Goal: Communication & Community: Answer question/provide support

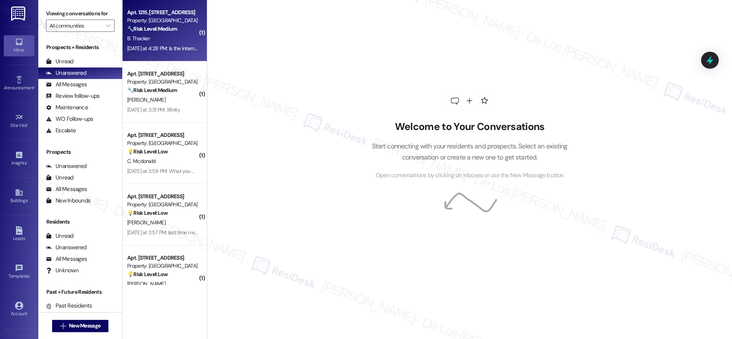
click at [167, 36] on div "B. Thacker" at bounding box center [162, 39] width 72 height 10
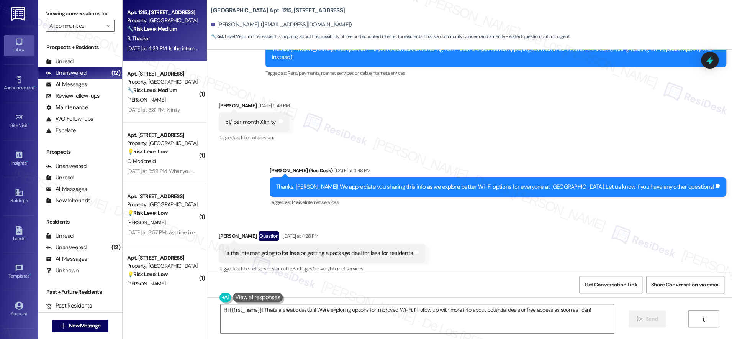
scroll to position [620, 0]
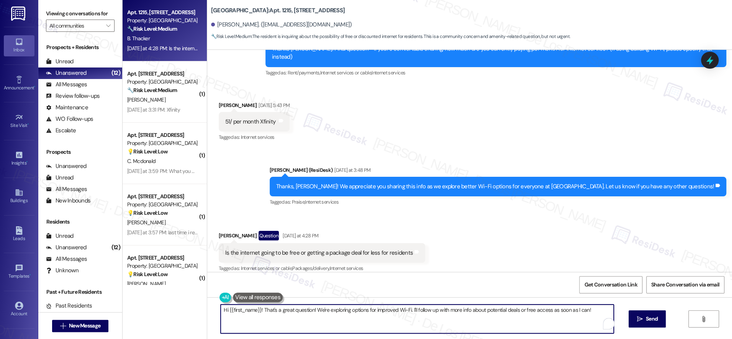
drag, startPoint x: 412, startPoint y: 311, endPoint x: 607, endPoint y: 328, distance: 195.3
click at [607, 328] on div "Hi {{first_name}}! That's a great question! We're exploring options for improve…" at bounding box center [417, 318] width 394 height 29
drag, startPoint x: 511, startPoint y: 309, endPoint x: 538, endPoint y: 300, distance: 28.6
click at [512, 309] on textarea "Hi {{first_name}}! That's a great question! We're exploring options for improve…" at bounding box center [417, 318] width 393 height 29
type textarea "Hi {{first_name}}! That's a great question! We're exploring options for improve…"
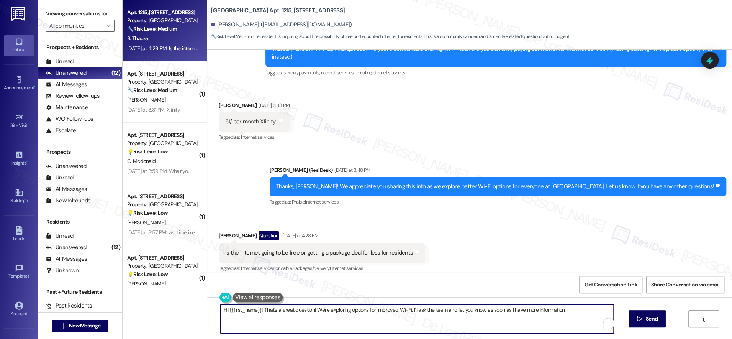
click at [604, 322] on div "Open Grammarly." at bounding box center [608, 323] width 8 height 8
click at [574, 313] on textarea "Hi {{first_name}}! That's a great question! We're exploring options for improve…" at bounding box center [417, 318] width 393 height 29
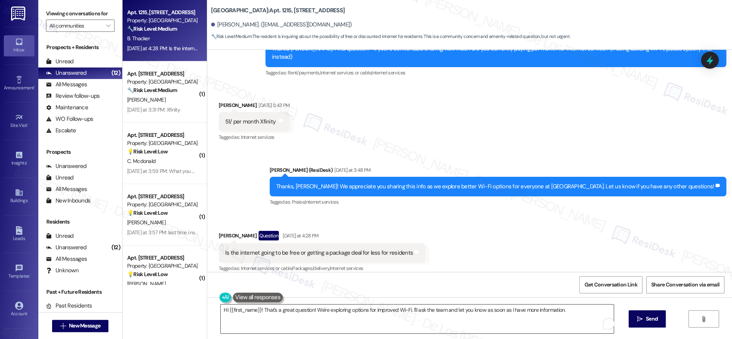
click at [604, 322] on div "Open Grammarly." at bounding box center [608, 323] width 8 height 8
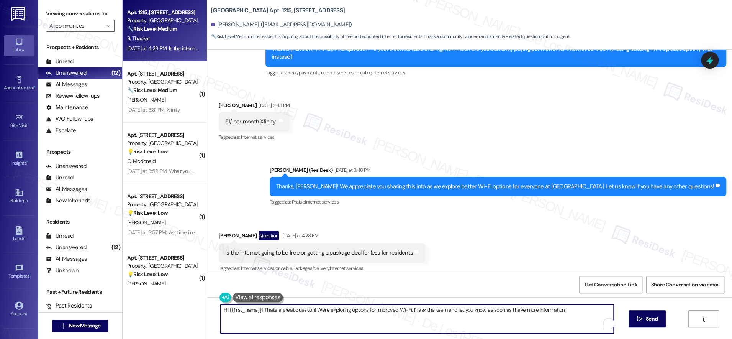
click at [564, 312] on textarea "Hi {{first_name}}! That's a great question! We're exploring options for improve…" at bounding box center [417, 318] width 393 height 29
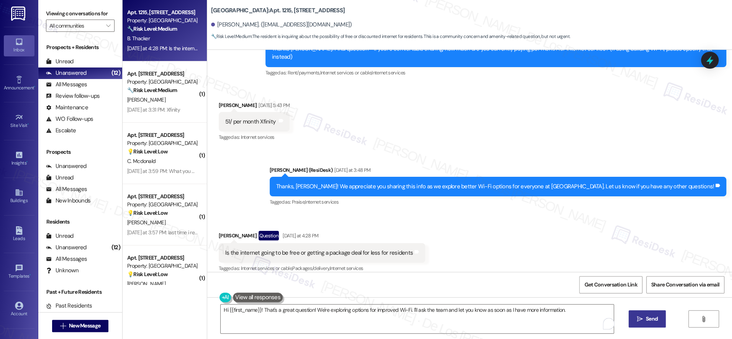
click at [654, 315] on span "Send" at bounding box center [652, 318] width 12 height 8
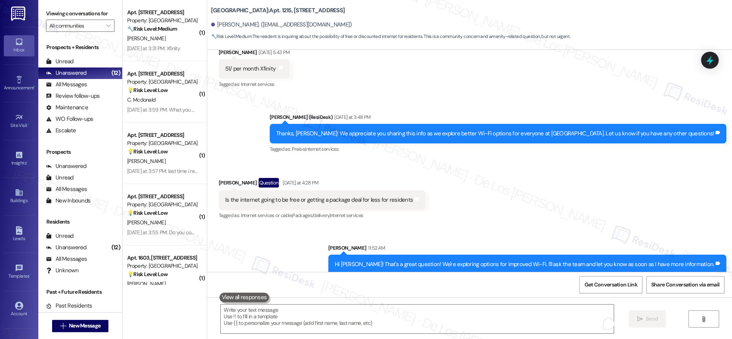
scroll to position [674, 0]
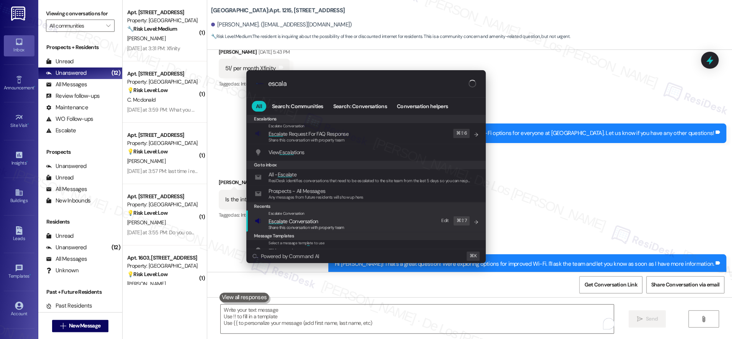
type input "escala"
click at [388, 218] on div "Escalate Conversation Escala te Conversation Share this conversation with prope…" at bounding box center [367, 220] width 224 height 21
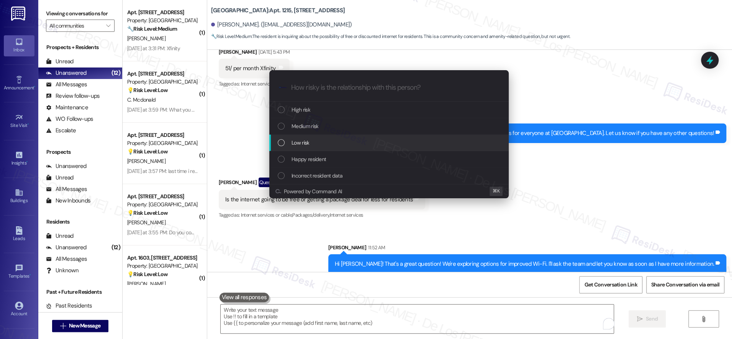
click at [333, 147] on div "Low risk" at bounding box center [388, 142] width 239 height 16
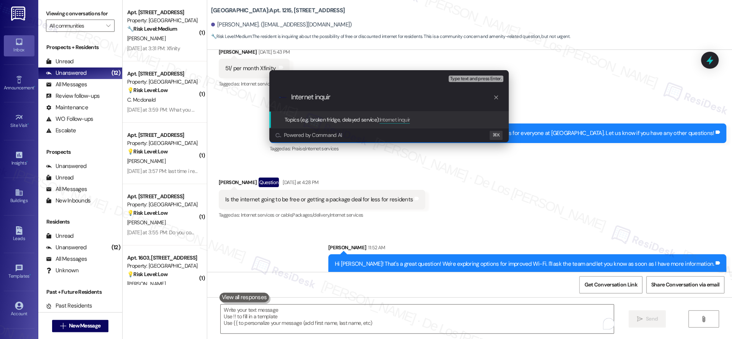
type input "Internet inquiry"
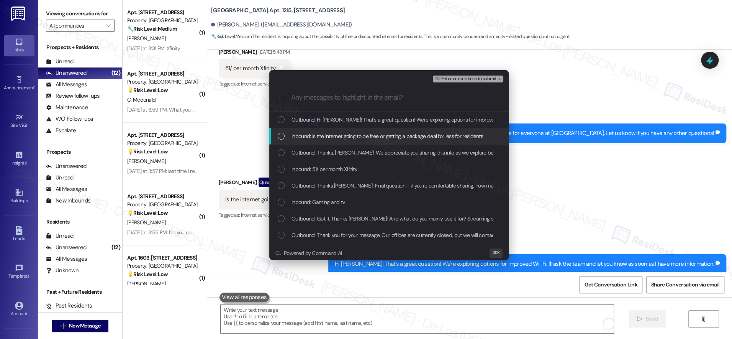
click at [347, 136] on span "Inbound: Is the internet going to be free or getting a package deal for less fo…" at bounding box center [386, 136] width 191 height 8
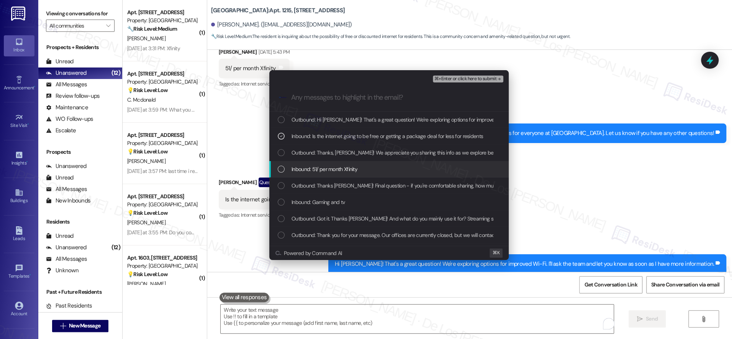
click at [349, 171] on span "Inbound: 51/ per month Xfinity" at bounding box center [324, 169] width 66 height 8
click at [351, 167] on span "Inbound: 51/ per month Xfinity" at bounding box center [324, 169] width 66 height 8
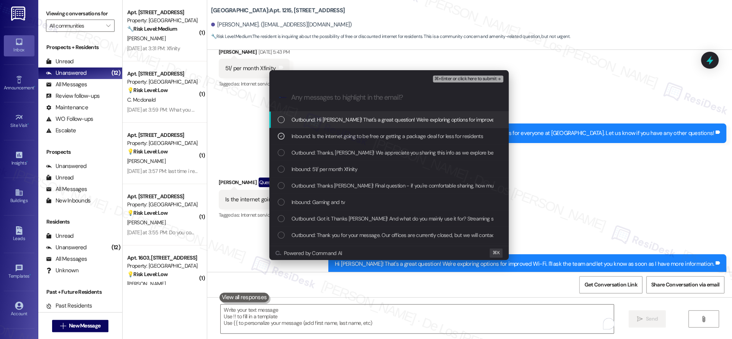
click at [455, 77] on span "⌘+Enter or click here to submit" at bounding box center [465, 78] width 62 height 5
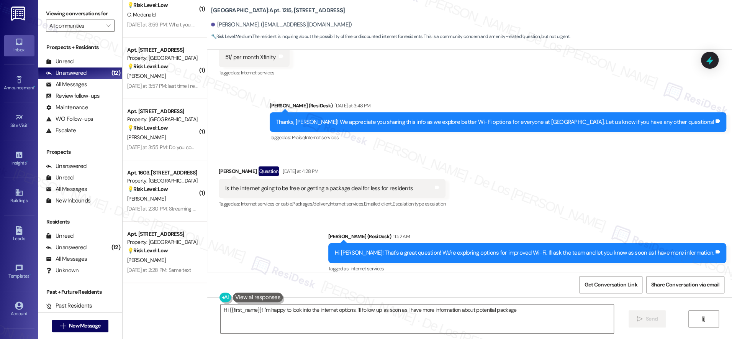
scroll to position [451, 0]
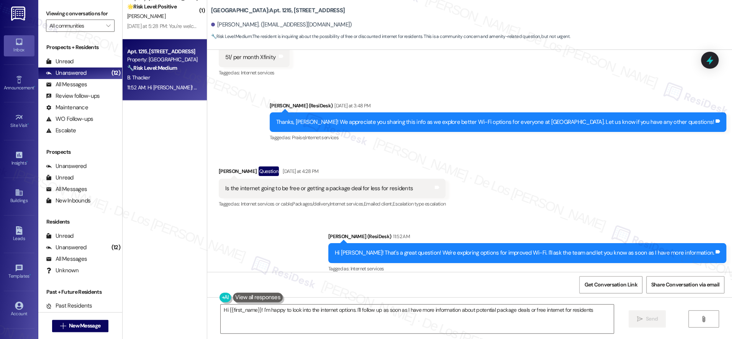
type textarea "Hi {{first_name}}! I'm happy to look into the internet options. I'll follow up …"
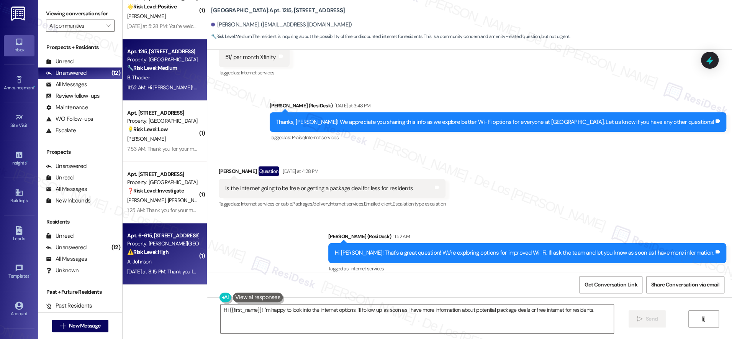
click at [160, 254] on strong "⚠️ Risk Level: High" at bounding box center [147, 251] width 41 height 7
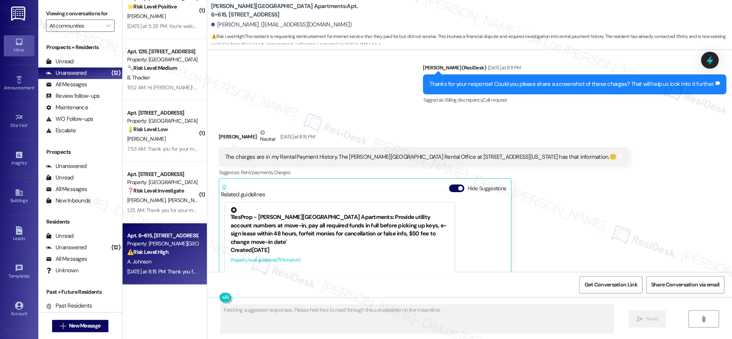
scroll to position [11072, 0]
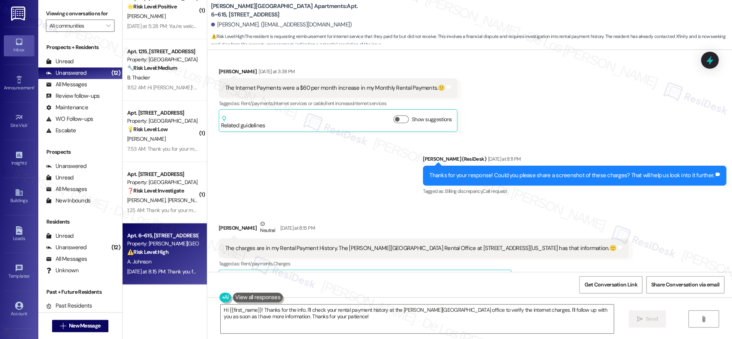
click at [458, 277] on span "button" at bounding box center [460, 279] width 5 height 5
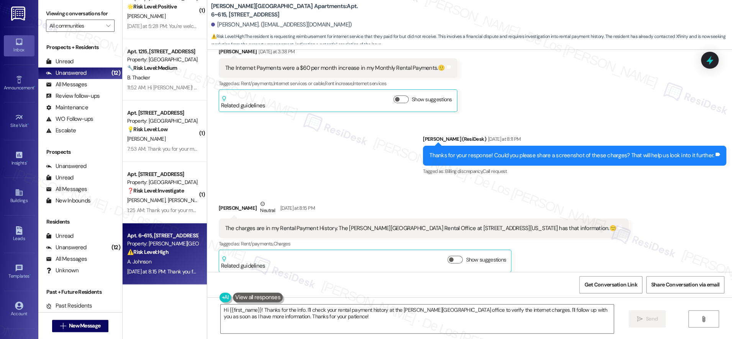
scroll to position [11121, 0]
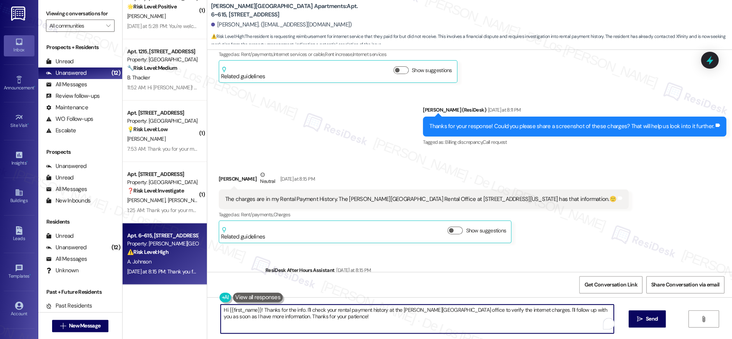
drag, startPoint x: 257, startPoint y: 309, endPoint x: 183, endPoint y: 312, distance: 74.4
click at [183, 312] on div "Apt. 4705, 201 Hackberry St Property: Hackberry Ranch 💡 Risk Level: Low The res…" at bounding box center [427, 169] width 609 height 339
click at [258, 310] on textarea "Thanks for the info. I'll check your rental payment history at the Alderman Par…" at bounding box center [417, 318] width 393 height 29
drag, startPoint x: 297, startPoint y: 311, endPoint x: 485, endPoint y: 310, distance: 188.0
click at [485, 310] on textarea "Thanks for the info, Angela. I'll check your rental payment history at the Alde…" at bounding box center [417, 318] width 393 height 29
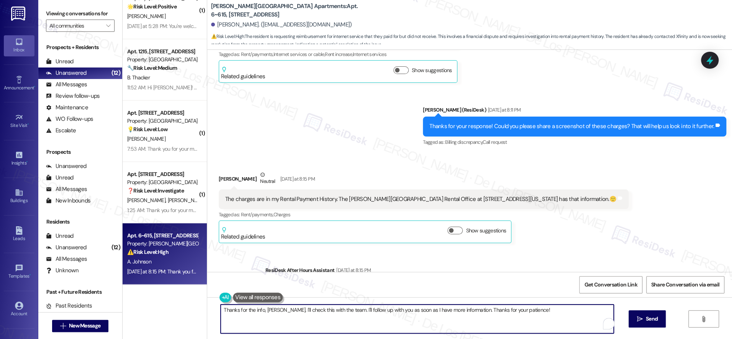
click at [373, 322] on textarea "Thanks for the info, Angela. I'll check this with the team. I'll follow up with…" at bounding box center [417, 318] width 393 height 29
type textarea "Thanks for the info, Angela. I'll check this with the team. I'll follow up with…"
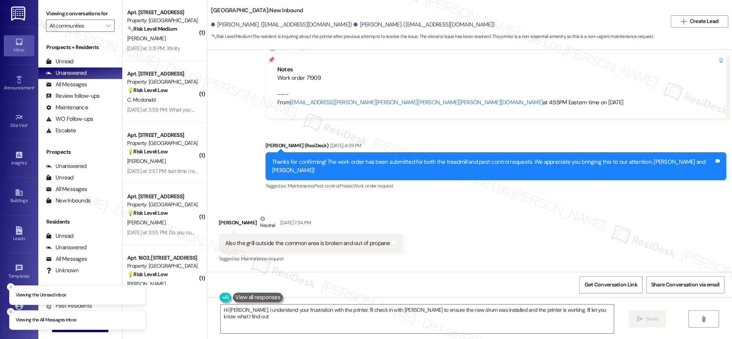
type textarea "Hi Rachael, I understand your frustration with the printer. I'll check in with …"
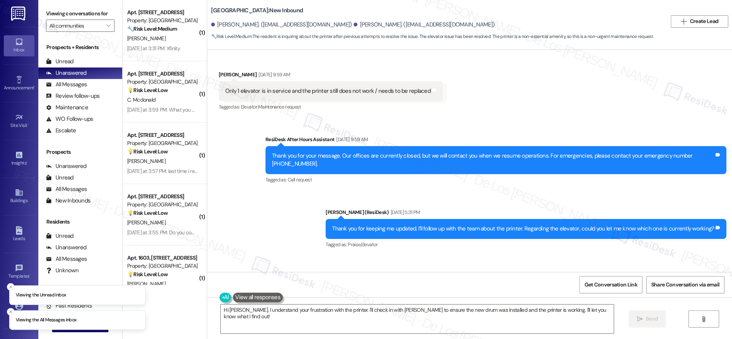
scroll to position [1747, 0]
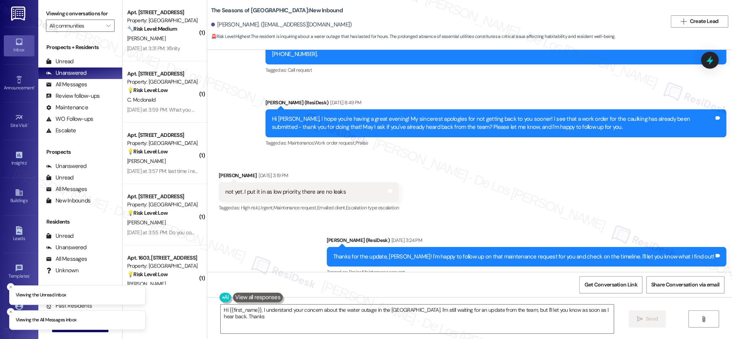
scroll to position [1434, 0]
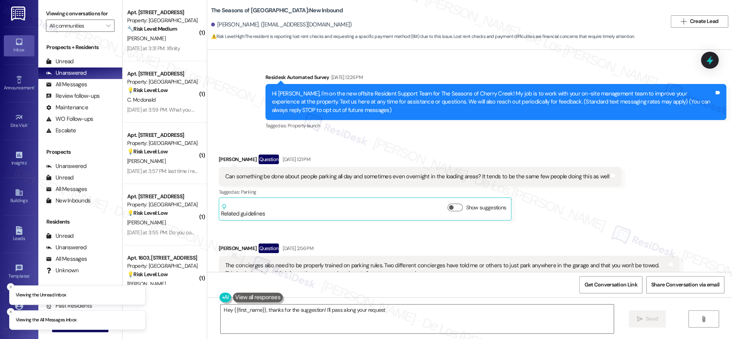
scroll to position [2166, 0]
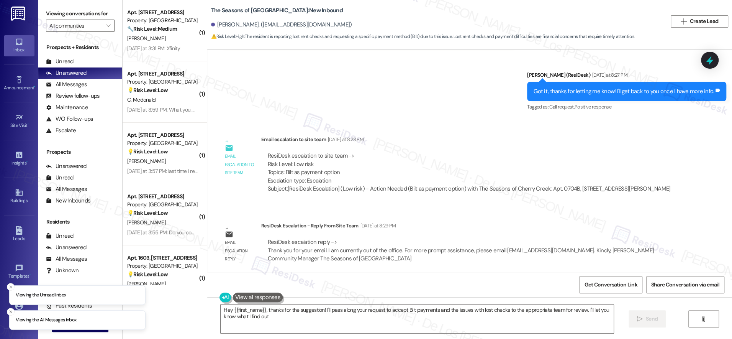
type textarea "Hey {{first_name}}, thanks for the suggestion! I'll pass along your request to …"
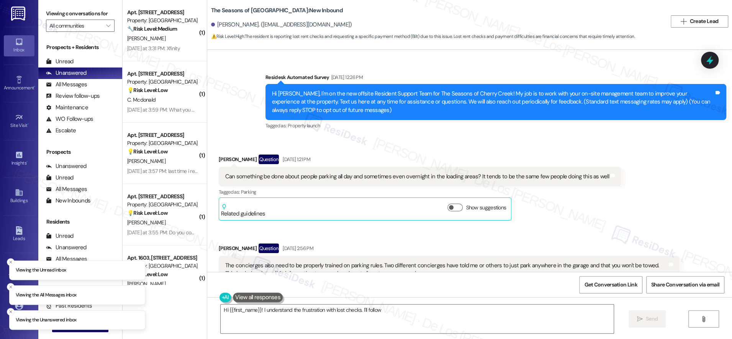
scroll to position [2166, 0]
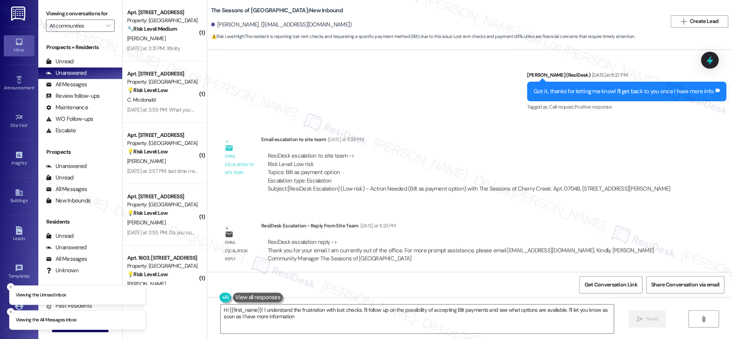
type textarea "Hi {{first_name}}! I understand the frustration with lost checks. I'll follow u…"
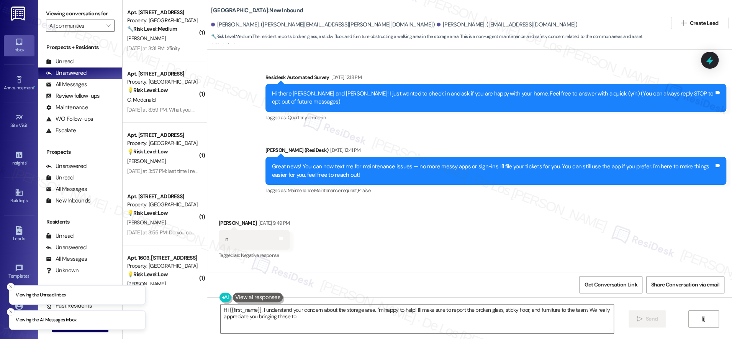
scroll to position [2665, 0]
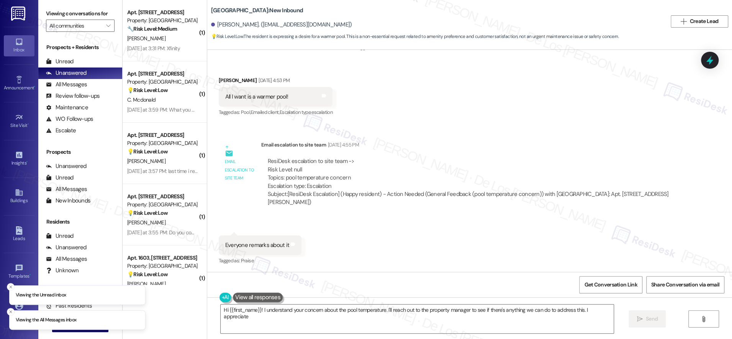
scroll to position [688, 0]
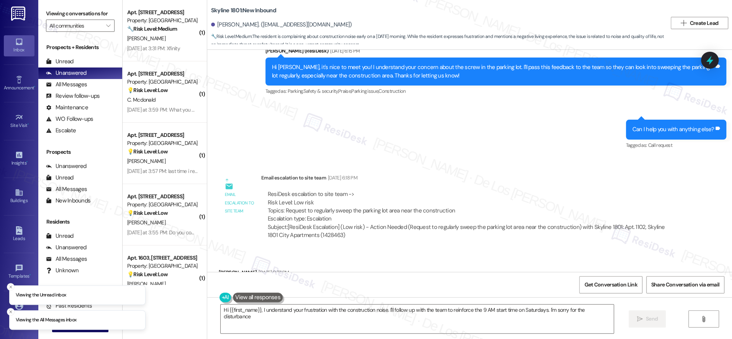
type textarea "Hi {{first_name}}, I understand your frustration with the construction noise. I…"
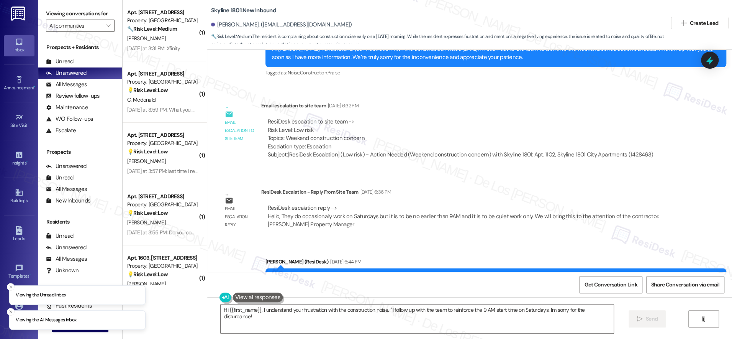
scroll to position [984, 0]
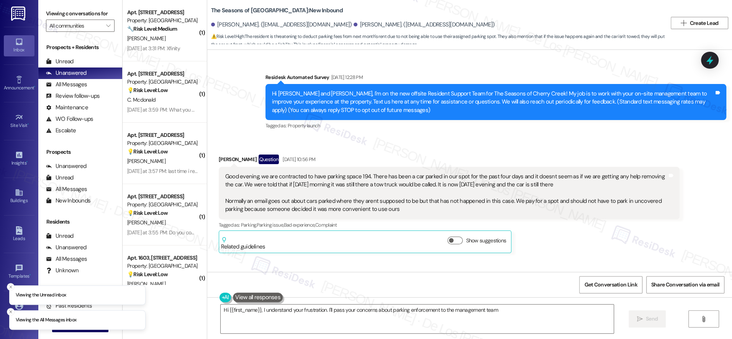
scroll to position [1746, 0]
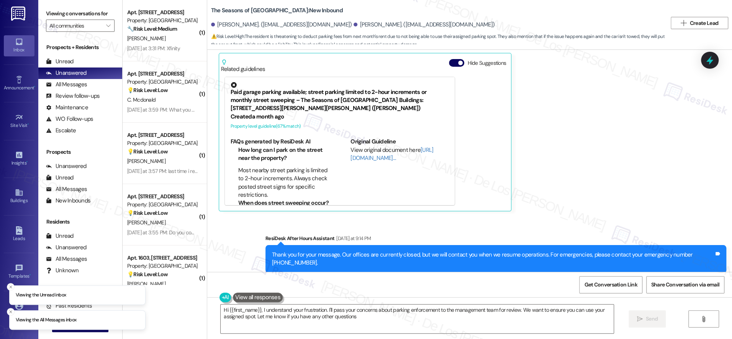
type textarea "Hi {{first_name}}, I understand your frustration. I'll pass your concerns about…"
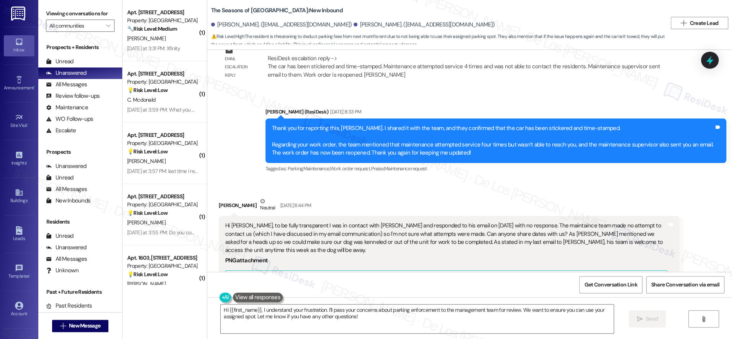
scroll to position [962, 0]
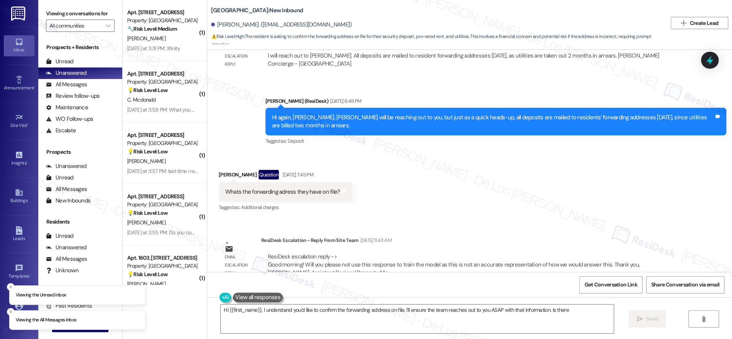
scroll to position [1291, 0]
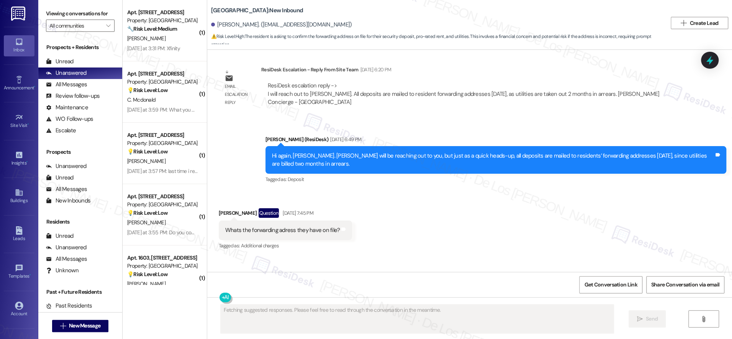
scroll to position [1366, 0]
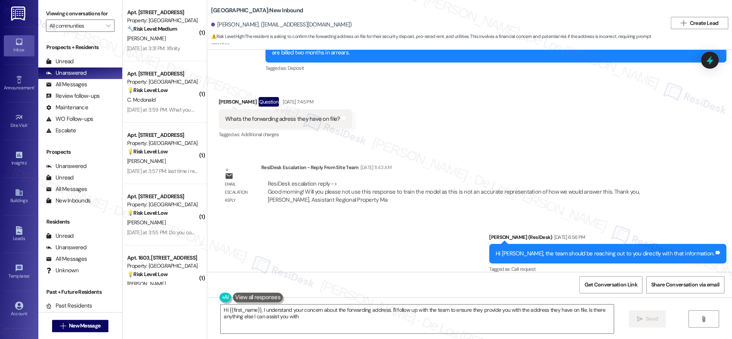
type textarea "Hi {{first_name}}, I understand your concern about the forwarding address. I'll…"
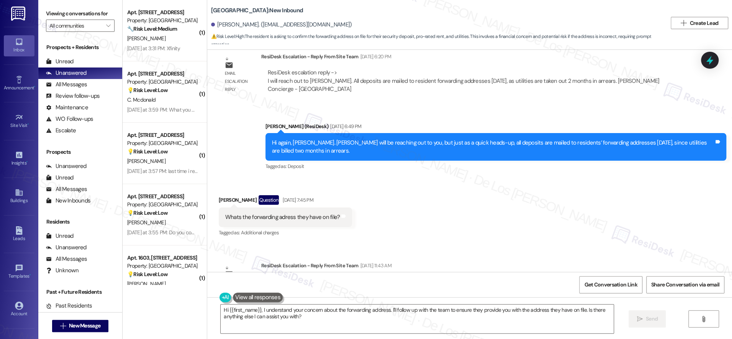
scroll to position [1268, 0]
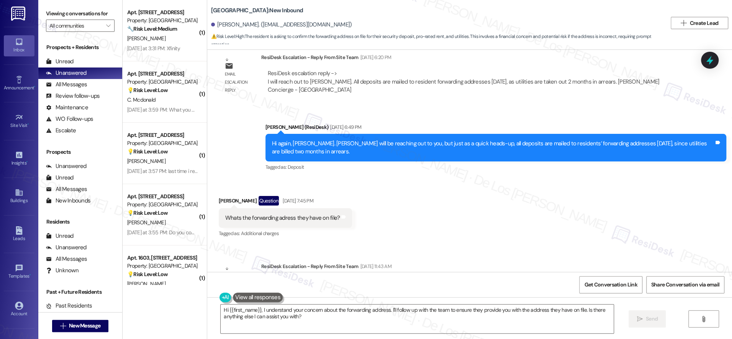
drag, startPoint x: 257, startPoint y: 70, endPoint x: 351, endPoint y: 80, distance: 94.4
click at [351, 80] on div "ResiDesk escalation reply -> I will reach out to [PERSON_NAME]. All deposits ar…" at bounding box center [470, 82] width 418 height 36
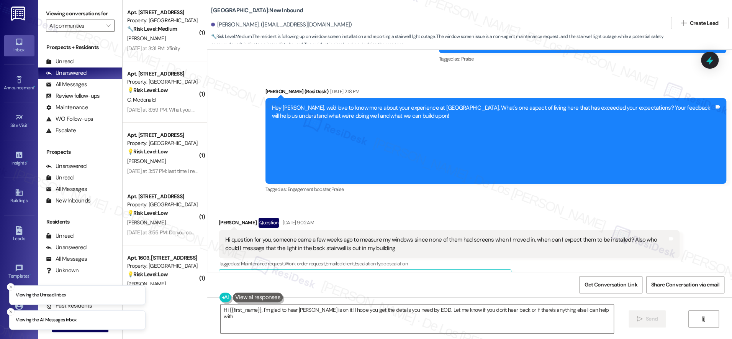
type textarea "Hi {{first_name}}, I'm glad to hear [PERSON_NAME] is on it! I hope you get the …"
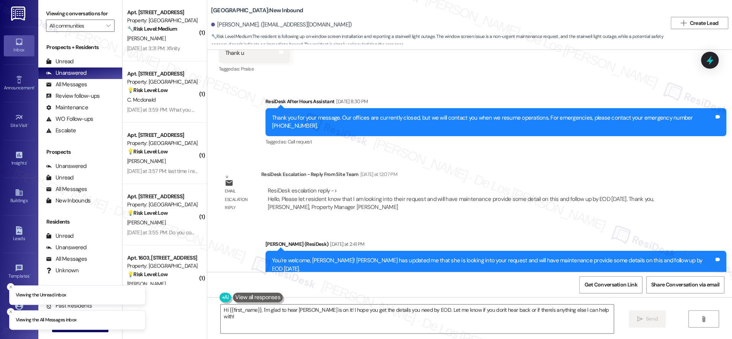
scroll to position [726, 0]
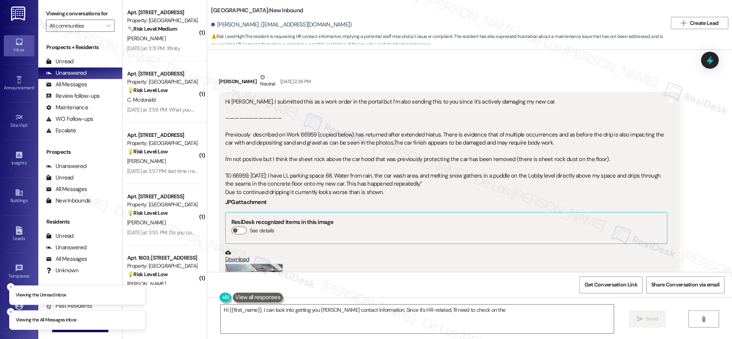
scroll to position [2064, 0]
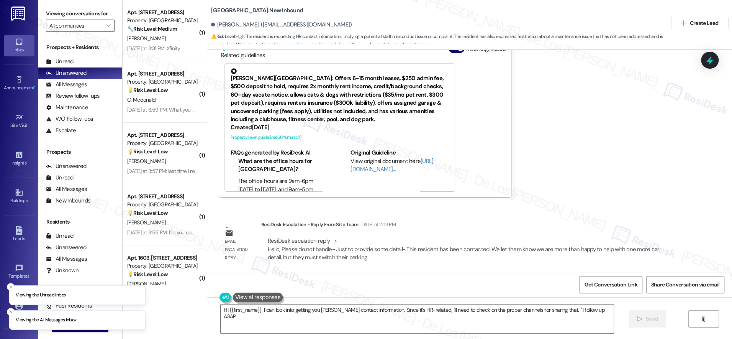
type textarea "Hi {{first_name}}, I can look into getting you Stacey Bledsoe's contact informa…"
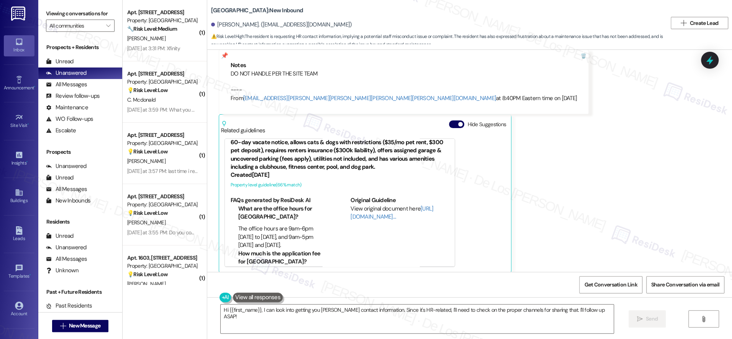
scroll to position [1982, 0]
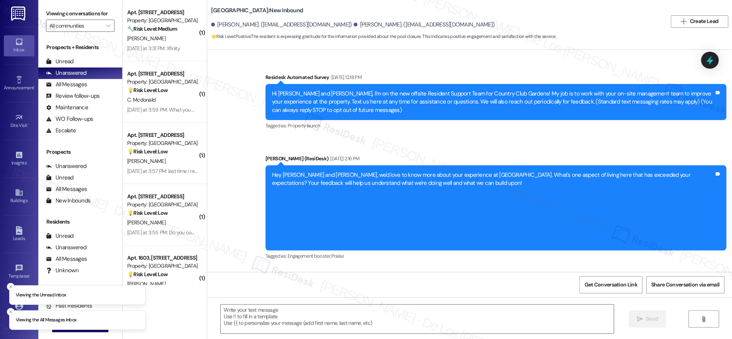
scroll to position [501, 0]
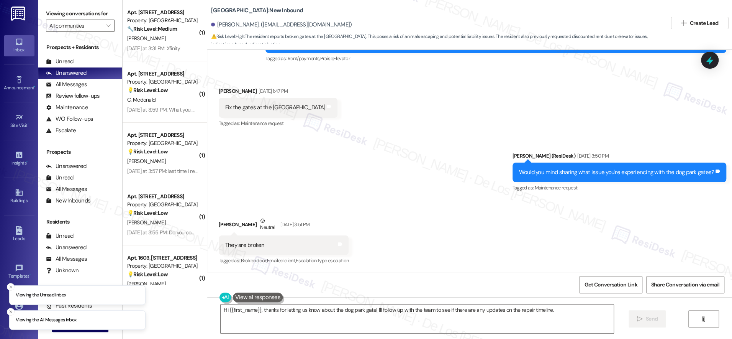
scroll to position [584, 0]
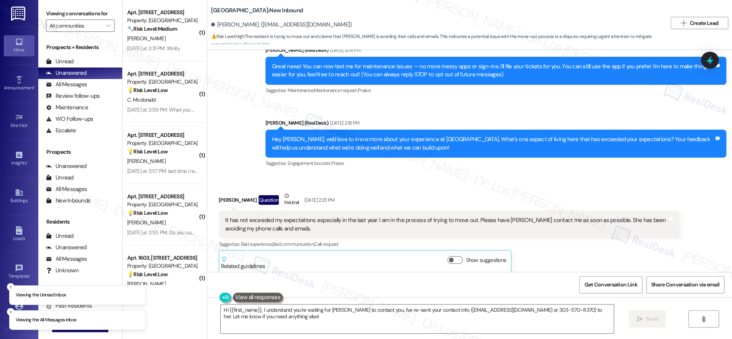
scroll to position [330, 0]
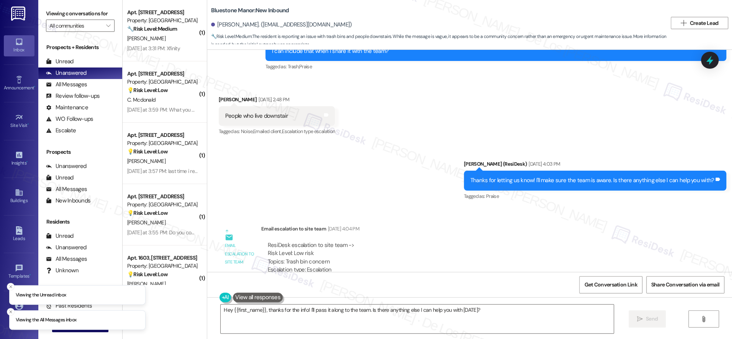
scroll to position [763, 0]
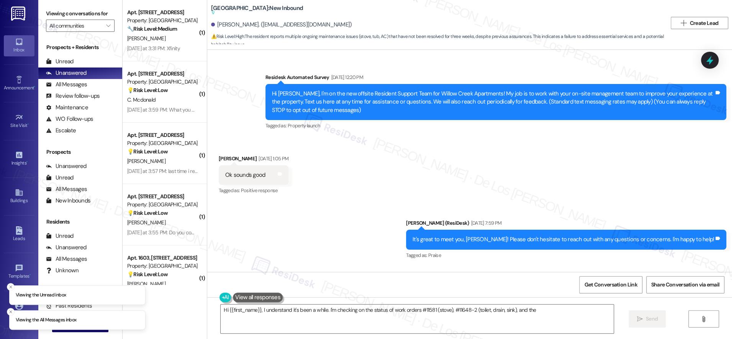
scroll to position [2968, 0]
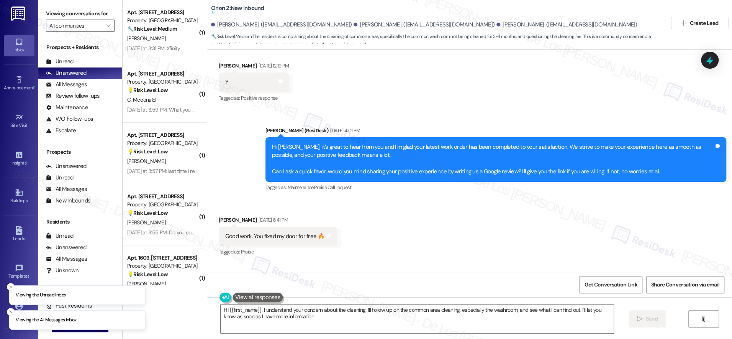
type textarea "Hi {{first_name}}, I understand your concern about the cleaning. I'll follow up…"
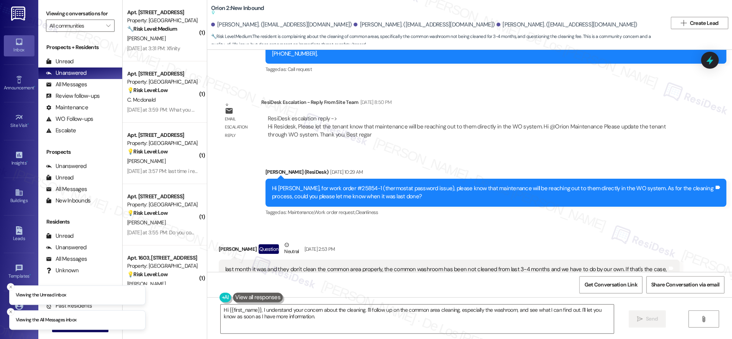
scroll to position [3267, 0]
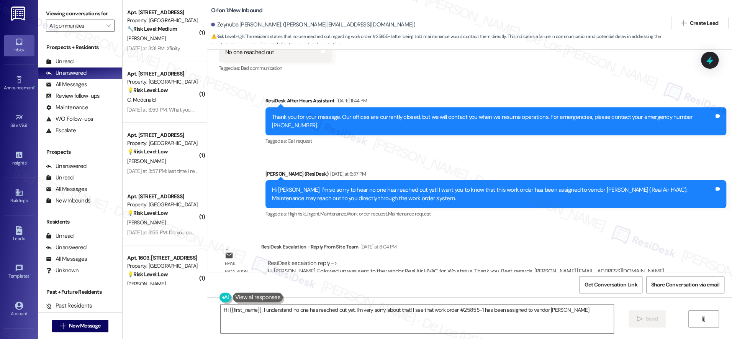
scroll to position [1827, 0]
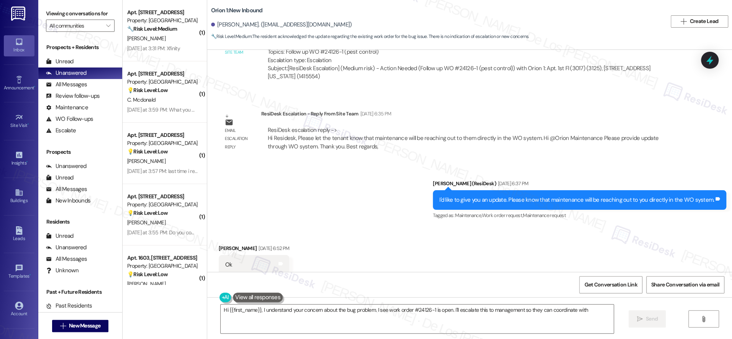
scroll to position [2564, 0]
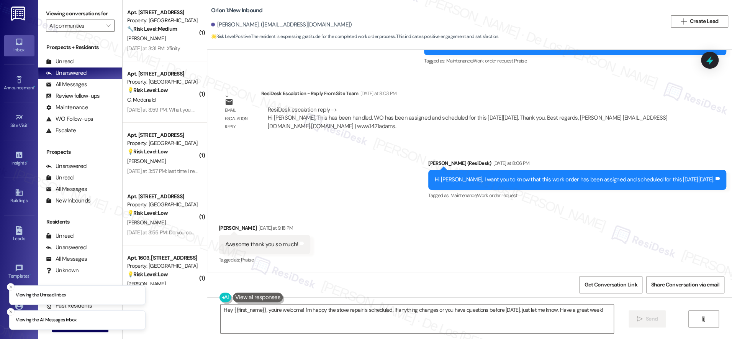
scroll to position [1302, 0]
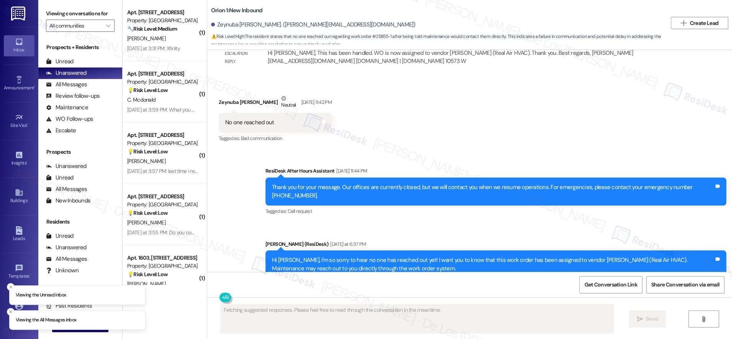
scroll to position [1834, 0]
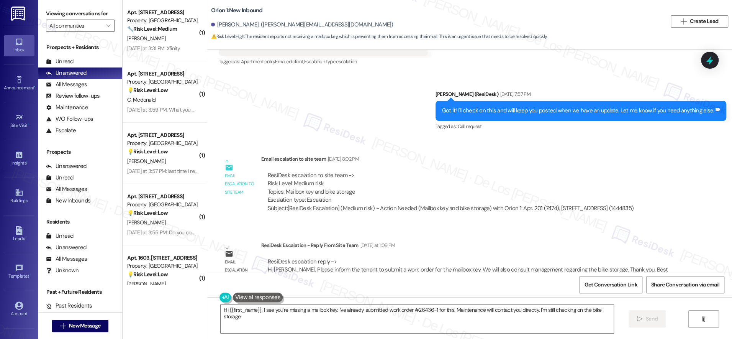
scroll to position [793, 0]
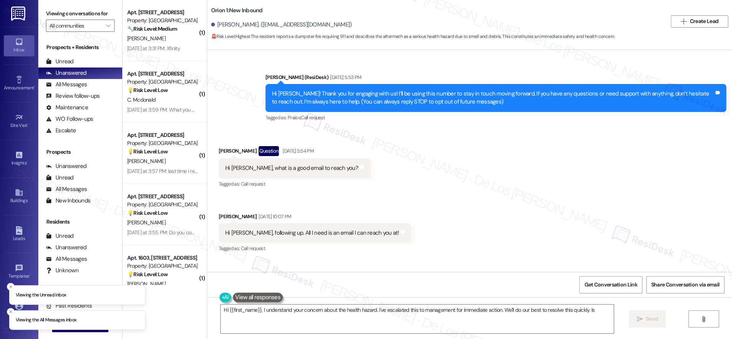
scroll to position [1217, 0]
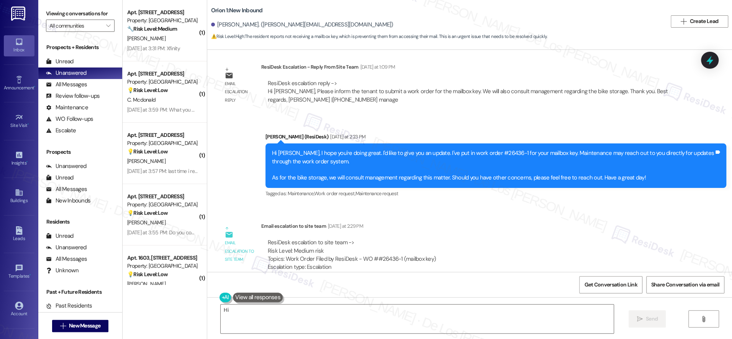
scroll to position [1097, 0]
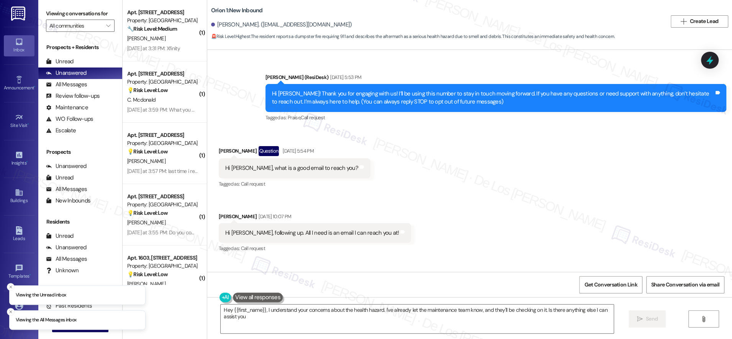
scroll to position [1217, 0]
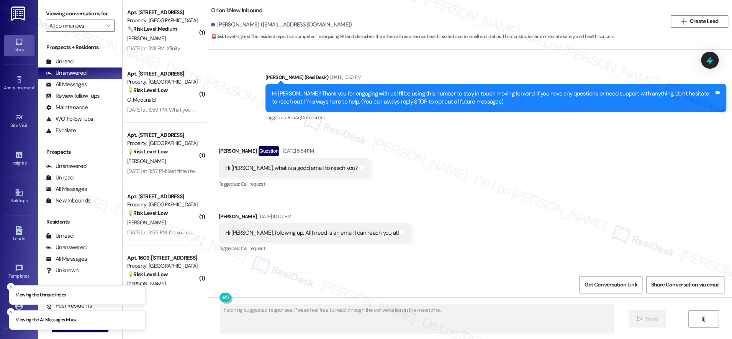
scroll to position [1217, 0]
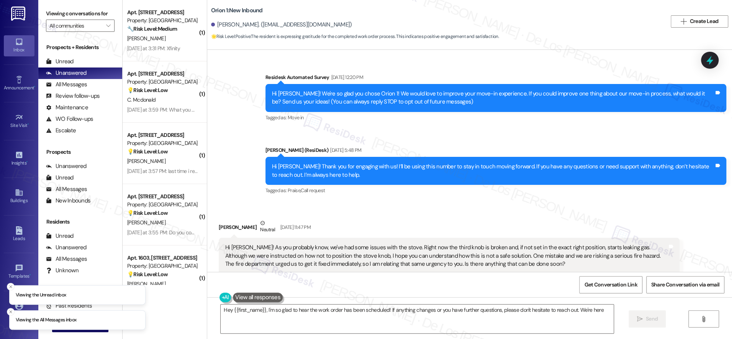
scroll to position [1404, 0]
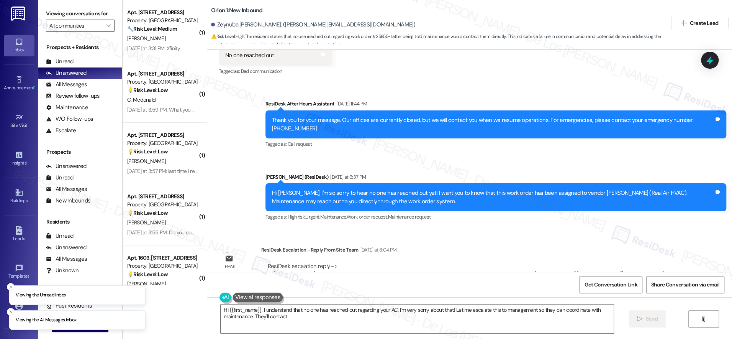
scroll to position [1834, 0]
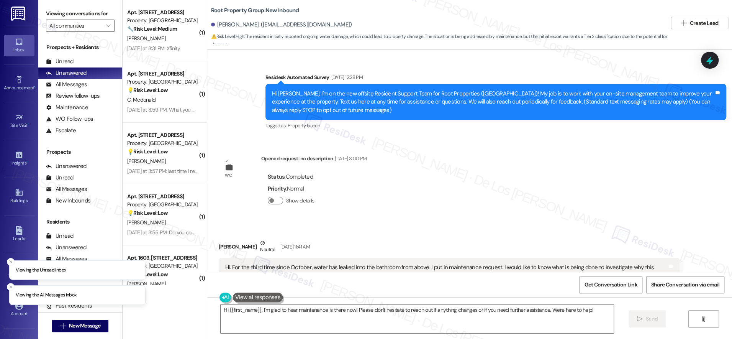
scroll to position [2462, 0]
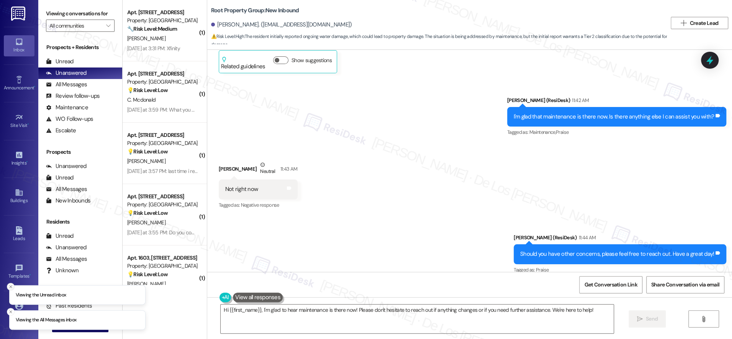
click at [12, 286] on icon "Close toast" at bounding box center [10, 286] width 5 height 5
click at [12, 312] on icon "Close toast" at bounding box center [10, 311] width 5 height 5
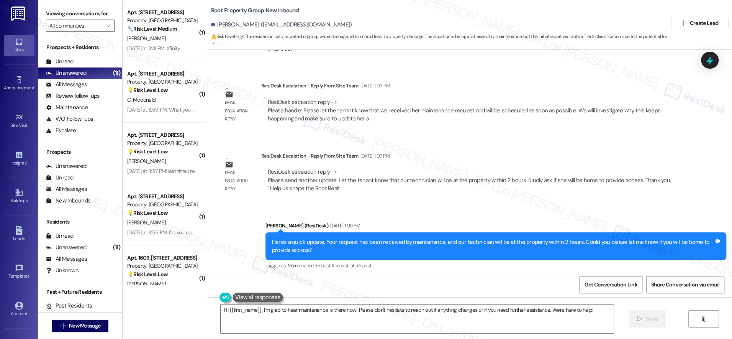
scroll to position [461, 0]
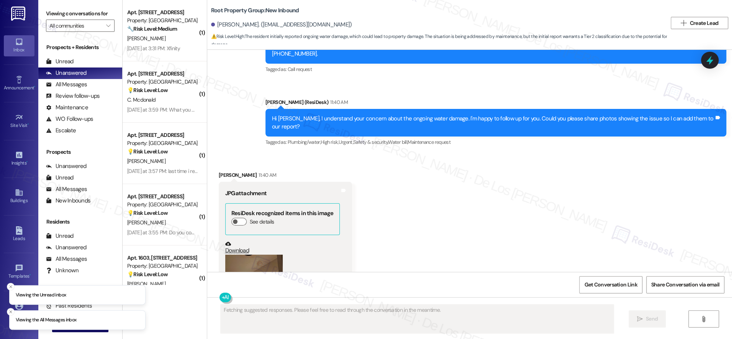
scroll to position [1793, 0]
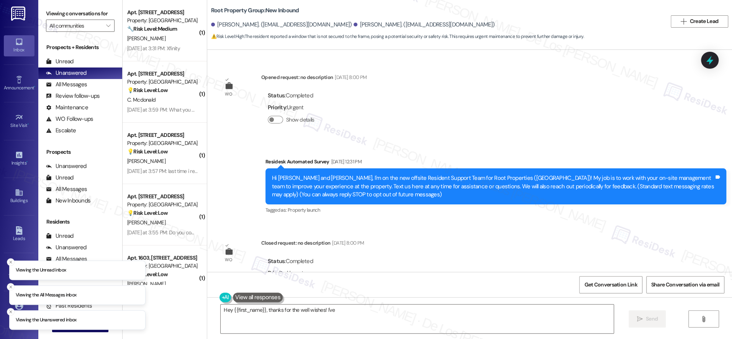
scroll to position [1530, 0]
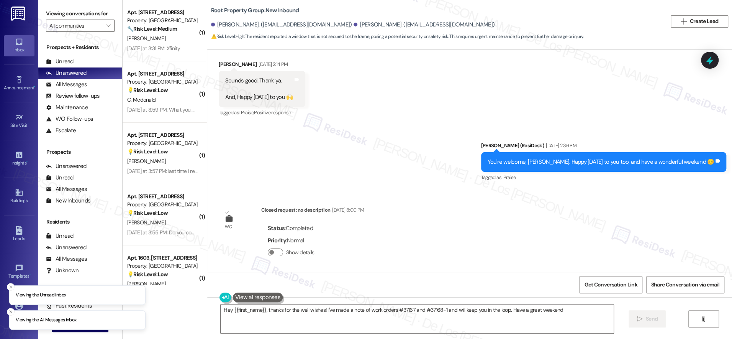
type textarea "Hey {{first_name}}, thanks for the well wishes! I've made a note of work orders…"
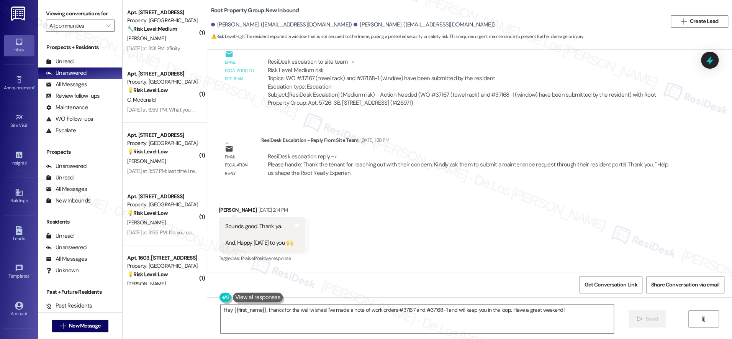
scroll to position [1435, 0]
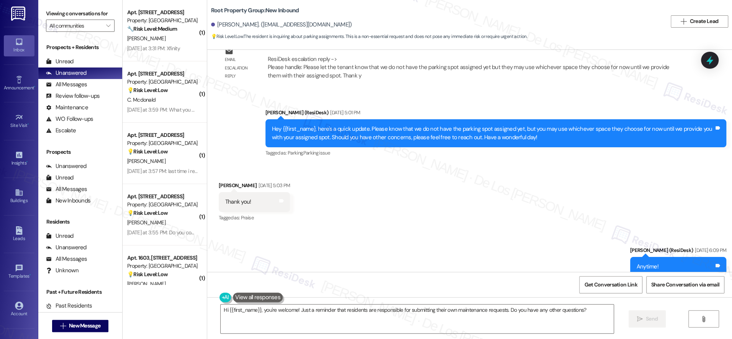
scroll to position [1250, 0]
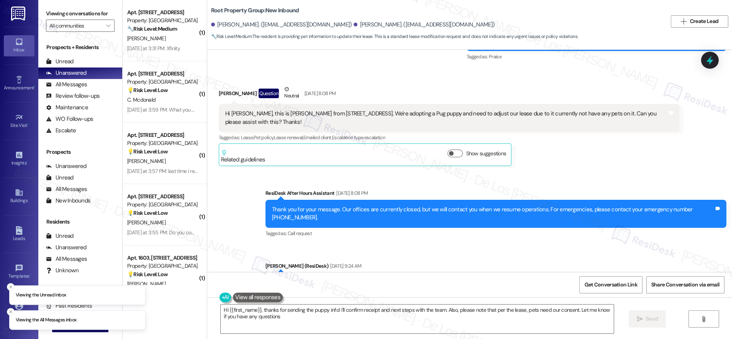
type textarea "Hi {{first_name}}, thanks for sending the puppy info! I'll confirm receipt and …"
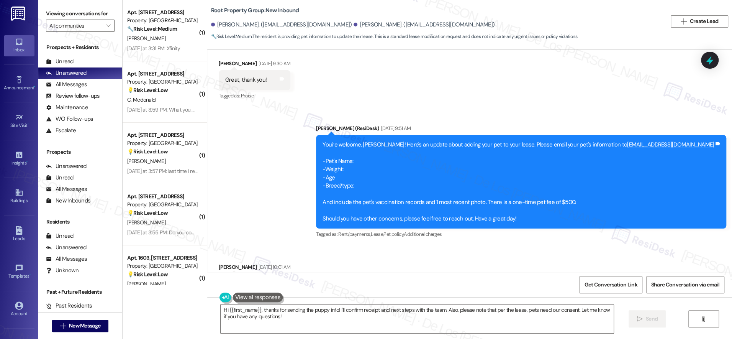
scroll to position [646, 0]
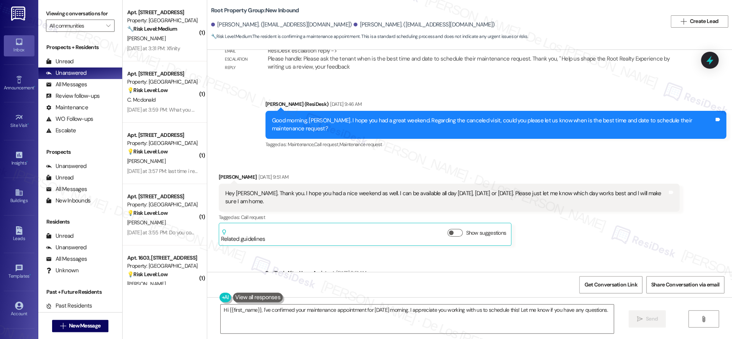
scroll to position [5047, 0]
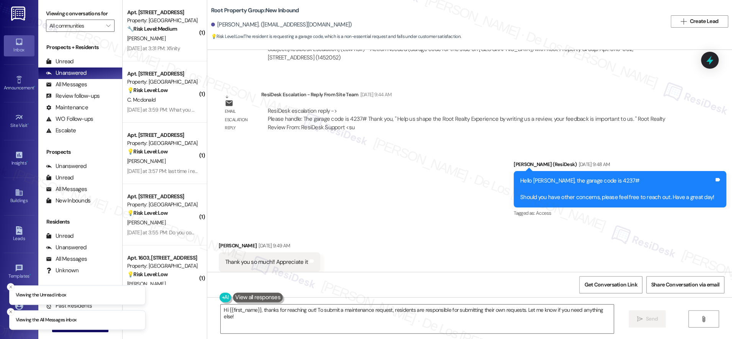
scroll to position [408, 0]
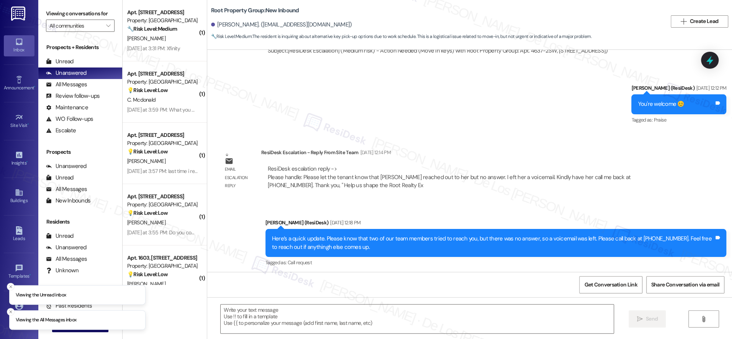
scroll to position [471, 0]
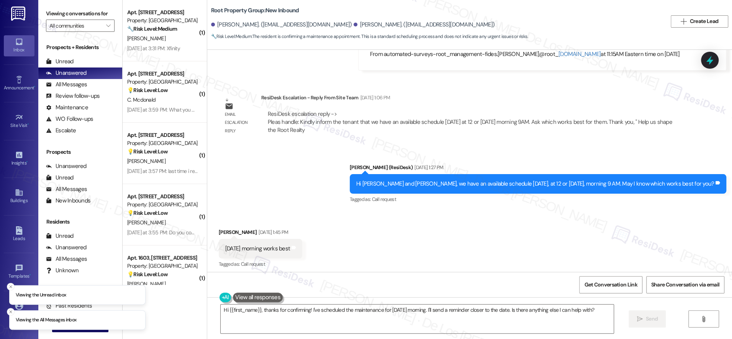
scroll to position [5352, 0]
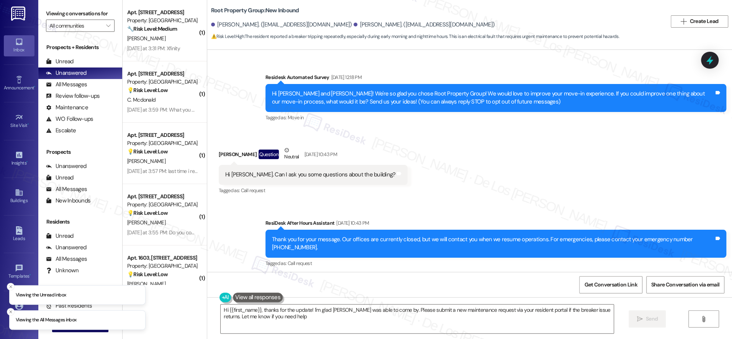
scroll to position [4907, 0]
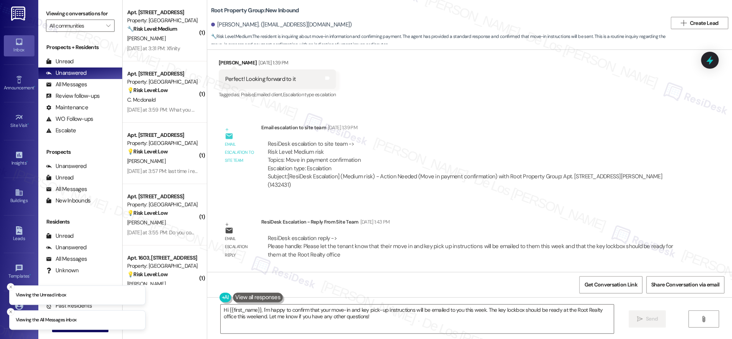
scroll to position [1957, 0]
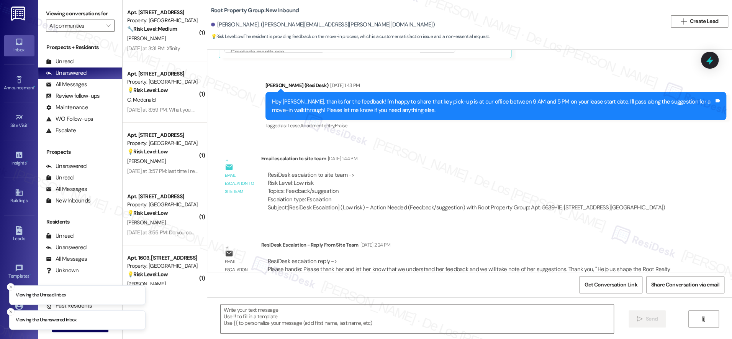
scroll to position [391, 0]
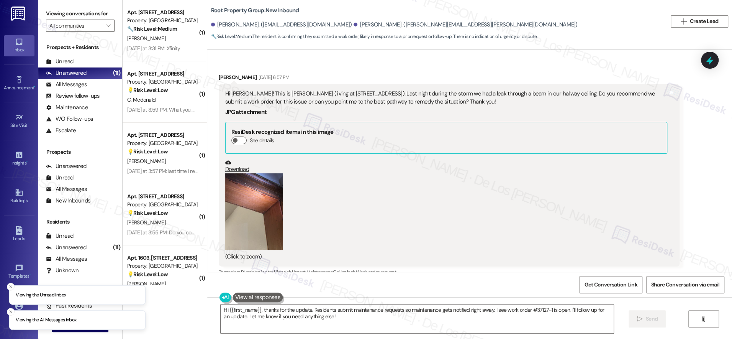
scroll to position [615, 0]
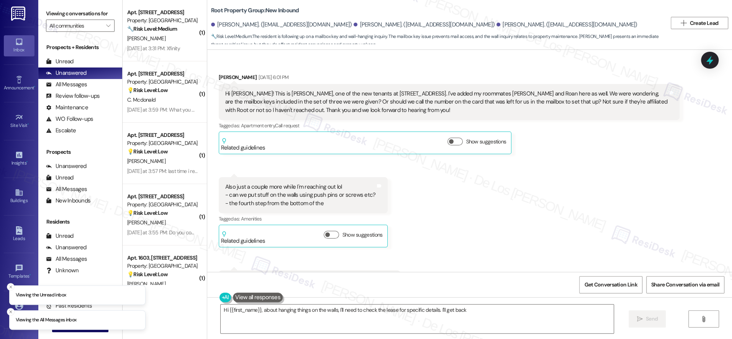
scroll to position [3477, 0]
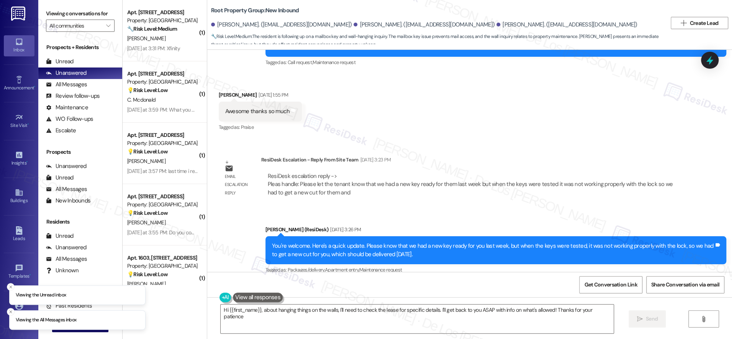
type textarea "Hi {{first_name}}, about hanging things on the walls, I'll need to check the le…"
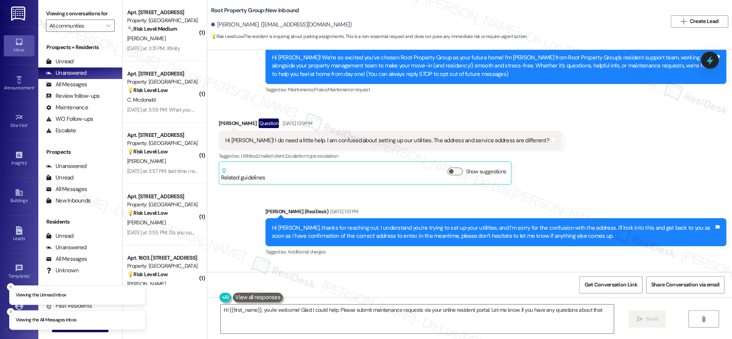
type textarea "Hi {{first_name}}, you're welcome! Glad I could help. Please submit maintenance…"
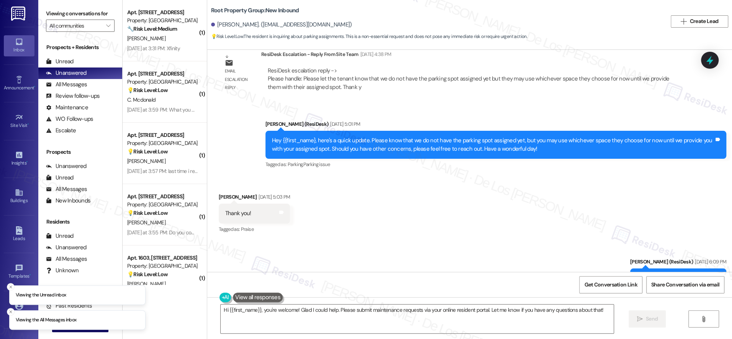
scroll to position [1245, 0]
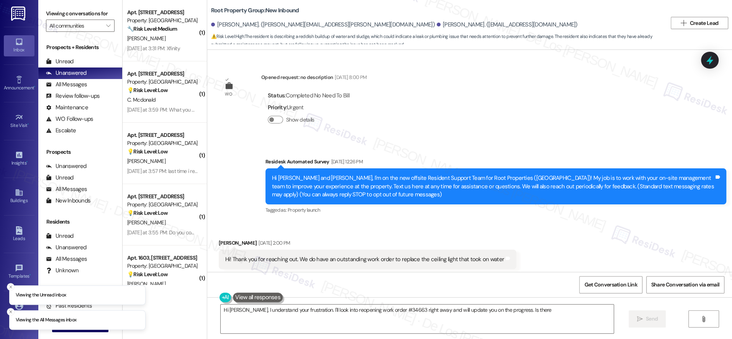
scroll to position [2733, 0]
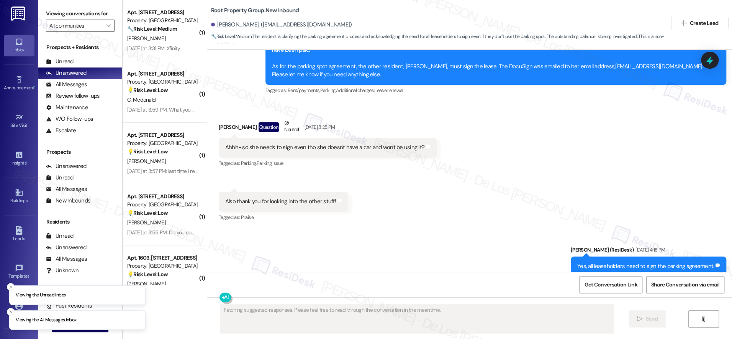
scroll to position [1175, 0]
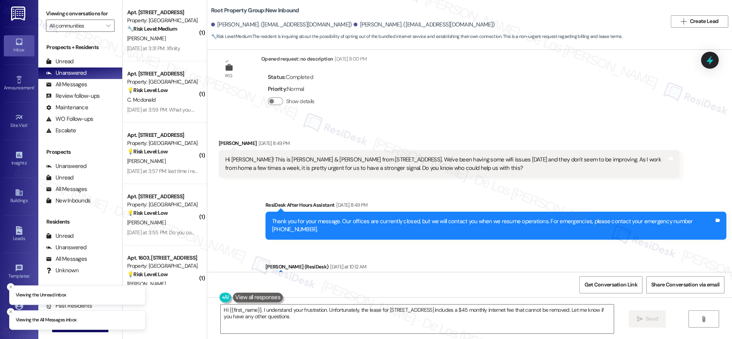
type textarea "Hi {{first_name}}, I understand your frustration. Unfortunately, the lease for …"
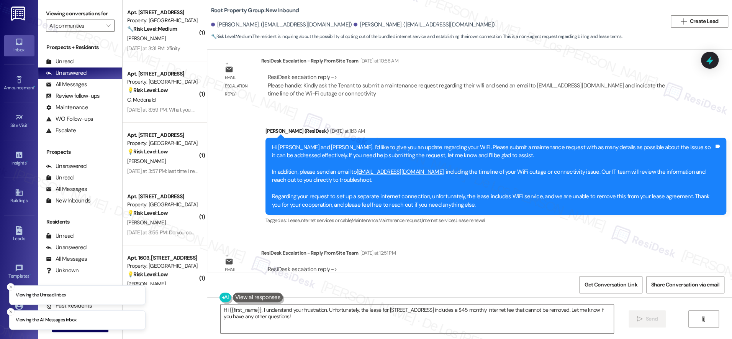
scroll to position [821, 0]
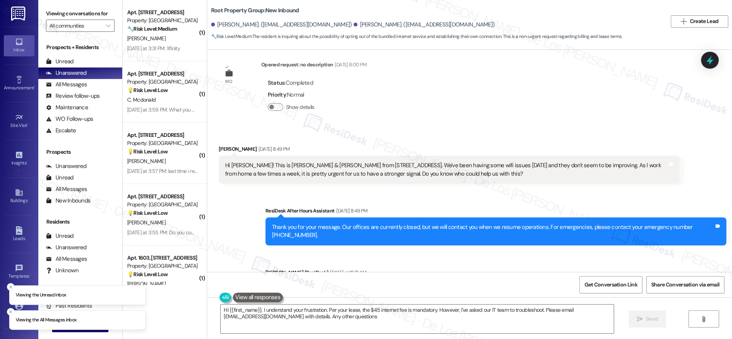
type textarea "Hi {{first_name}}, I understand your frustration. Per your lease, the $45 inter…"
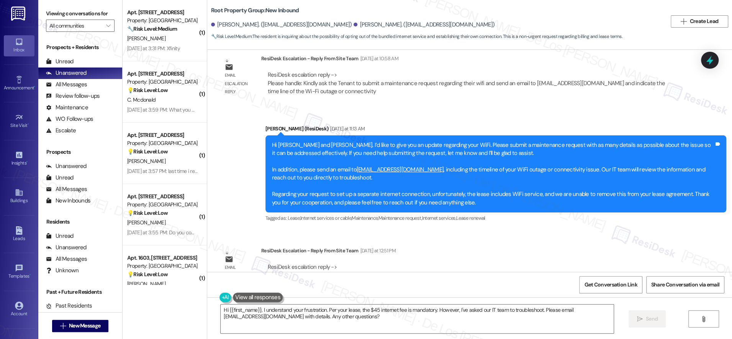
scroll to position [823, 0]
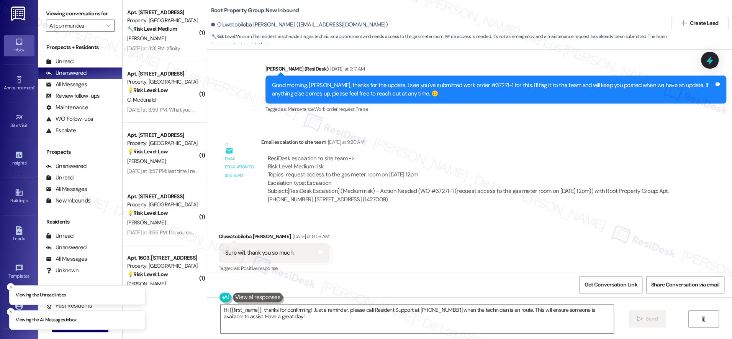
scroll to position [1157, 0]
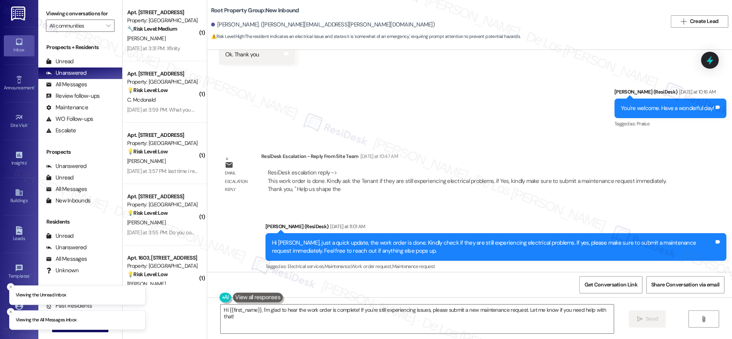
scroll to position [827, 0]
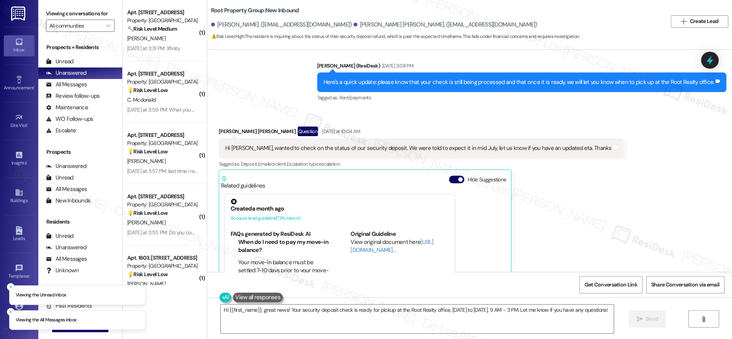
scroll to position [1600, 0]
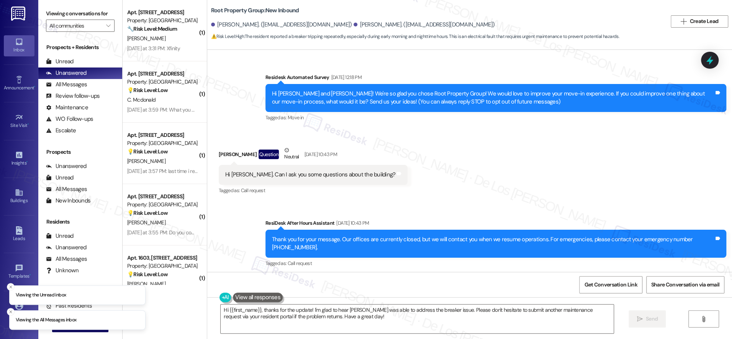
scroll to position [4907, 0]
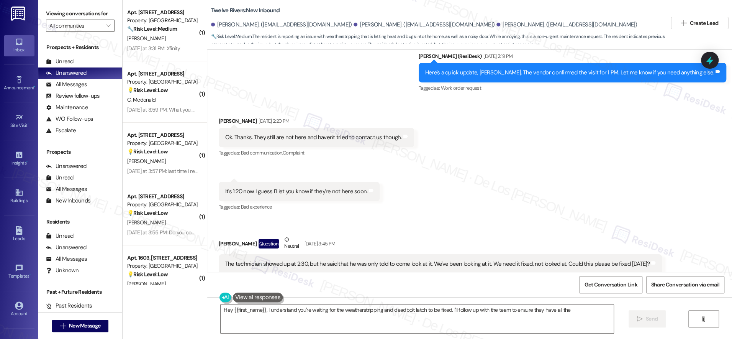
scroll to position [3631, 0]
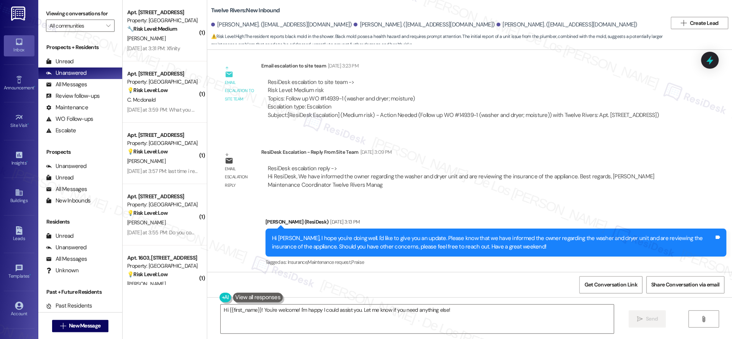
scroll to position [779, 0]
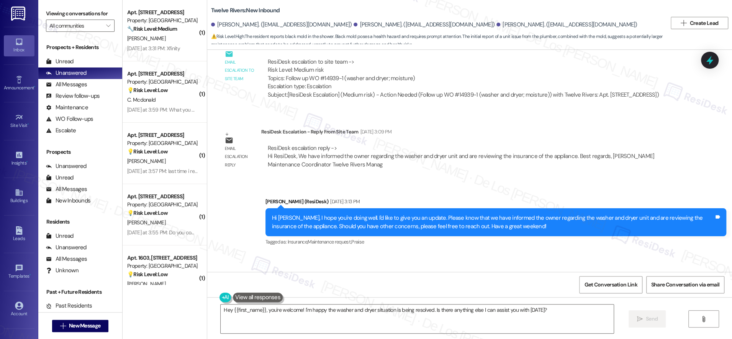
scroll to position [807, 0]
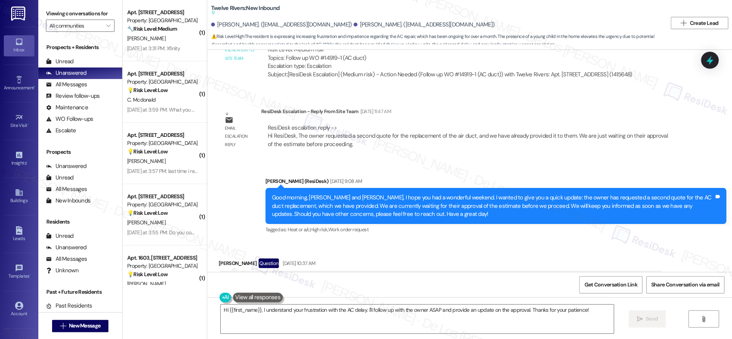
scroll to position [4469, 0]
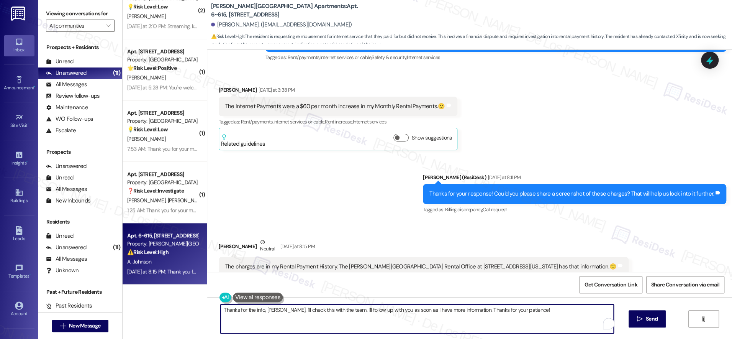
scroll to position [11051, 0]
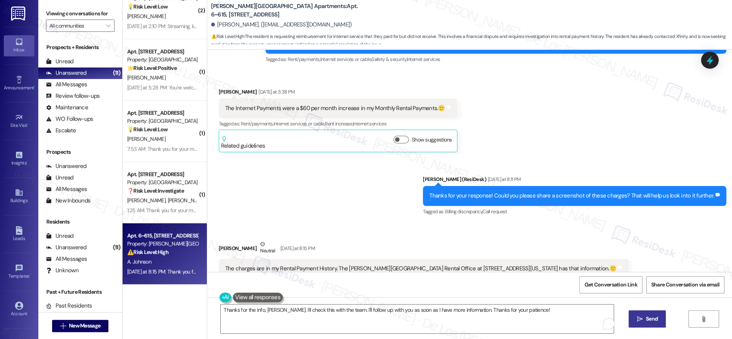
click at [644, 316] on span "Send" at bounding box center [651, 318] width 15 height 8
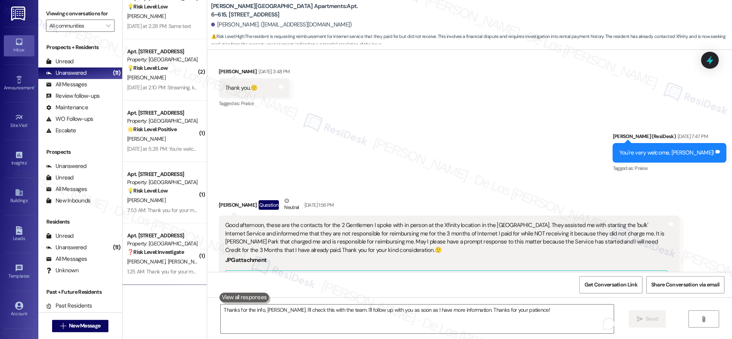
scroll to position [10481, 0]
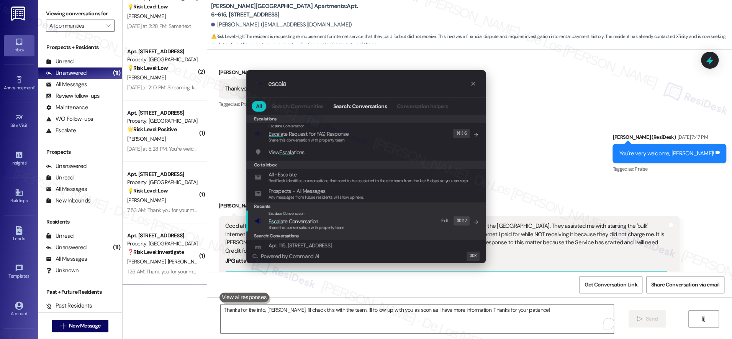
type input "escala"
drag, startPoint x: 329, startPoint y: 213, endPoint x: 325, endPoint y: 198, distance: 15.8
click at [328, 214] on div "Escalate Conversation" at bounding box center [306, 213] width 76 height 6
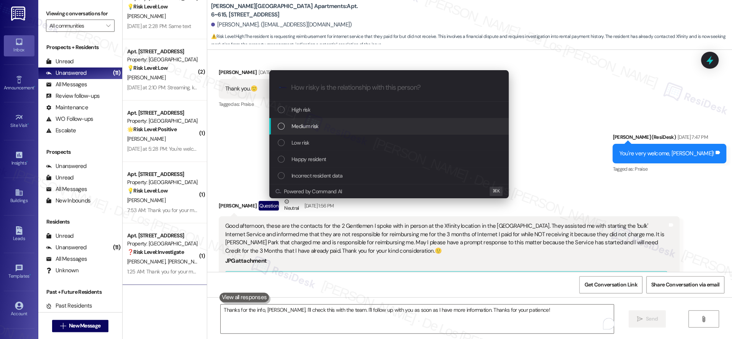
drag, startPoint x: 308, startPoint y: 123, endPoint x: 355, endPoint y: 132, distance: 48.0
click at [308, 123] on span "Medium risk" at bounding box center [304, 126] width 27 height 8
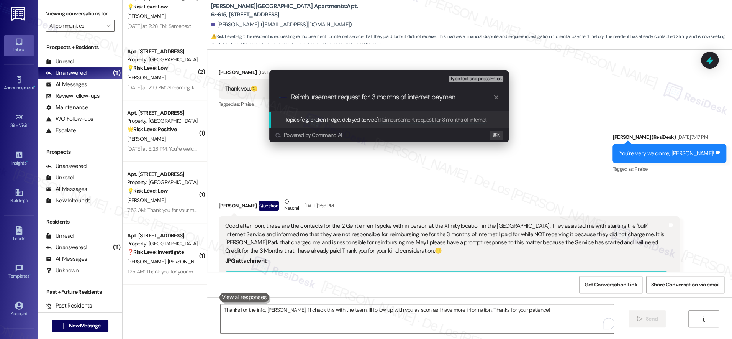
type input "Reimbursement request for 3 months of internet payment"
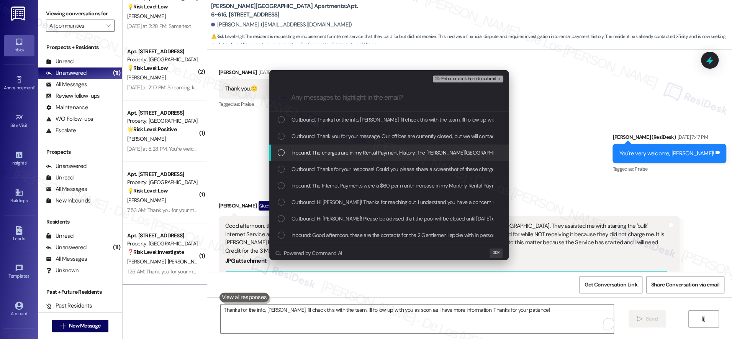
click at [340, 157] on div "Inbound: The charges are in my Rental Payment History. The Alderman Park Rental…" at bounding box center [388, 152] width 239 height 16
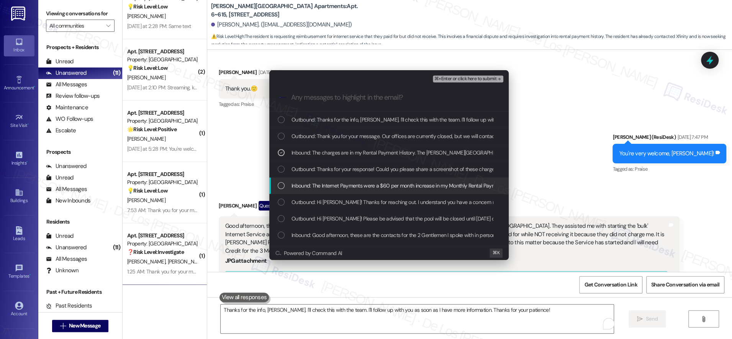
click at [339, 183] on span "Inbound: The Internet Payments were a $60 per month increase in my Monthly Rent…" at bounding box center [401, 185] width 221 height 8
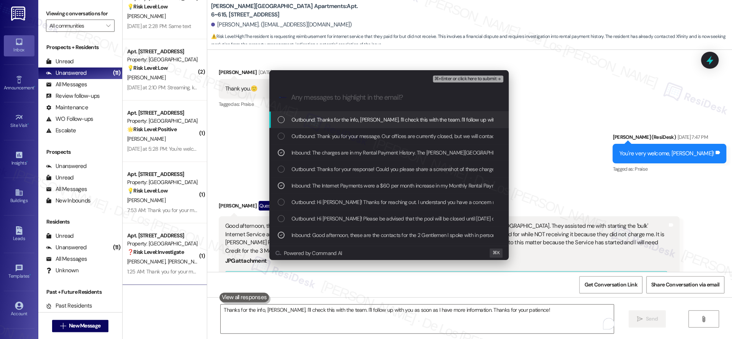
click at [442, 78] on span "⌘+Enter or click here to submit" at bounding box center [465, 78] width 62 height 5
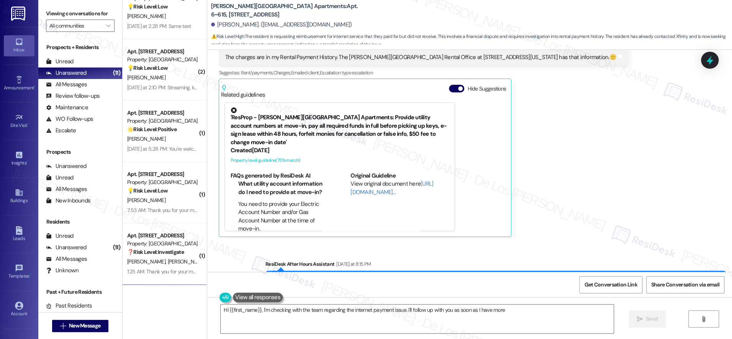
scroll to position [11321, 0]
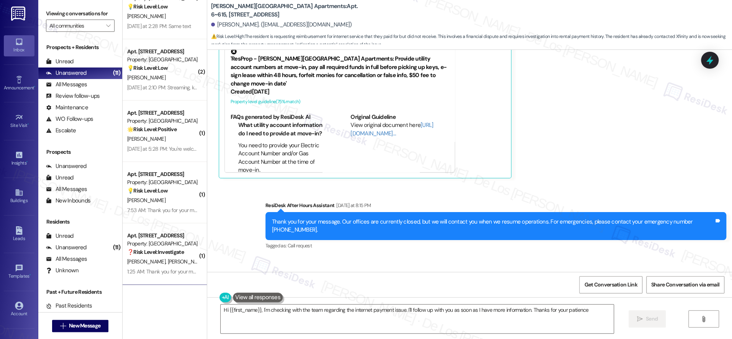
type textarea "Hi {{first_name}}, I'm checking with the team regarding the internet payment is…"
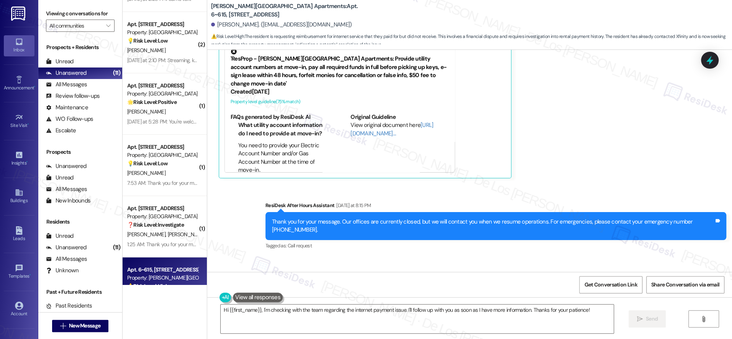
scroll to position [451, 0]
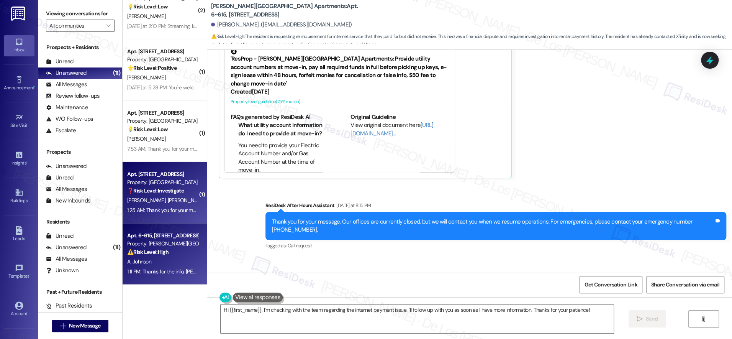
click at [163, 200] on div "C. Santos O. Garza" at bounding box center [162, 200] width 72 height 10
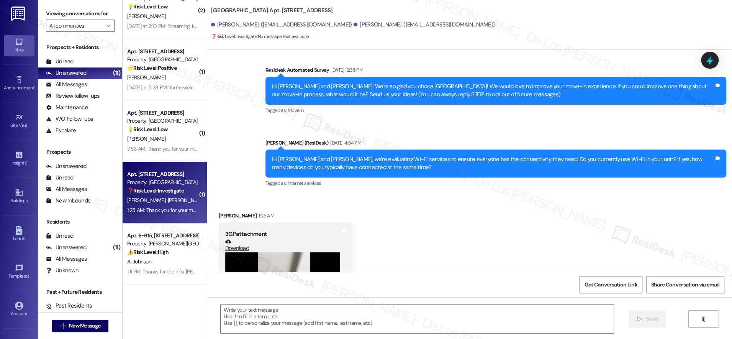
type textarea "Fetching suggested responses. Please feel free to read through the conversation…"
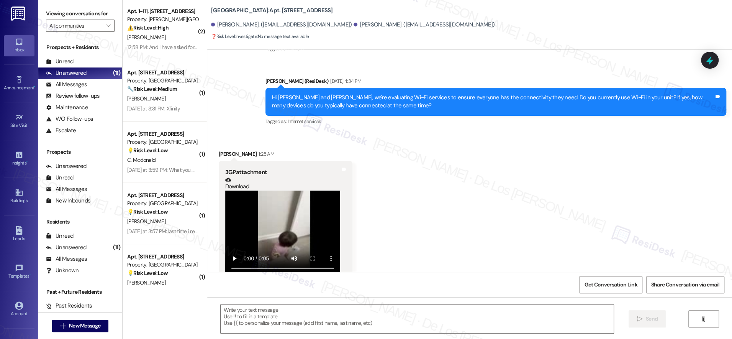
scroll to position [0, 0]
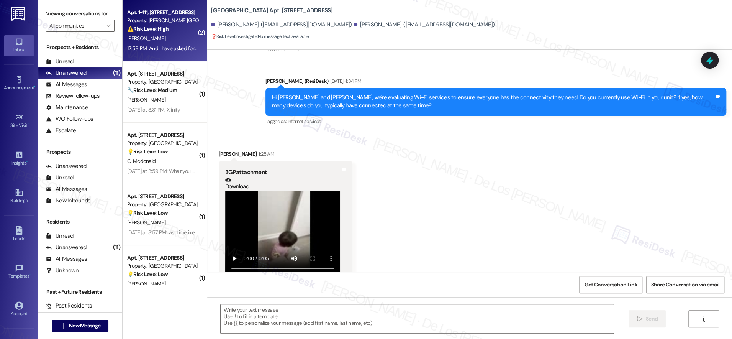
click at [146, 51] on div "12:58 PM: And I have asked for the documentation of my rent to be submitted to …" at bounding box center [549, 48] width 844 height 7
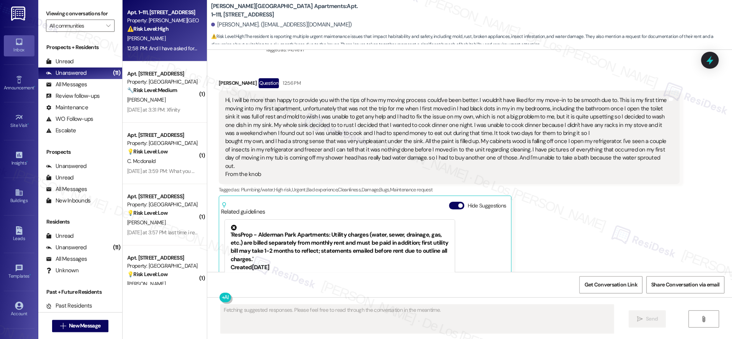
scroll to position [206, 0]
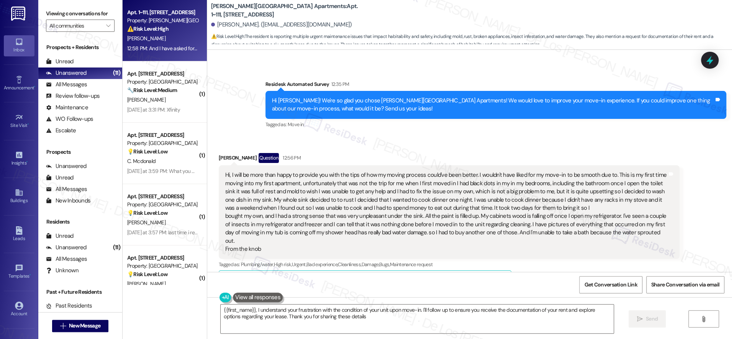
type textarea "{{first_name}}, I understand your frustration with the condition of your unit u…"
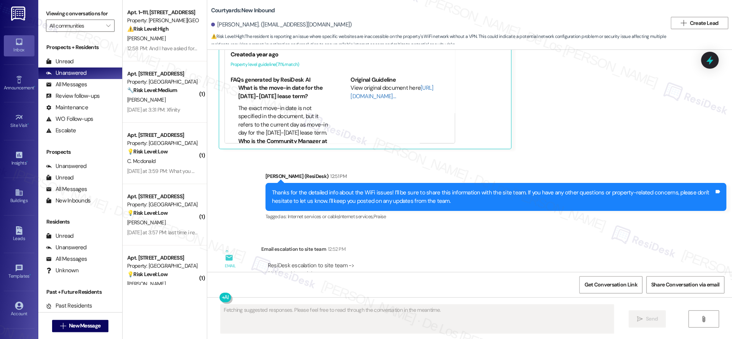
scroll to position [543, 0]
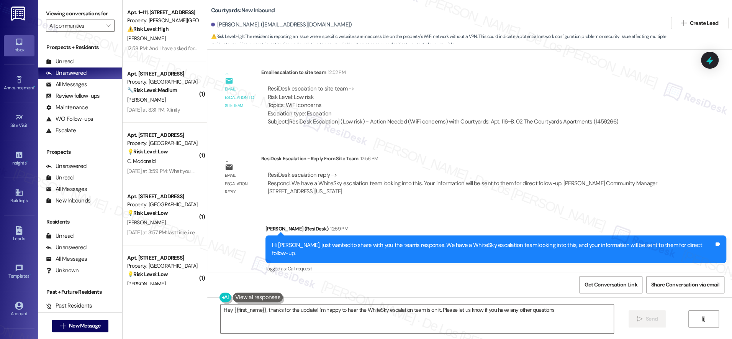
type textarea "Hey {{first_name}}, thanks for the update! I'm happy to hear the WhiteSky escal…"
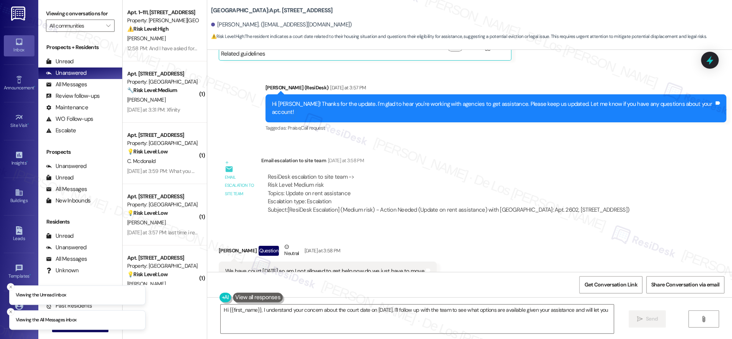
scroll to position [1196, 0]
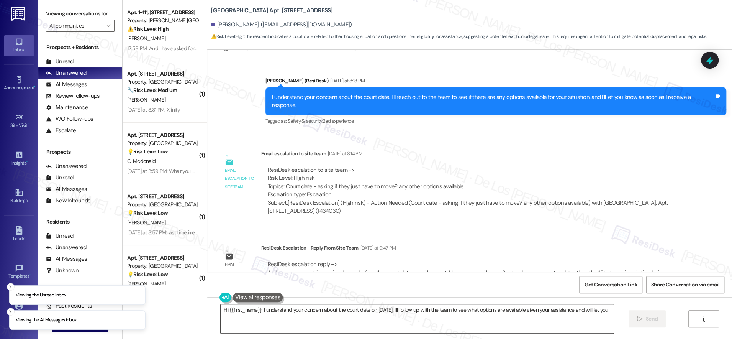
click at [326, 316] on textarea "Hi {{first_name}}, I understand your concern about the court date on Sept 4th. …" at bounding box center [417, 318] width 393 height 29
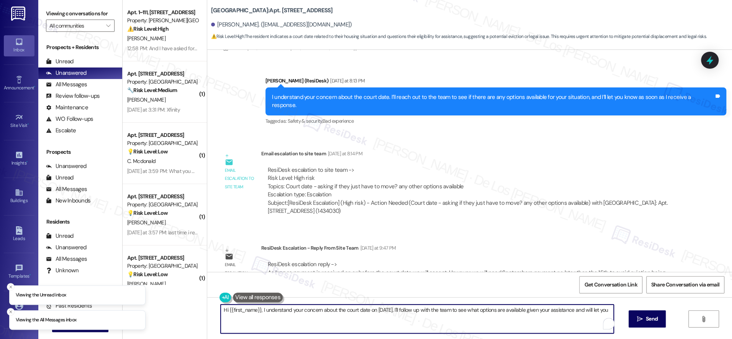
click at [326, 316] on textarea "Hi {{first_name}}, I understand your concern about the court date on Sept 4th. …" at bounding box center [417, 318] width 393 height 29
click at [327, 316] on textarea "Hi {{first_name}}, I understand your concern about the court date on Sept 4th. …" at bounding box center [417, 318] width 393 height 29
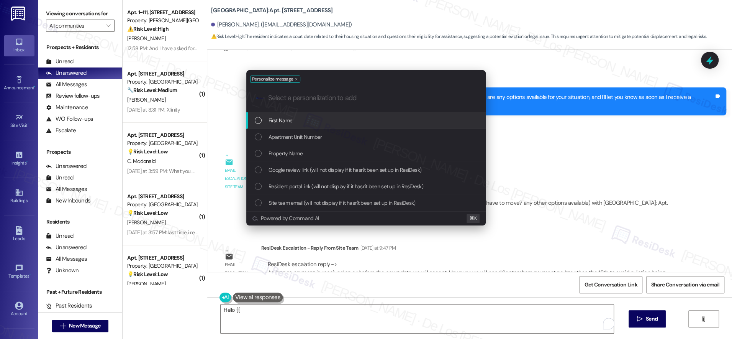
click at [356, 123] on div "First Name" at bounding box center [367, 120] width 224 height 8
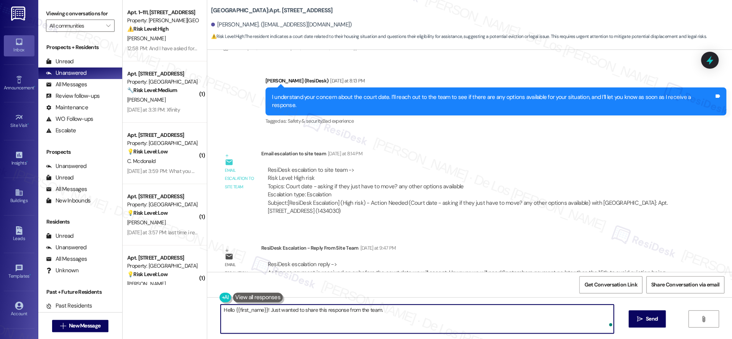
paste textarea "As long as payment is received on or before the court date we will accept. Howe…"
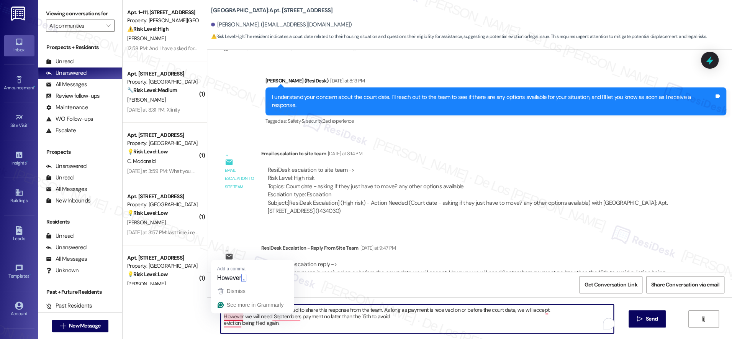
click at [221, 316] on textarea "Hello {{first_name}}! Just wanted to share this response from the team. As long…" at bounding box center [417, 318] width 393 height 29
click at [221, 324] on textarea "Hello {{first_name}}! Just wanted to share this response from the team. As long…" at bounding box center [417, 318] width 393 height 29
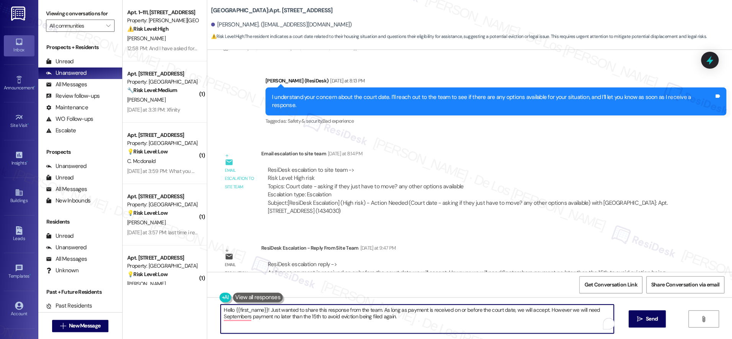
drag, startPoint x: 414, startPoint y: 316, endPoint x: 403, endPoint y: 319, distance: 11.5
click at [414, 316] on textarea "Hello {{first_name}}! Just wanted to share this response from the team. As long…" at bounding box center [417, 318] width 393 height 29
click at [414, 317] on textarea "Hello {{first_name}}! Just wanted to share this response from the team. As long…" at bounding box center [417, 318] width 393 height 29
type textarea "Hello {{first_name}}! Just wanted to share this response from the team. As long…"
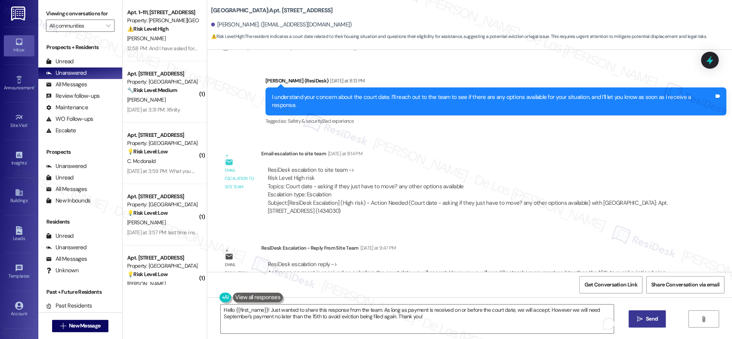
click at [647, 318] on span "Send" at bounding box center [652, 318] width 12 height 8
click at [89, 324] on span "New Message" at bounding box center [84, 325] width 31 height 8
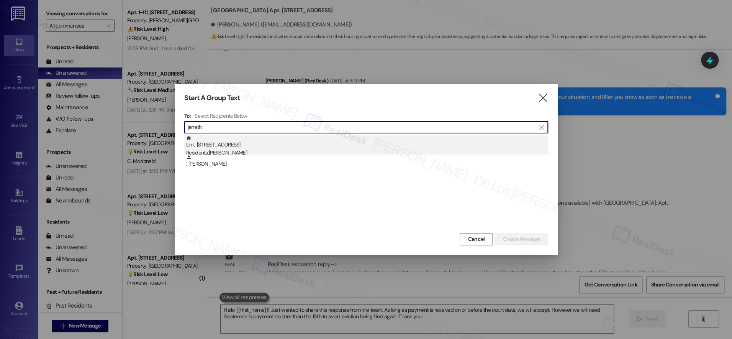
type input "jarreth"
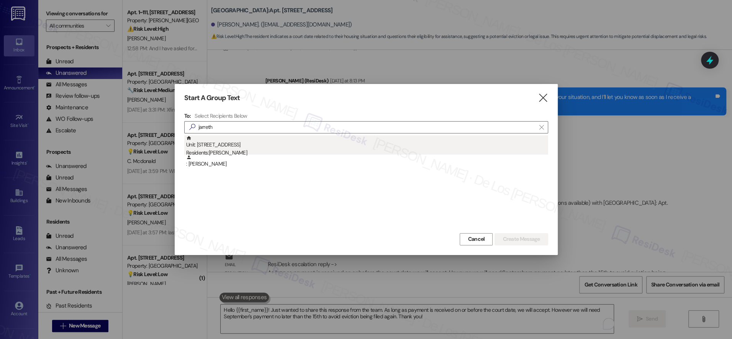
click at [263, 142] on div "Unit: 2602 - 201 Hackberry St Residents: Jarreth Parker" at bounding box center [367, 146] width 362 height 22
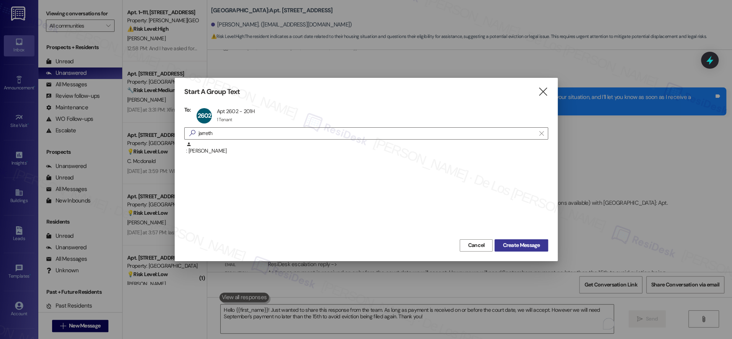
click at [526, 241] on span "Create Message" at bounding box center [520, 245] width 37 height 8
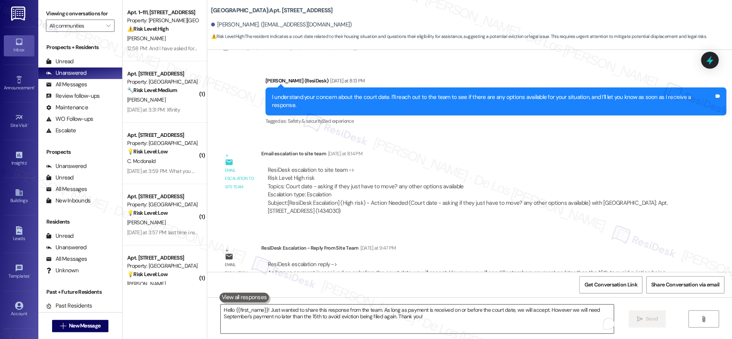
click at [348, 319] on textarea "Hello {{first_name}}! Just wanted to share this response from the team. As long…" at bounding box center [417, 318] width 393 height 29
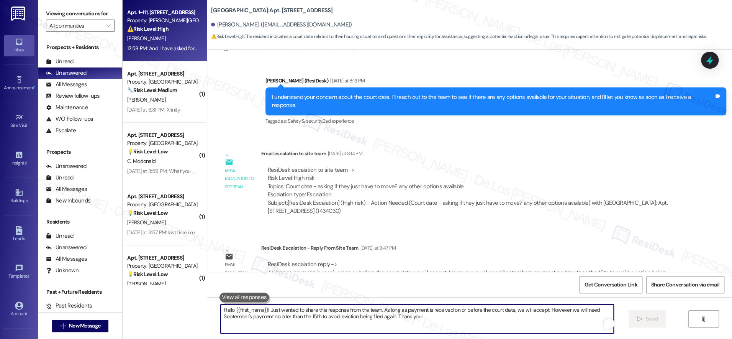
click at [154, 47] on div "12:58 PM: And I have asked for the documentation of my rent to be submitted to …" at bounding box center [549, 48] width 844 height 7
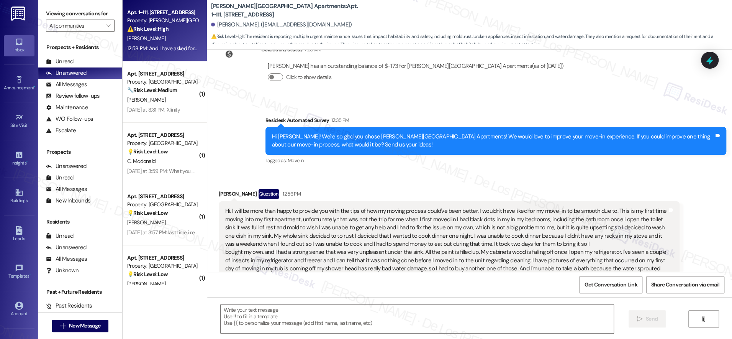
type textarea "Fetching suggested responses. Please feel free to read through the conversation…"
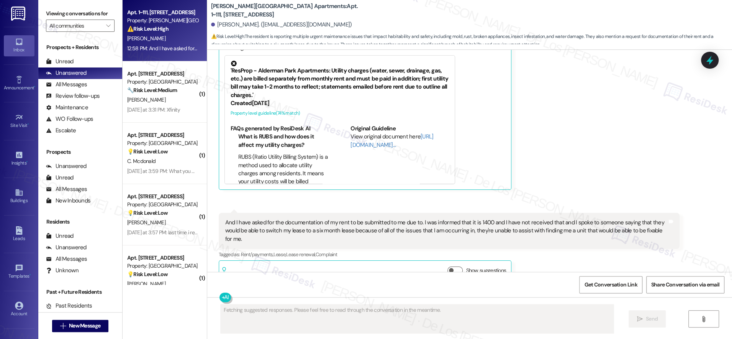
scroll to position [508, 0]
click at [90, 325] on span "New Message" at bounding box center [84, 325] width 31 height 8
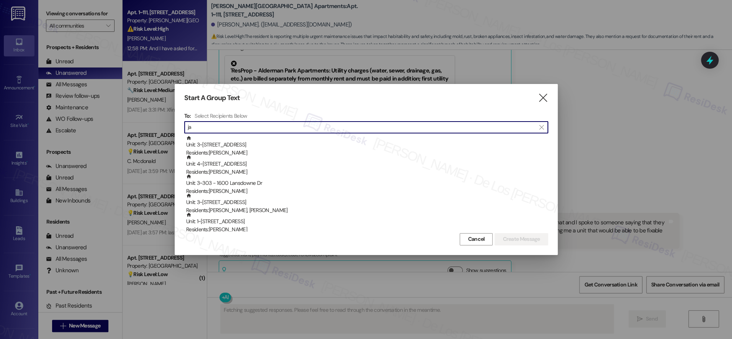
type input "jar"
type textarea "Hi {{first_name}}, I understand your frustration"
type input "jarr"
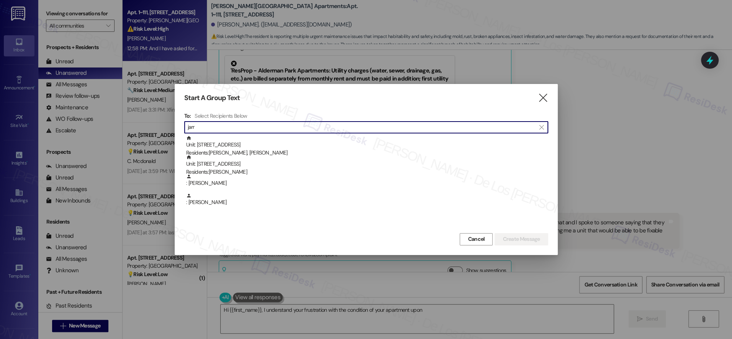
type textarea "Hi {{first_name}}, I understand your frustration with the condition of your apa…"
type input "jarre"
type textarea "Hi {{first_name}}, I understand your frustration with the condition of your apa…"
type input "jarret"
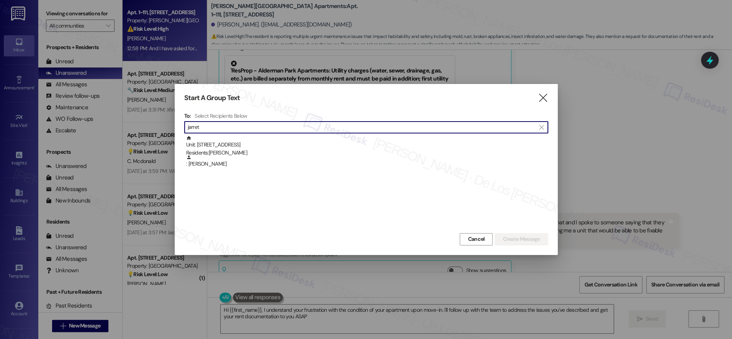
type textarea "Hi {{first_name}}, I understand your frustration with the condition of your apa…"
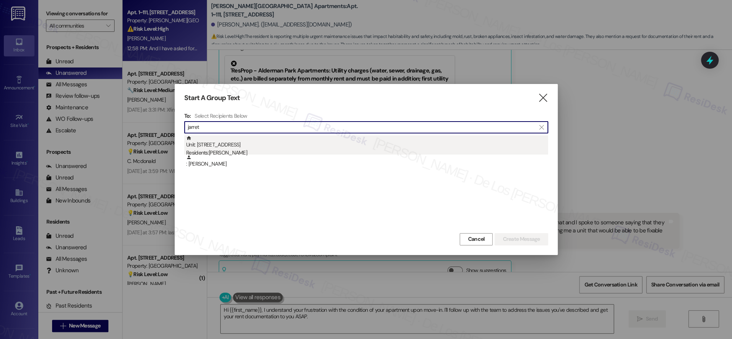
type input "jarret"
click at [279, 146] on div "Unit: 2602 - 201 Hackberry St Residents: Jarreth Parker" at bounding box center [367, 146] width 362 height 22
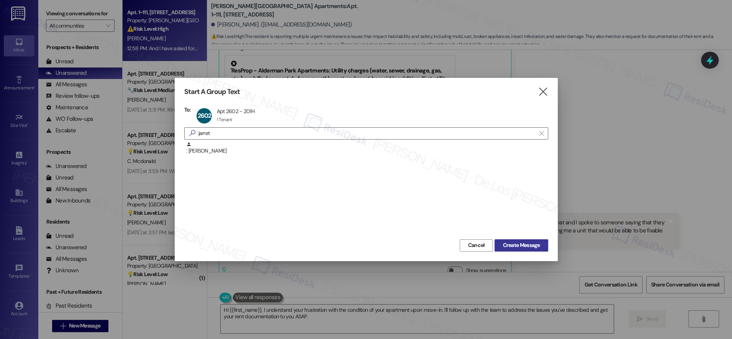
click at [526, 240] on button "Create Message" at bounding box center [520, 245] width 53 height 12
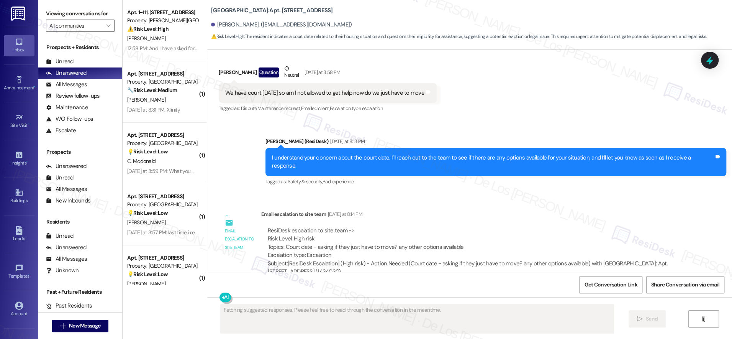
scroll to position [1196, 0]
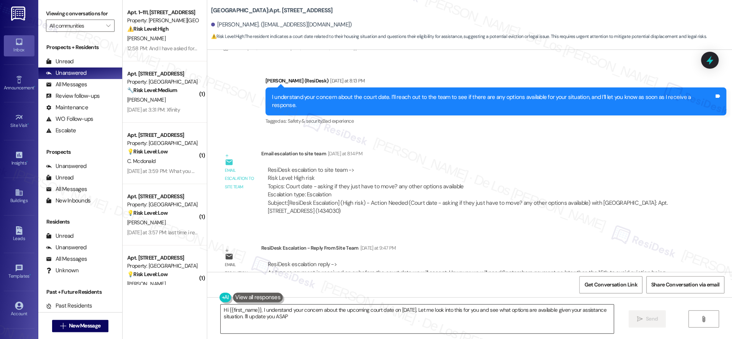
type textarea "Hi {{first_name}}, I understand your concern about the upcoming court date on S…"
click at [296, 314] on textarea "Hi {{first_name}}, I understand your concern about the upcoming court date on S…" at bounding box center [417, 318] width 393 height 29
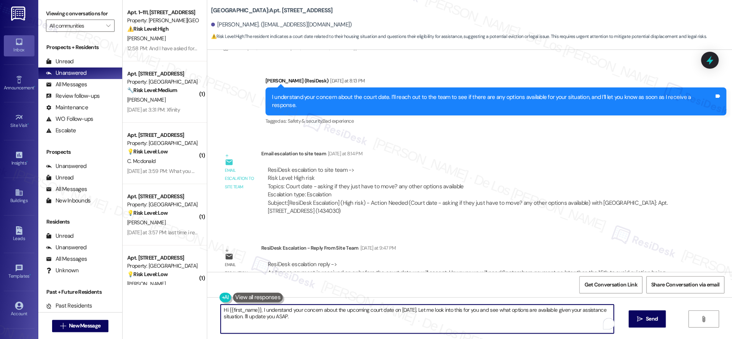
click at [296, 314] on textarea "Hi {{first_name}}, I understand your concern about the upcoming court date on S…" at bounding box center [417, 318] width 393 height 29
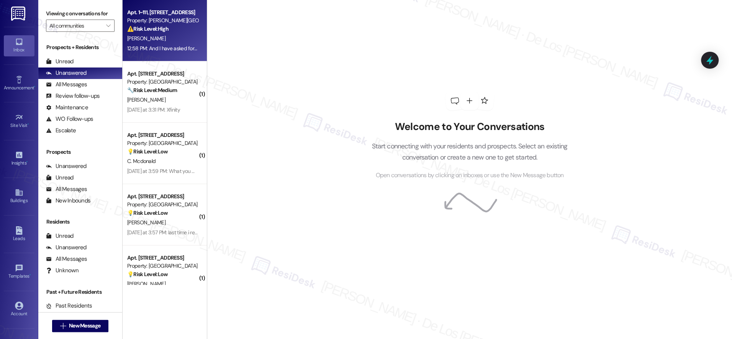
click at [170, 55] on div "Apt. 1~111, [STREET_ADDRESS] Property: [PERSON_NAME][GEOGRAPHIC_DATA] Apartment…" at bounding box center [165, 30] width 84 height 61
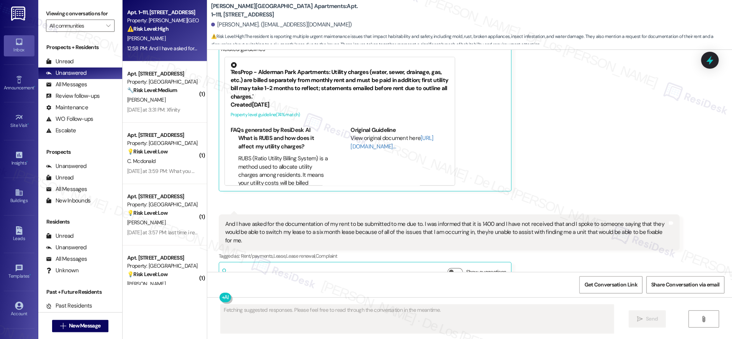
scroll to position [445, 0]
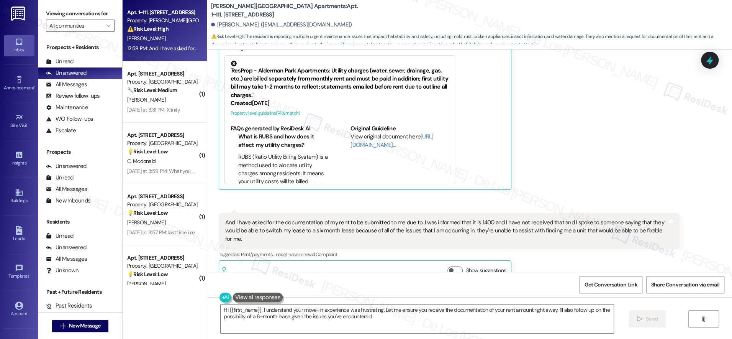
type textarea "Hi {{first_name}}, I understand your move-in experience was frustrating. Let me…"
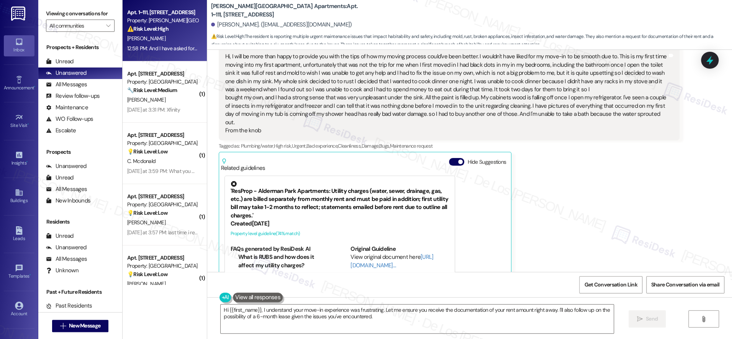
scroll to position [308, 0]
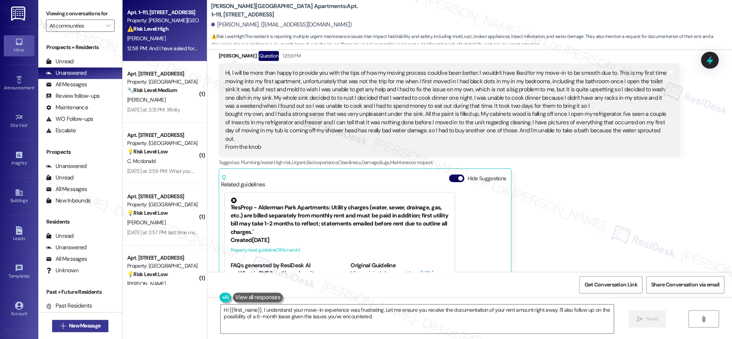
click at [94, 323] on span "New Message" at bounding box center [84, 325] width 31 height 8
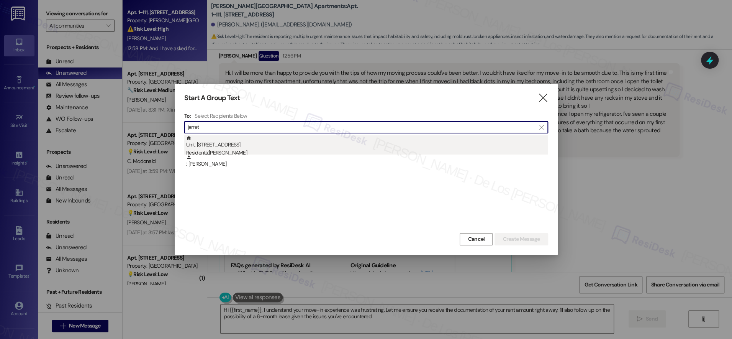
type input "jarret"
click at [266, 144] on div "Unit: [STREET_ADDRESS] Residents: [PERSON_NAME]" at bounding box center [367, 146] width 362 height 22
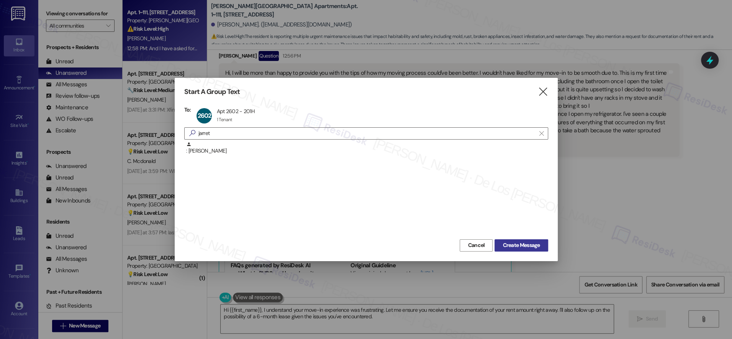
click at [538, 240] on button "Create Message" at bounding box center [520, 245] width 53 height 12
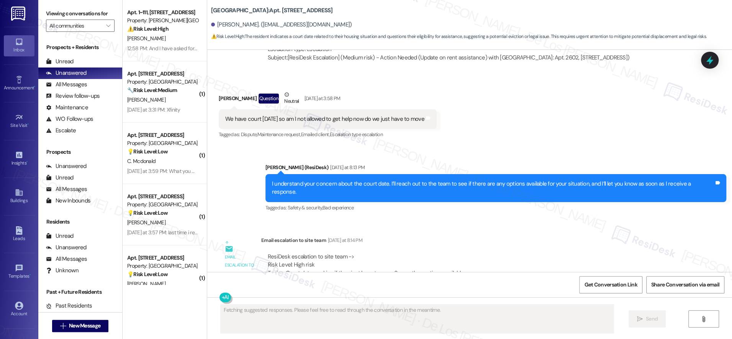
scroll to position [1196, 0]
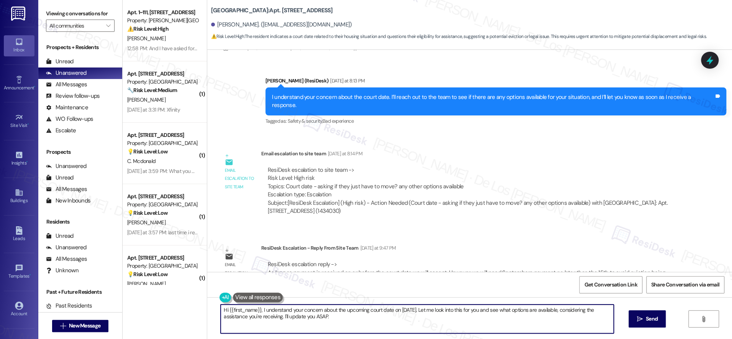
click at [259, 315] on textarea "Hi {{first_name}}, I understand your concern about the upcoming court date on S…" at bounding box center [417, 318] width 393 height 29
click at [270, 316] on textarea "Hi {{first_name}}, I understand your concern about the upcoming court date on S…" at bounding box center [417, 318] width 393 height 29
drag, startPoint x: 256, startPoint y: 309, endPoint x: 365, endPoint y: 335, distance: 112.3
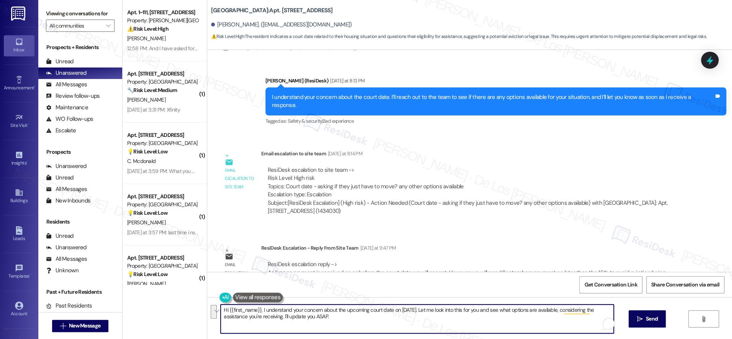
click at [365, 335] on div "Hi {{first_name}}, I understand your concern about the upcoming court date on S…" at bounding box center [469, 325] width 525 height 57
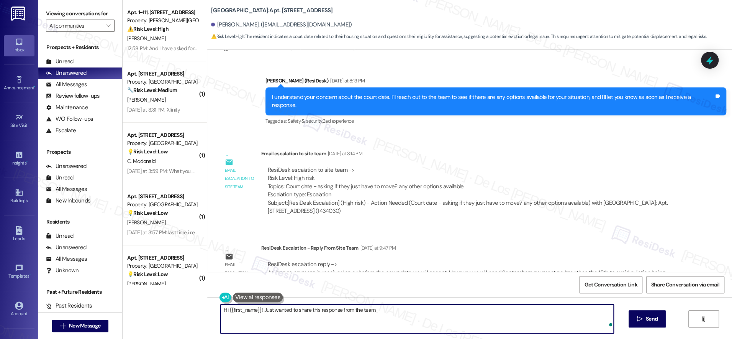
paste textarea "As long as payment is received on or before the court date we will accept. Howe…"
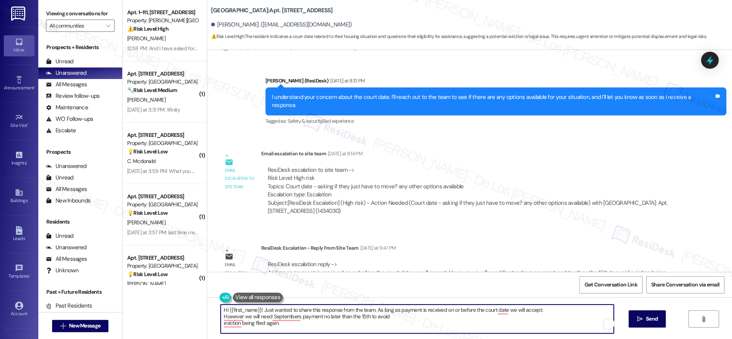
click at [221, 315] on textarea "Hi {{first_name}}! Just wanted to share this response from the team. As long as…" at bounding box center [417, 318] width 393 height 29
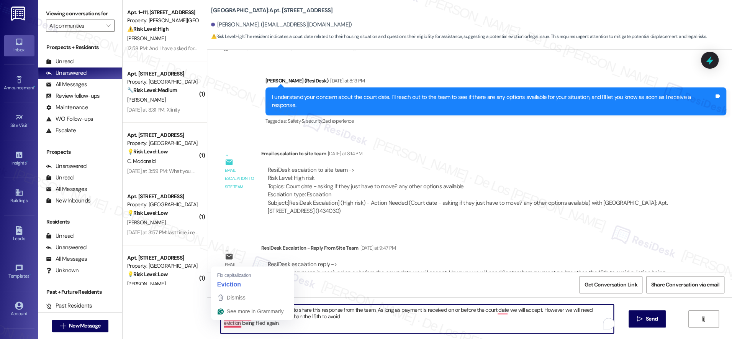
click at [221, 323] on textarea "Hi {{first_name}}! Just wanted to share this response from the team. As long as…" at bounding box center [417, 318] width 393 height 29
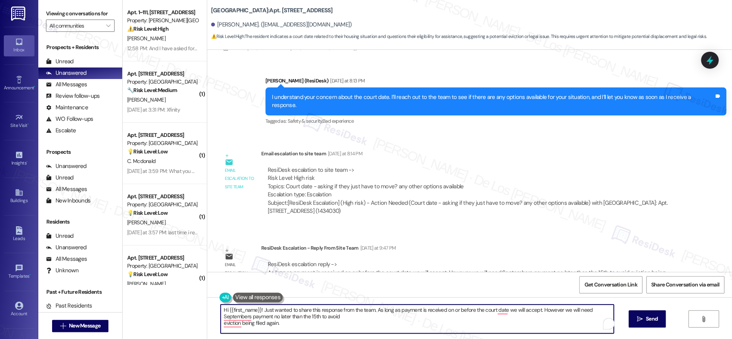
click at [364, 326] on textarea "Hi {{first_name}}! Just wanted to share this response from the team. As long as…" at bounding box center [417, 318] width 393 height 29
click at [221, 316] on textarea "Hi {{first_name}}! Just wanted to share this response from the team. As long as…" at bounding box center [417, 318] width 393 height 29
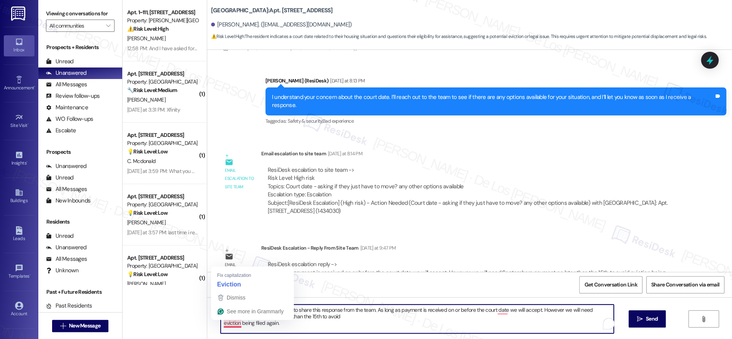
click at [221, 322] on textarea "Hi {{first_name}}! Just wanted to share this response from the team. As long as…" at bounding box center [417, 318] width 393 height 29
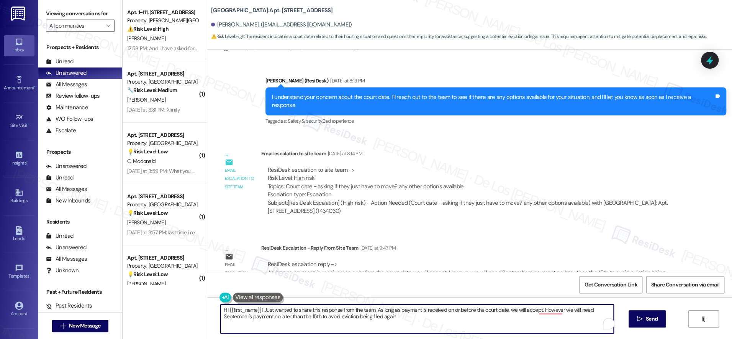
click at [448, 323] on textarea "Hi {{first_name}}! Just wanted to share this response from the team. As long as…" at bounding box center [417, 318] width 393 height 29
click at [477, 322] on textarea "Hi {{first_name}}! Just wanted to share this response from the team. As long as…" at bounding box center [417, 318] width 393 height 29
click at [476, 322] on textarea "Hi {{first_name}}! Just wanted to share this response from the team. As long as…" at bounding box center [417, 318] width 393 height 29
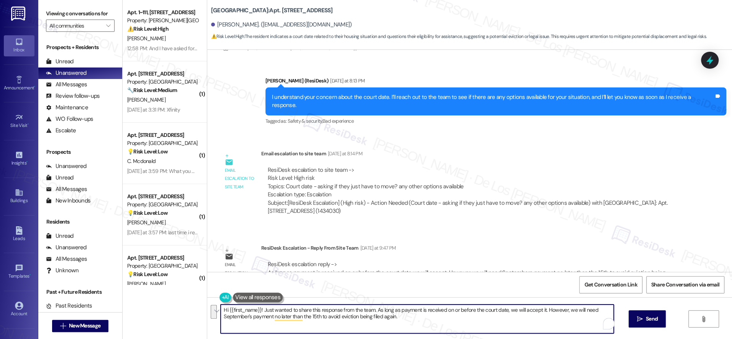
paste textarea "scheduled hearing, we will accept it. However, we will need September's payment…"
click at [450, 322] on textarea "Hi {{first_name}}! Just wanted to share this response from the team. As long as…" at bounding box center [417, 318] width 393 height 29
type textarea "Hi {{first_name}}! Just wanted to share this response from the team. As long as…"
click at [642, 316] on span " Send" at bounding box center [647, 318] width 24 height 8
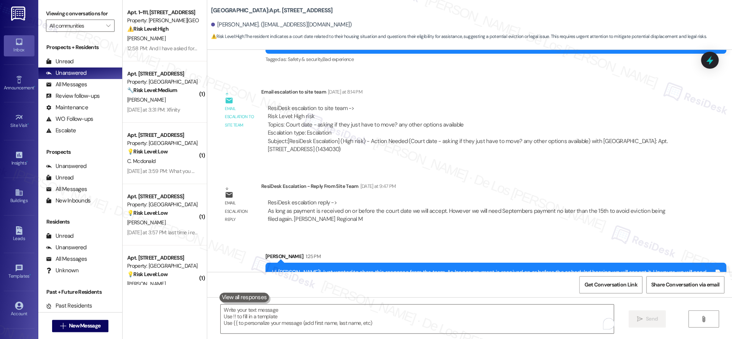
scroll to position [1311, 0]
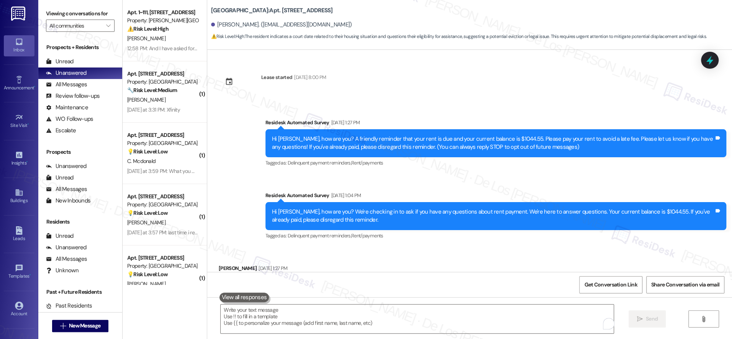
scroll to position [1311, 0]
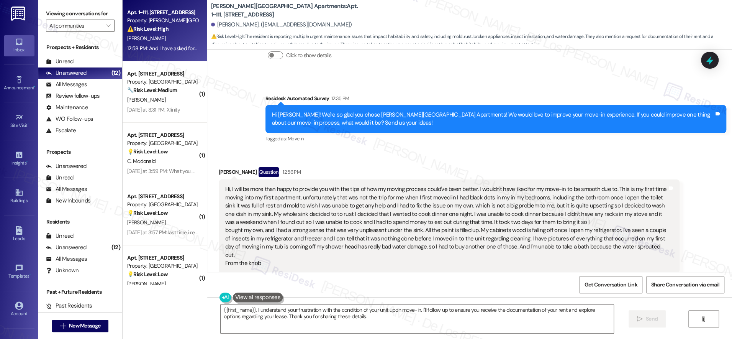
scroll to position [192, 0]
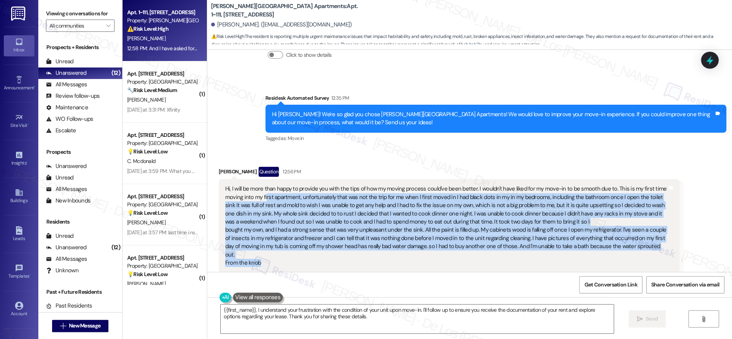
drag, startPoint x: 258, startPoint y: 195, endPoint x: 544, endPoint y: 250, distance: 291.0
click at [544, 250] on div "Hi, I will be more than happy to provide you with the tips of how my moving pro…" at bounding box center [446, 226] width 442 height 82
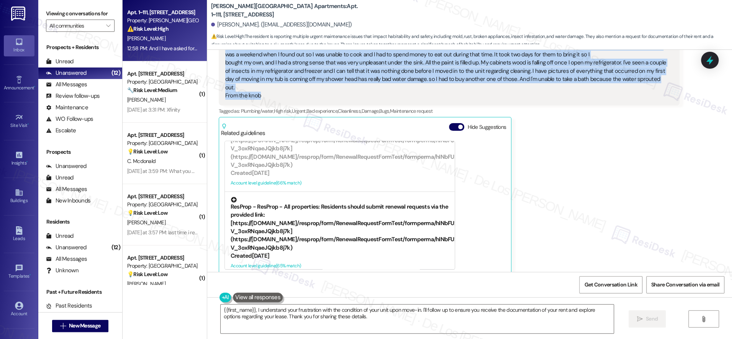
scroll to position [328, 0]
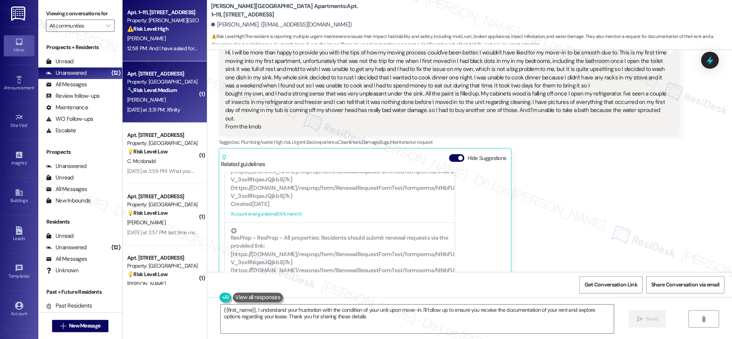
click at [183, 90] on div "🔧 Risk Level: Medium The resident's message 'Xfinity' in response to a question…" at bounding box center [162, 90] width 71 height 8
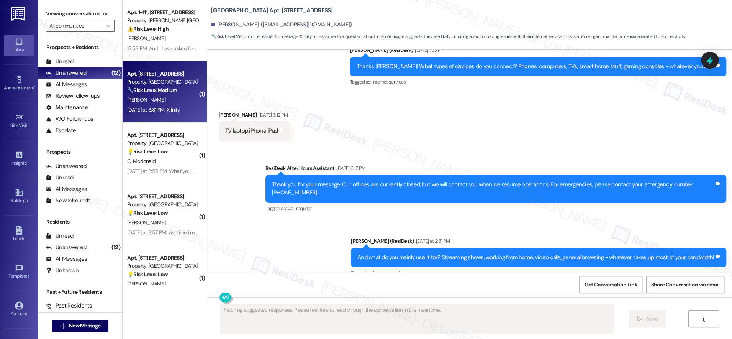
scroll to position [1234, 0]
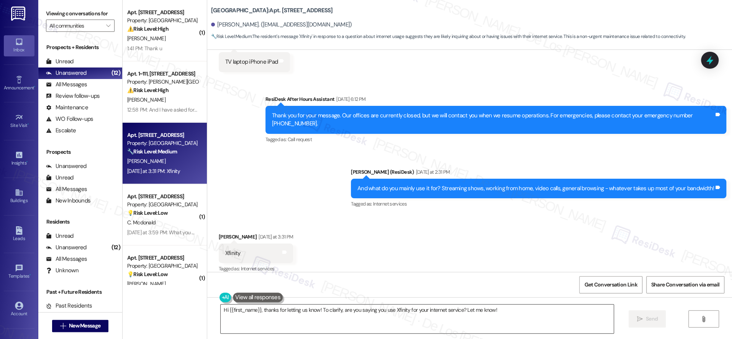
click at [349, 314] on textarea "Hi {{first_name}}, thanks for letting us know! To clarify, are you saying you u…" at bounding box center [417, 318] width 393 height 29
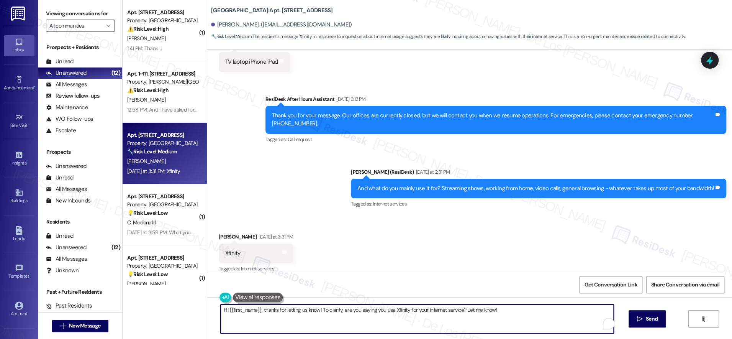
click at [349, 314] on textarea "Hi {{first_name}}, thanks for letting us know! To clarify, are you saying you u…" at bounding box center [417, 318] width 393 height 29
paste textarea "Thanks {{first_name}}! Final question - if you're comfortable sharing, how much…"
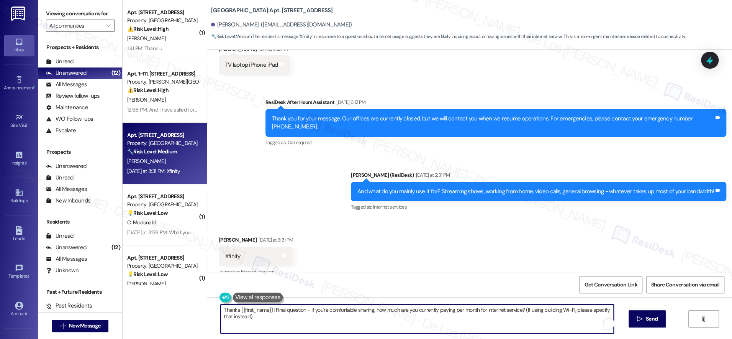
scroll to position [1239, 0]
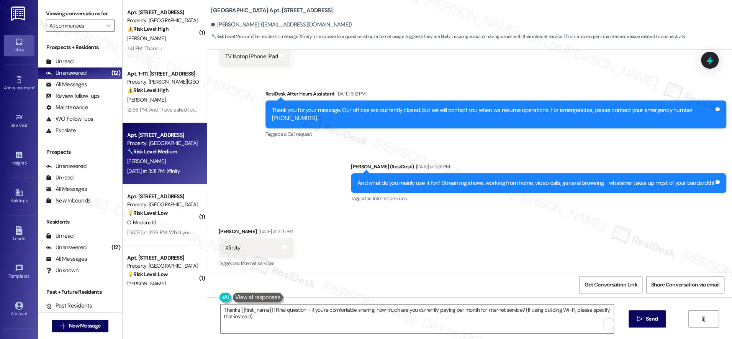
click at [421, 179] on div "And what do you mainly use it for? Streaming shows, working from home, video ca…" at bounding box center [535, 183] width 357 height 8
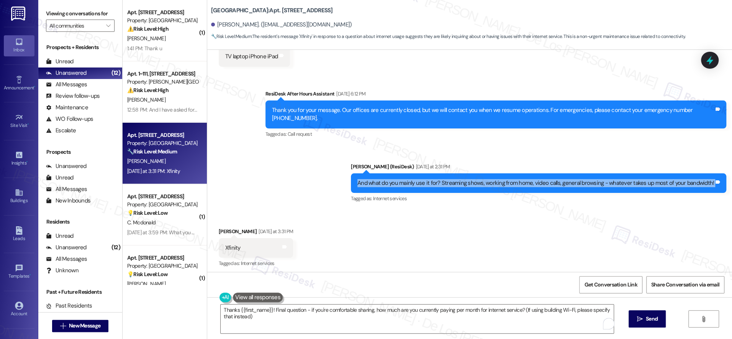
click at [421, 179] on div "And what do you mainly use it for? Streaming shows, working from home, video ca…" at bounding box center [535, 183] width 357 height 8
copy div "And what do you mainly use it for? Streaming shows, working from home, video ca…"
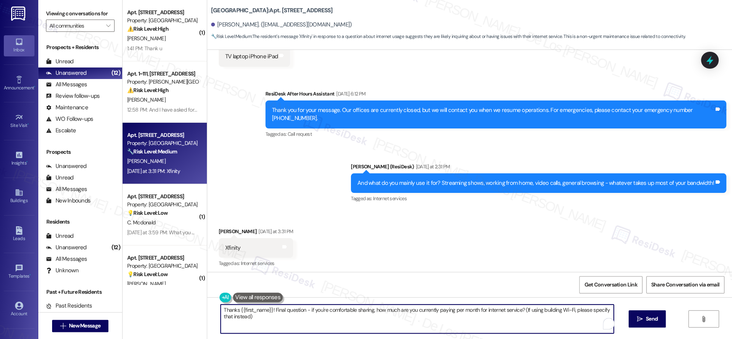
click at [349, 326] on textarea "Thanks {{first_name}}! Final question - if you're comfortable sharing, how much…" at bounding box center [417, 318] width 393 height 29
paste textarea "And what do you mainly use it for? Streaming shows, working from home, video ca…"
click at [221, 308] on textarea "And what do you mainly use it for? Streaming shows, working from home, video ca…" at bounding box center [417, 318] width 393 height 29
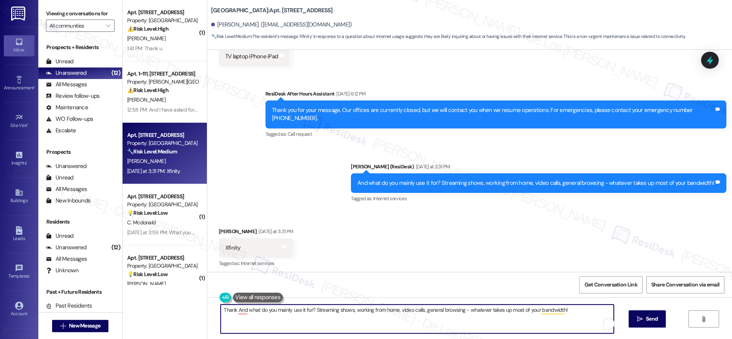
click at [281, 311] on textarea "Thank And what do you mainly use it for? Streaming shows, working from home, vi…" at bounding box center [417, 318] width 393 height 29
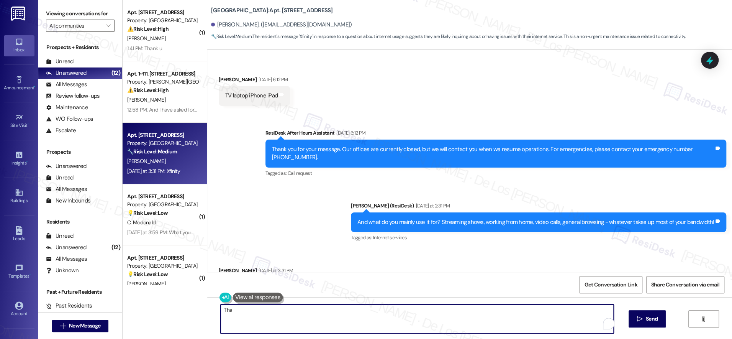
scroll to position [1304, 0]
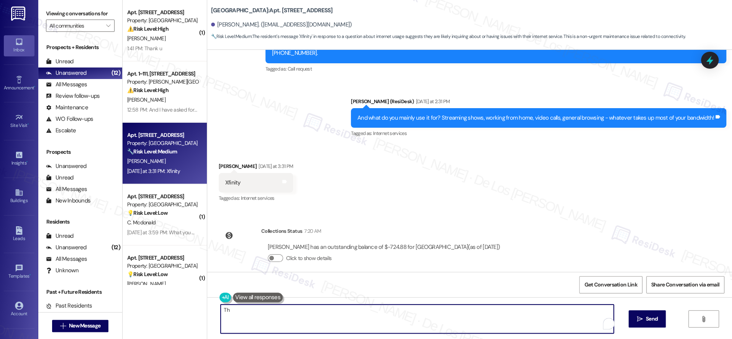
type textarea "T"
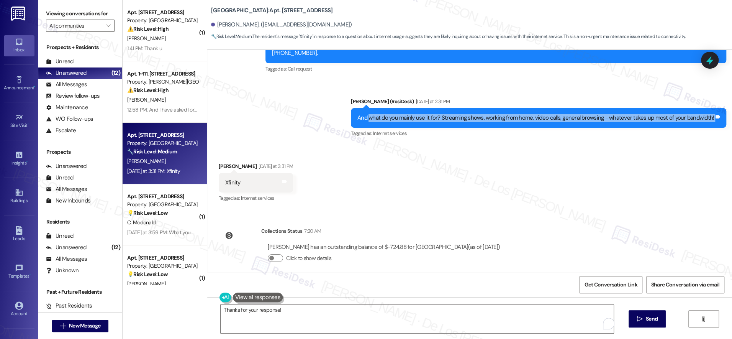
drag, startPoint x: 371, startPoint y: 110, endPoint x: 674, endPoint y: 118, distance: 303.4
click at [674, 119] on div "And what do you mainly use it for? Streaming shows, working from home, video ca…" at bounding box center [538, 118] width 375 height 20
copy div "what do you mainly use it for? Streaming shows, working from home, video calls,…"
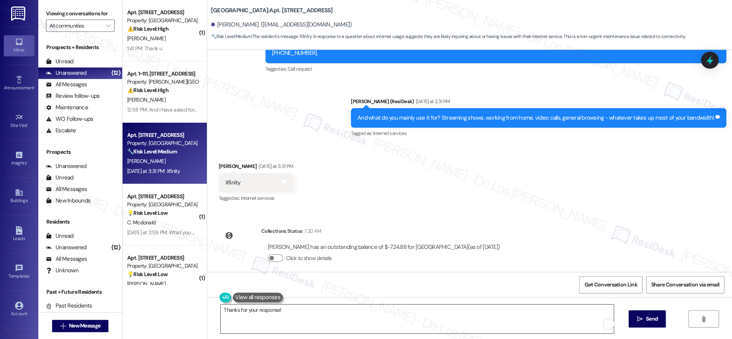
click at [377, 314] on textarea "Thanks for your response!" at bounding box center [417, 318] width 393 height 29
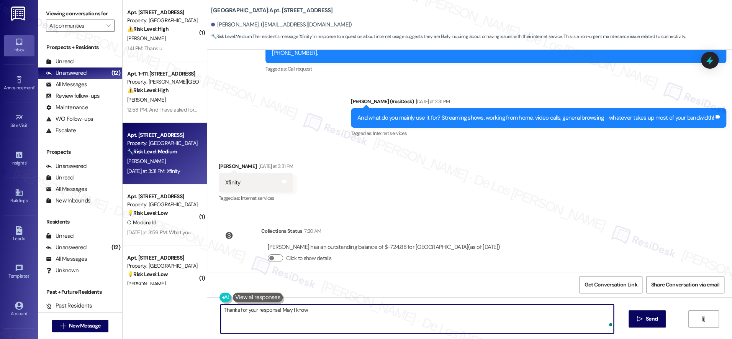
paste textarea "what do you mainly use it for? Streaming shows, working from home, video calls,…"
click at [548, 318] on textarea "Thanks for your response! May I know what you mainly use it for? Streaming show…" at bounding box center [417, 318] width 393 height 29
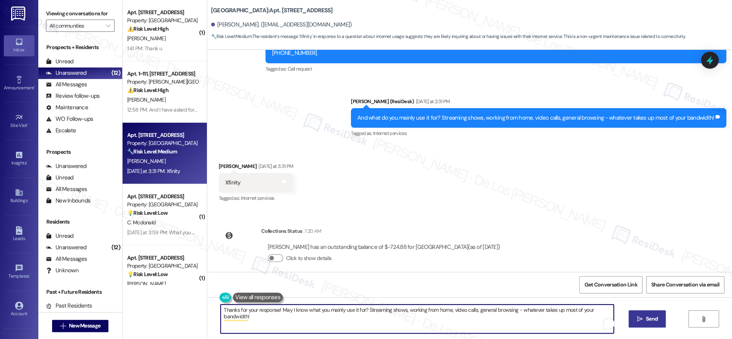
type textarea "Thanks for your response! May I know what you mainly use it for? Streaming show…"
click at [652, 321] on span "Send" at bounding box center [652, 318] width 12 height 8
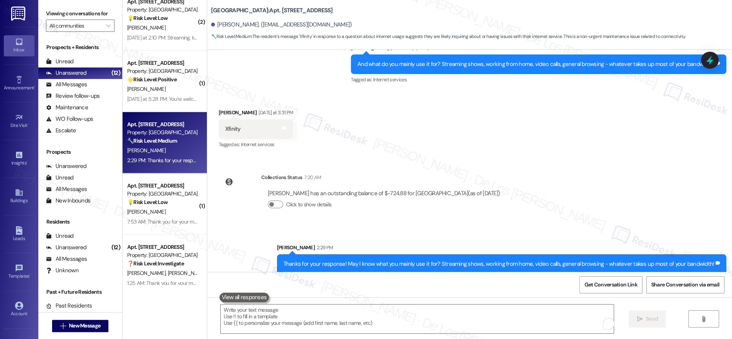
scroll to position [435, 0]
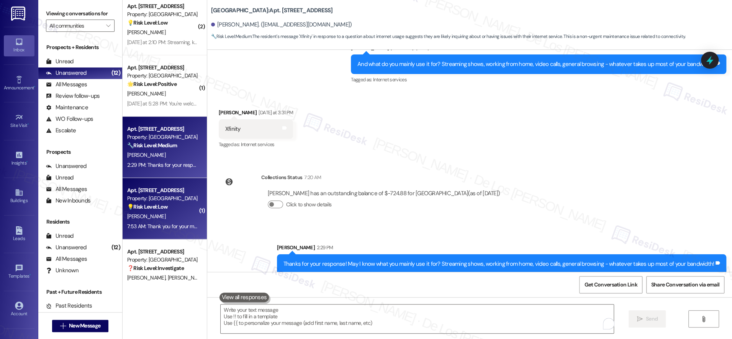
click at [165, 217] on div "J. Kastor" at bounding box center [162, 216] width 72 height 10
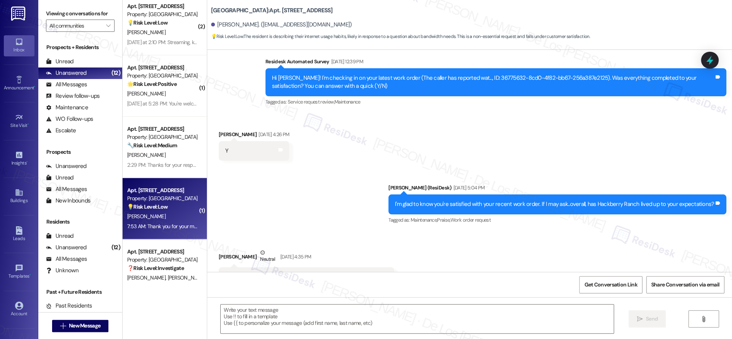
type textarea "Fetching suggested responses. Please feel free to read through the conversation…"
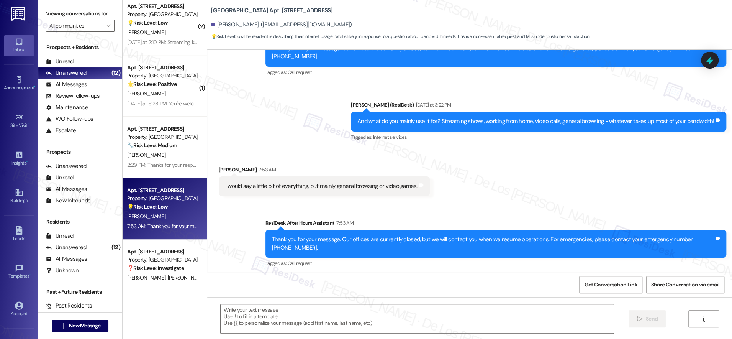
scroll to position [845, 0]
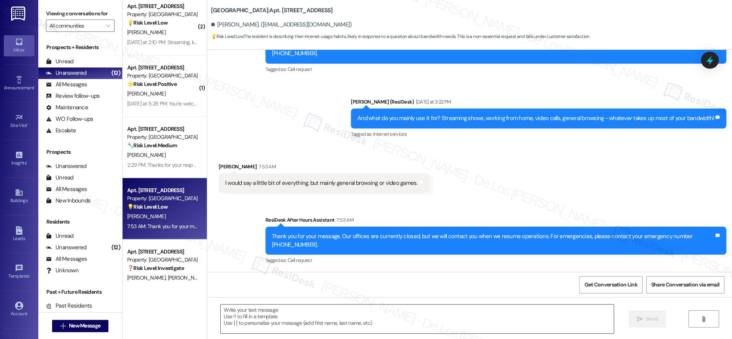
click at [312, 324] on textarea at bounding box center [417, 318] width 393 height 29
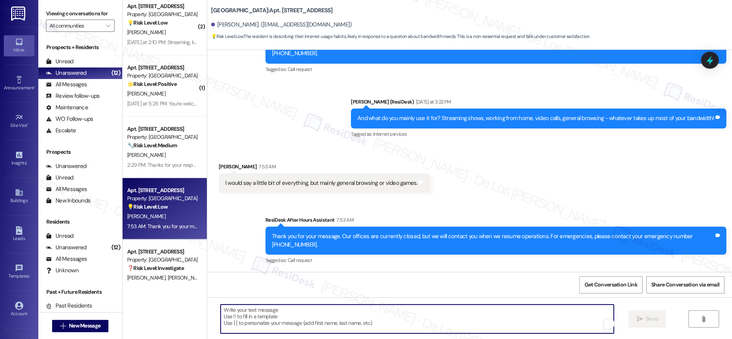
paste textarea "Thanks {{first_name}}! Final question - if you're comfortable sharing, how much…"
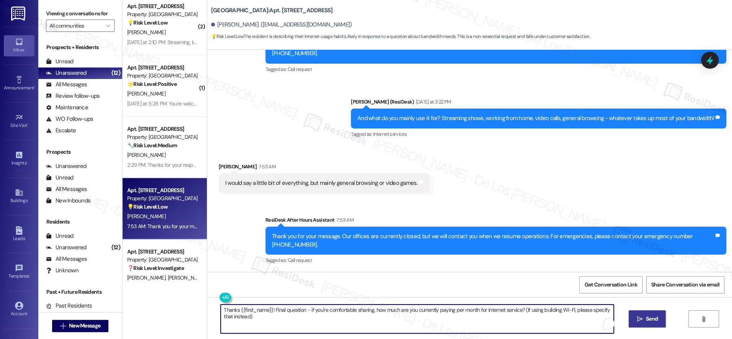
type textarea "Thanks {{first_name}}! Final question - if you're comfortable sharing, how much…"
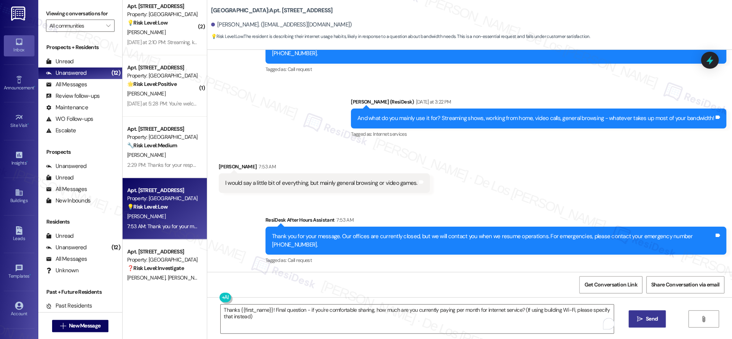
click at [647, 318] on span "Send" at bounding box center [652, 318] width 12 height 8
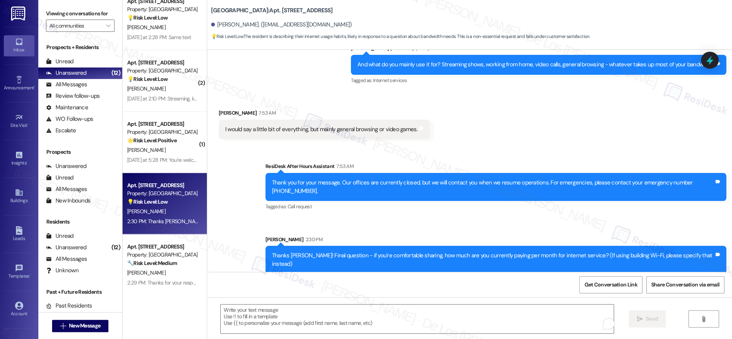
scroll to position [375, 0]
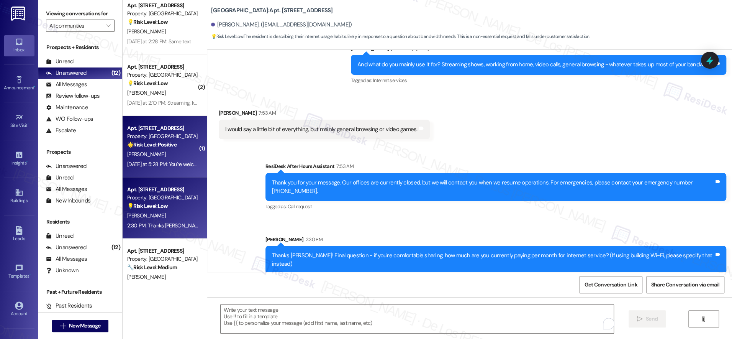
click at [170, 152] on div "B. Toscano" at bounding box center [162, 154] width 72 height 10
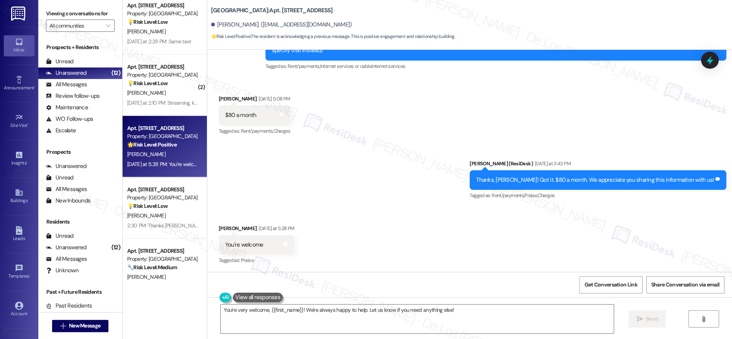
scroll to position [1802, 0]
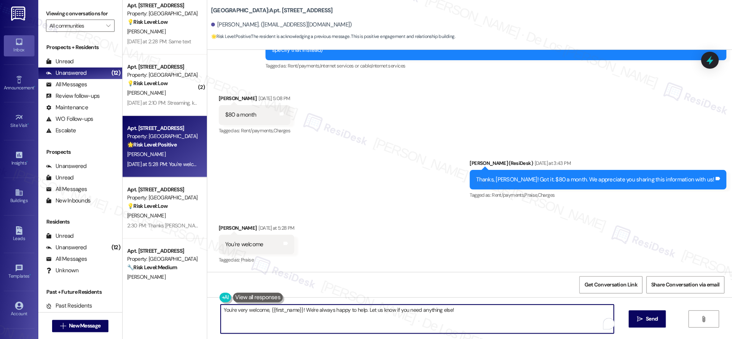
click at [330, 315] on textarea "You're very welcome, {{first_name}}! We're always happy to help. Let us know if…" at bounding box center [417, 318] width 393 height 29
type textarea "😊"
click at [648, 320] on span "Send" at bounding box center [652, 318] width 12 height 8
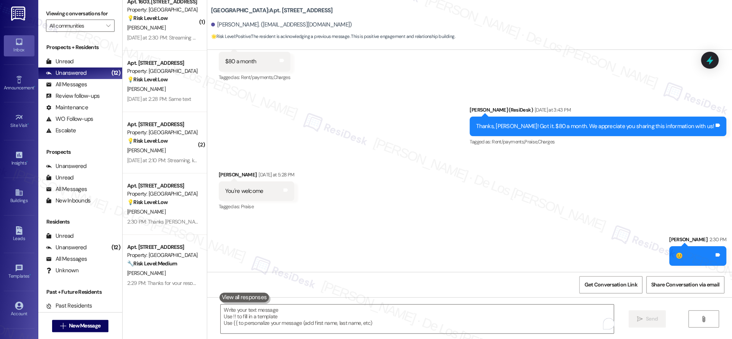
scroll to position [234, 0]
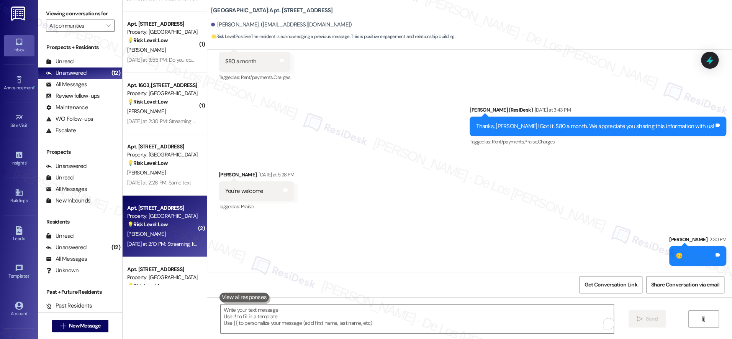
click at [170, 232] on div "[PERSON_NAME]" at bounding box center [162, 234] width 72 height 10
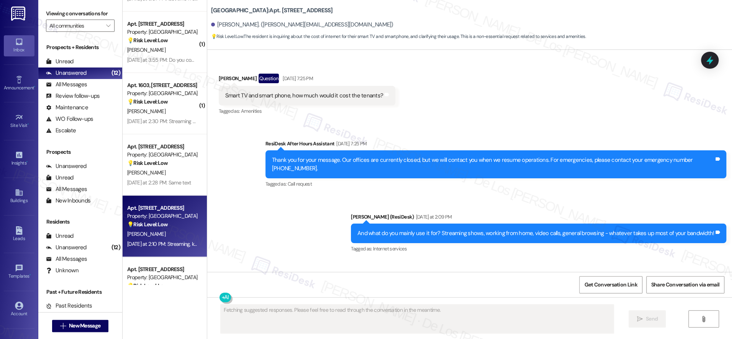
scroll to position [1784, 0]
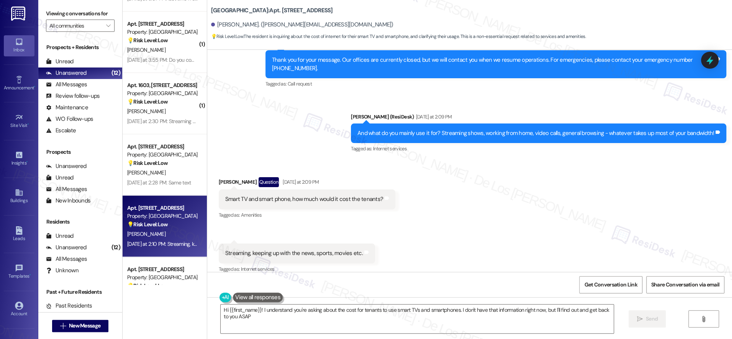
type textarea "Hi {{first_name}}! I understand you're asking about the cost for tenants to use…"
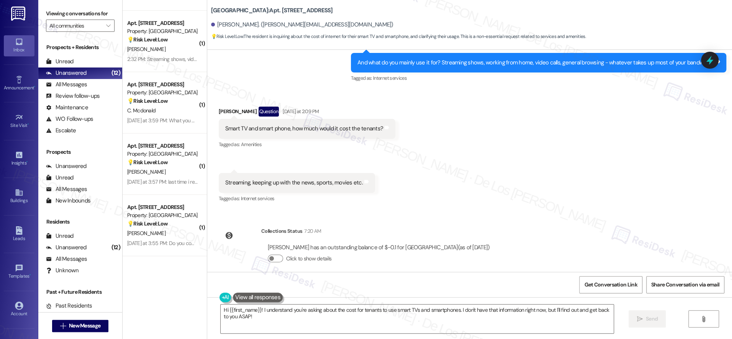
scroll to position [0, 0]
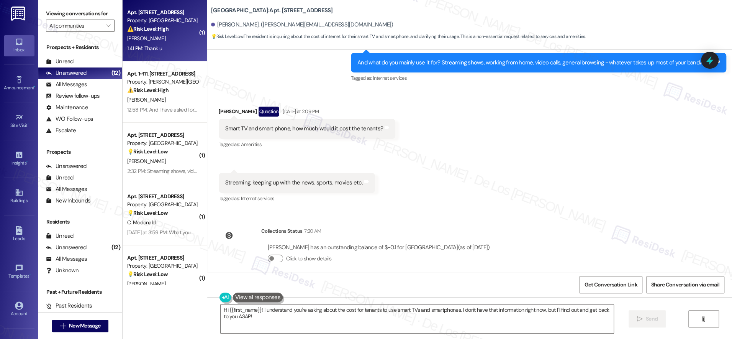
click at [154, 42] on div "J. Parker" at bounding box center [162, 39] width 72 height 10
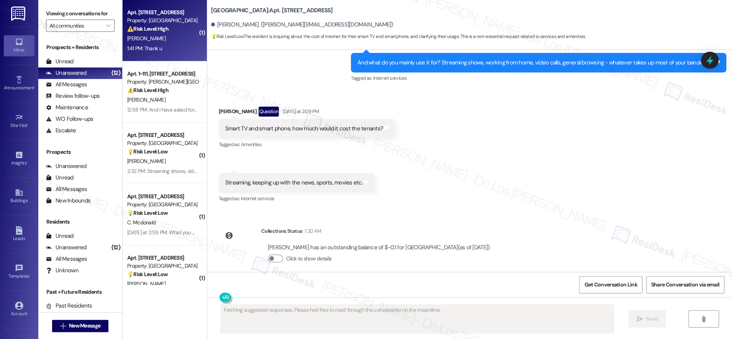
scroll to position [1334, 0]
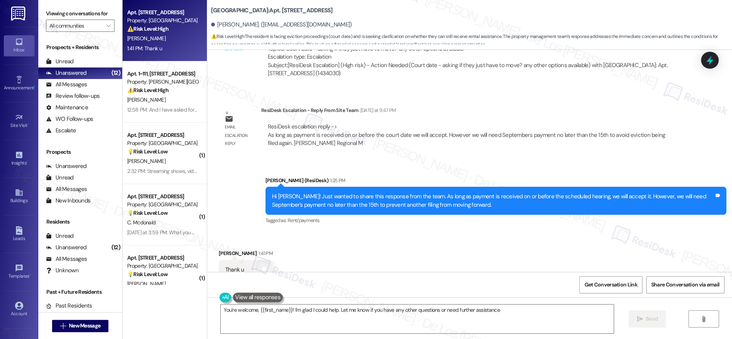
type textarea "You're welcome, {{first_name}}! I'm glad I could help. Let me know if you have …"
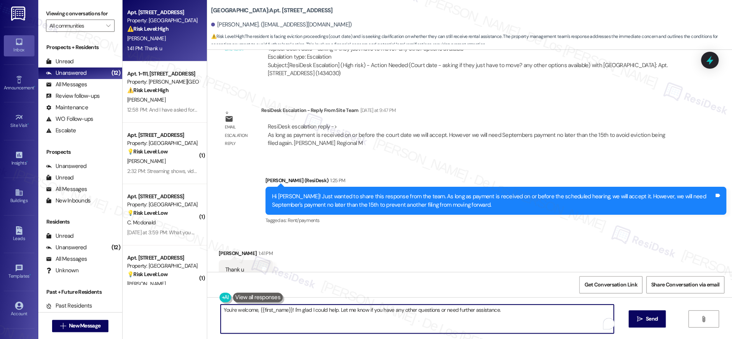
click at [293, 306] on textarea "You're welcome, {{first_name}}! I'm glad I could help. Let me know if you have …" at bounding box center [417, 318] width 393 height 29
click at [537, 318] on textarea "You're welcome, {{first_name}}! I'm glad I could help. Let me know if you have …" at bounding box center [417, 318] width 393 height 29
click at [649, 321] on span "Send" at bounding box center [652, 318] width 12 height 8
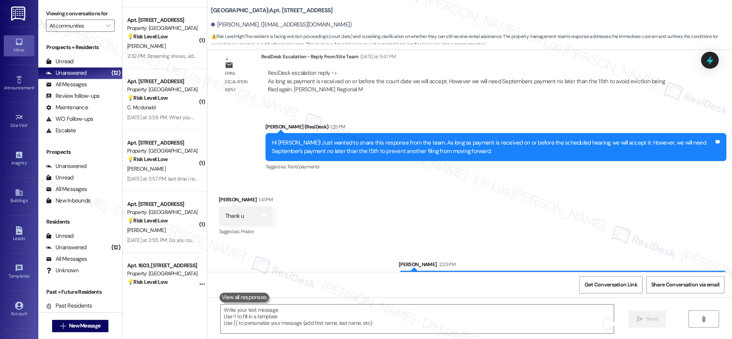
scroll to position [0, 0]
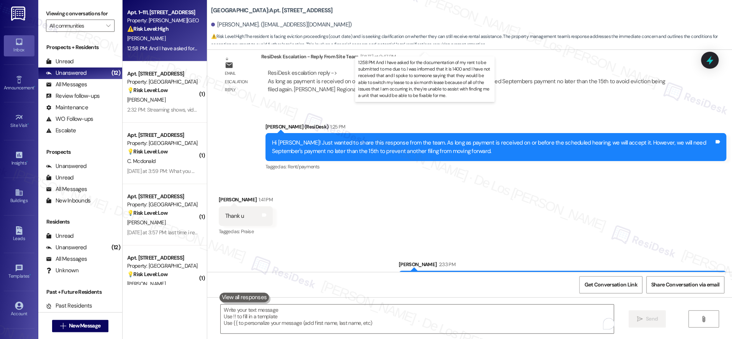
click at [165, 46] on div "12:58 PM: And I have asked for the documentation of my rent to be submitted to …" at bounding box center [549, 48] width 844 height 7
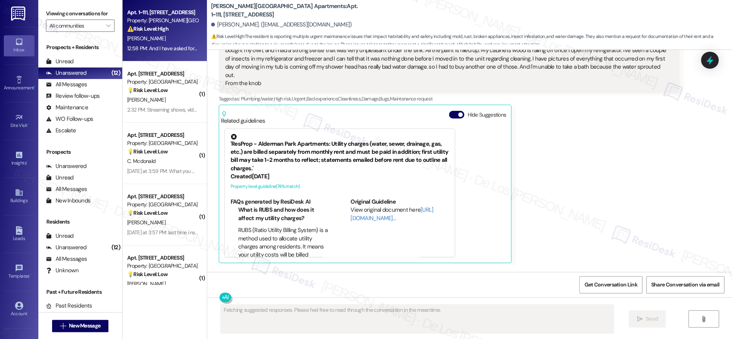
scroll to position [445, 0]
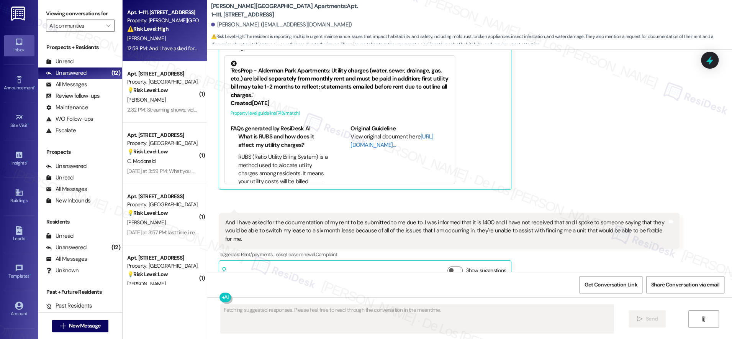
click at [362, 137] on link "http://res.cl…" at bounding box center [391, 141] width 83 height 16
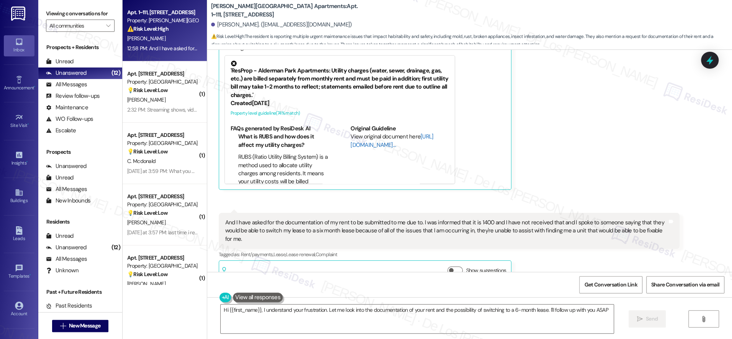
type textarea "Hi {{first_name}}, I understand your frustration. Let me look into the document…"
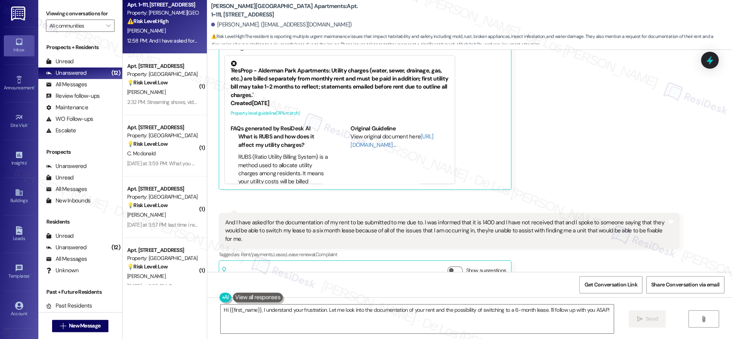
scroll to position [8, 0]
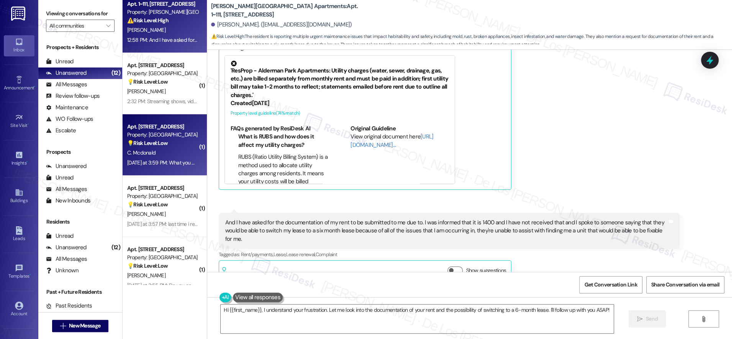
click at [167, 156] on div "C. Mcdonald" at bounding box center [162, 153] width 72 height 10
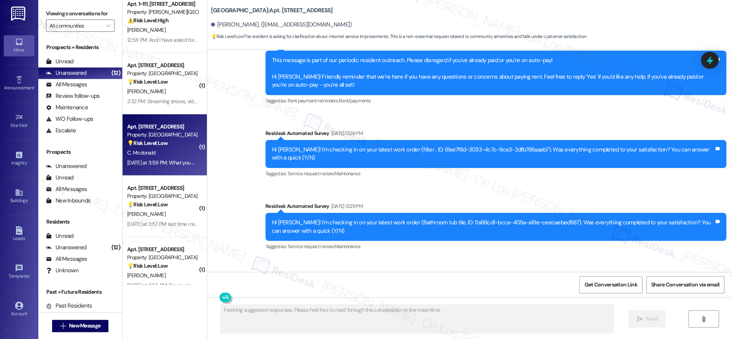
scroll to position [3488, 0]
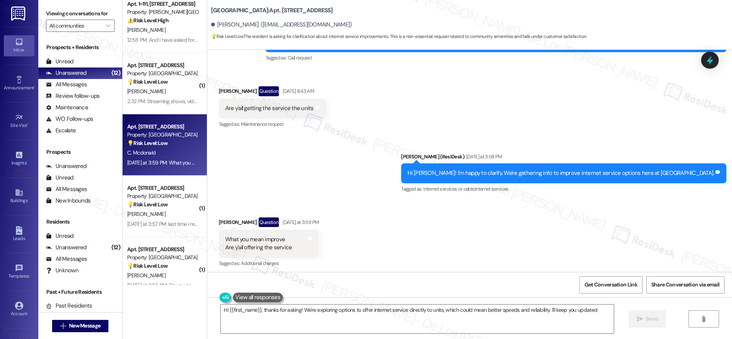
type textarea "Hi {{first_name}}, thanks for asking! We're exploring options to offer internet…"
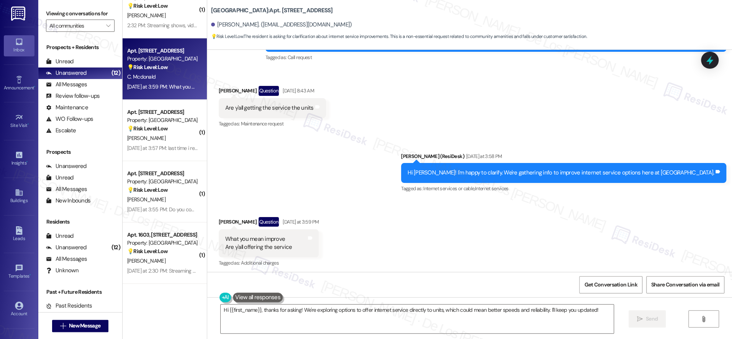
scroll to position [91, 0]
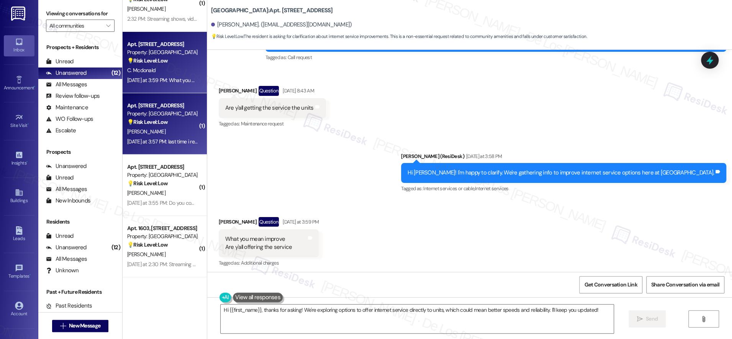
click at [163, 131] on div "[PERSON_NAME]" at bounding box center [162, 132] width 72 height 10
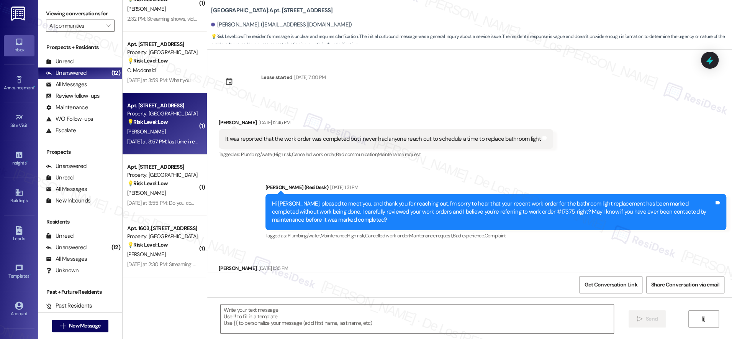
scroll to position [2340, 0]
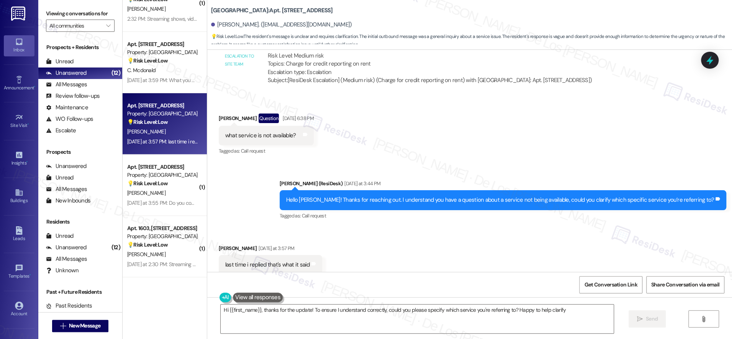
type textarea "Hi {{first_name}}, thanks for the update! To ensure I understand correctly, cou…"
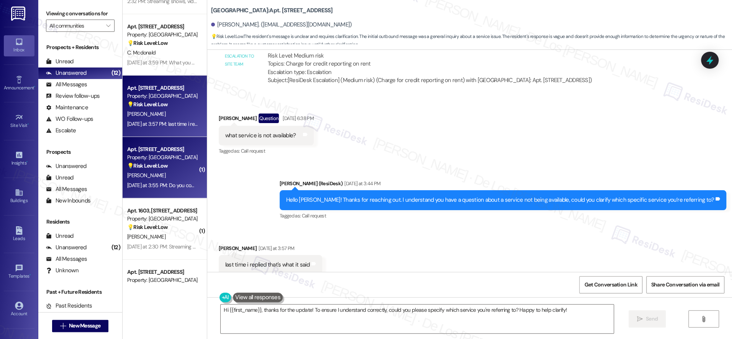
click at [162, 154] on div "Property: [GEOGRAPHIC_DATA]" at bounding box center [162, 157] width 71 height 8
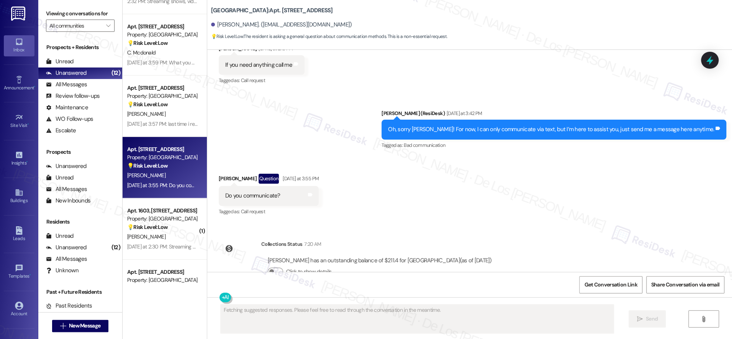
scroll to position [668, 0]
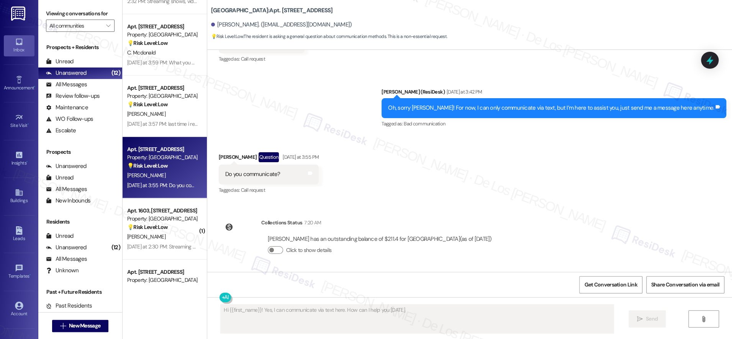
type textarea "Hi {{first_name}}! Yes, I can communicate via text here. How can I help you tod…"
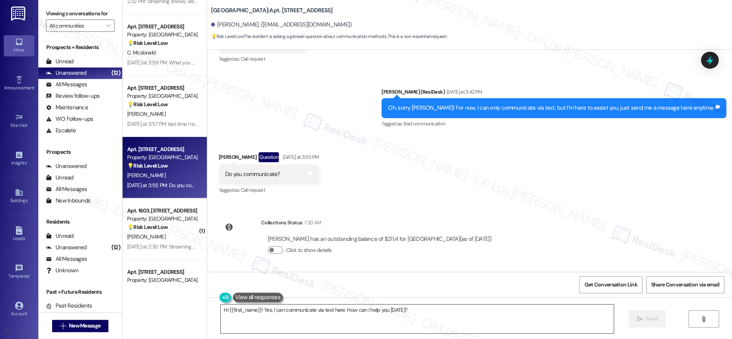
click at [439, 312] on textarea "Hi {{first_name}}! Yes, I can communicate via text here. How can I help you tod…" at bounding box center [417, 318] width 393 height 29
click at [641, 321] on icon "" at bounding box center [639, 319] width 6 height 6
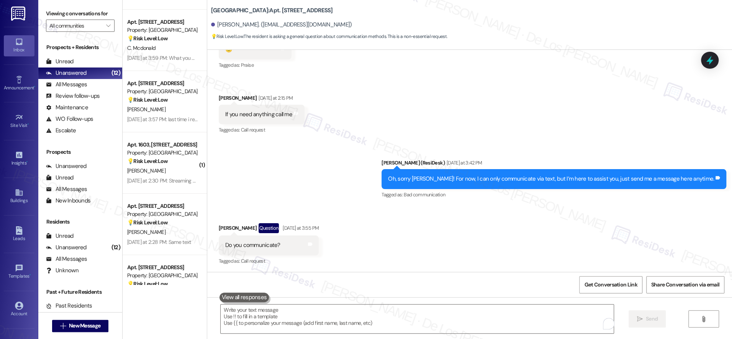
scroll to position [115, 0]
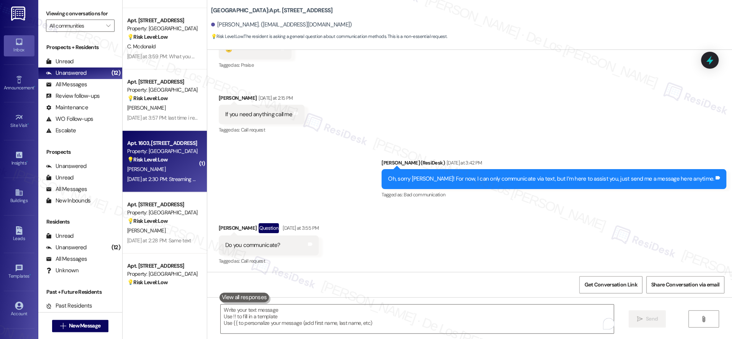
click at [176, 156] on div "💡 Risk Level: Low The resident is describing their internet usage, likely in re…" at bounding box center [162, 159] width 71 height 8
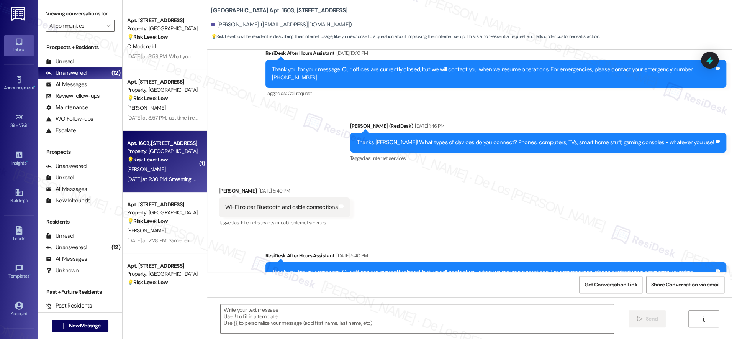
scroll to position [2915, 0]
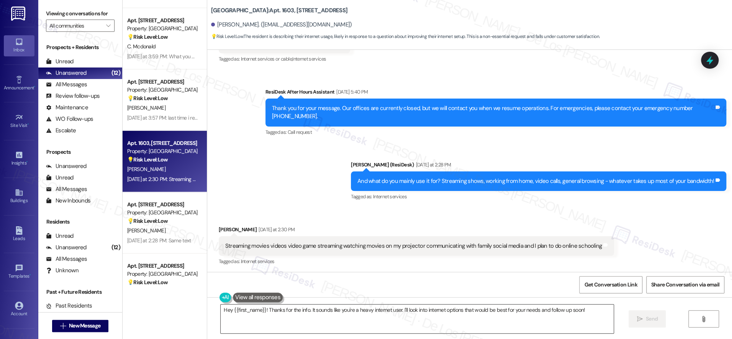
click at [344, 310] on textarea "Hey {{first_name}}! Thanks for the info. It sounds like you're a heavy internet…" at bounding box center [417, 318] width 393 height 29
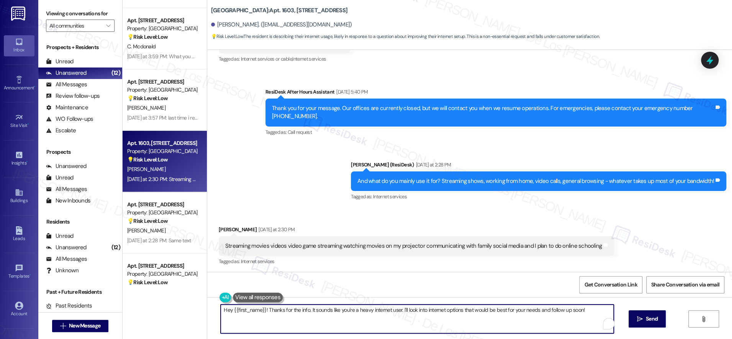
click at [344, 310] on textarea "Hey {{first_name}}! Thanks for the info. It sounds like you're a heavy internet…" at bounding box center [417, 318] width 393 height 29
paste textarea "Thanks {{first_name}}! Final question - if you're comfortable sharing, how much…"
type textarea "Thanks {{first_name}}! Final question - if you're comfortable sharing, how much…"
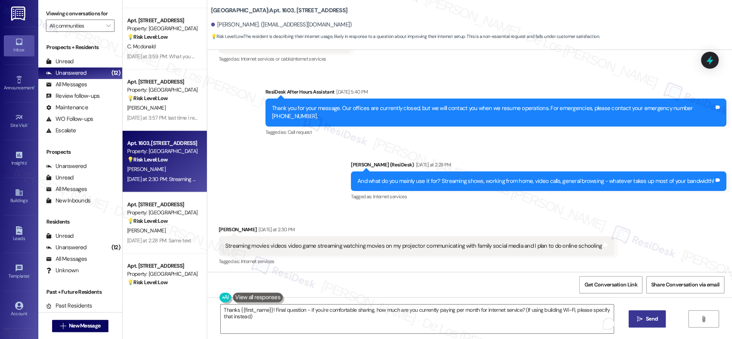
click at [647, 319] on span "Send" at bounding box center [652, 318] width 12 height 8
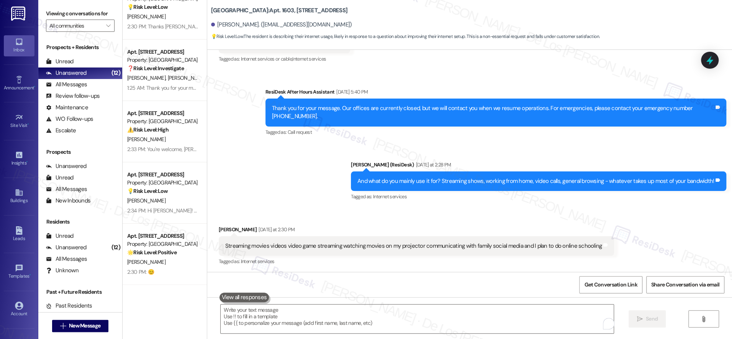
scroll to position [451, 0]
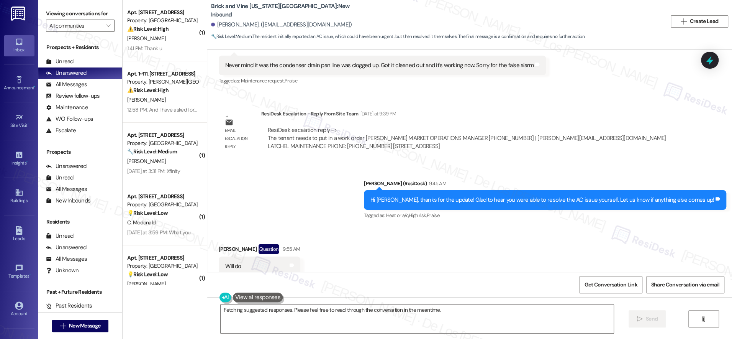
scroll to position [3720, 0]
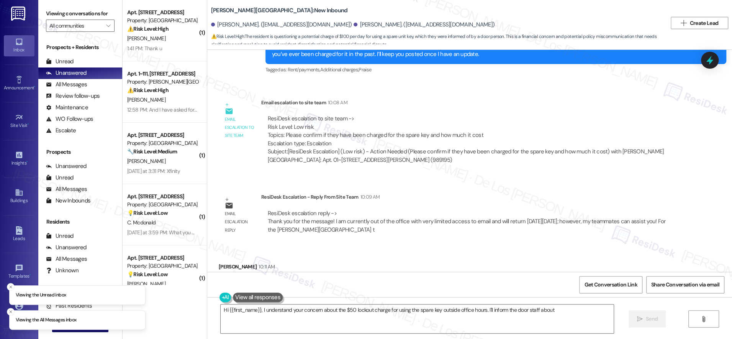
scroll to position [2296, 0]
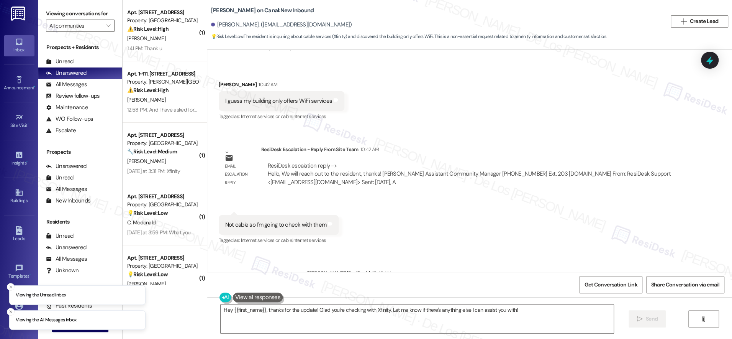
scroll to position [1108, 0]
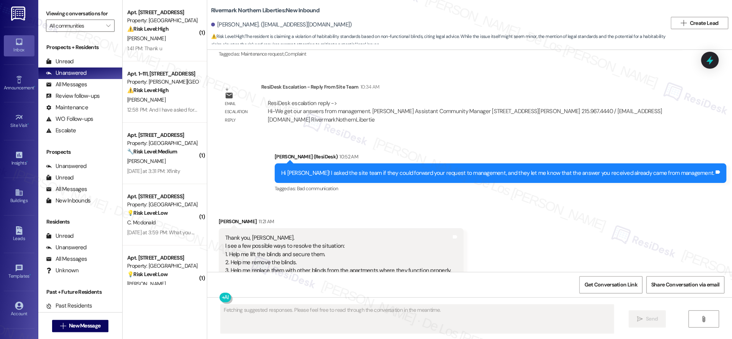
scroll to position [3114, 0]
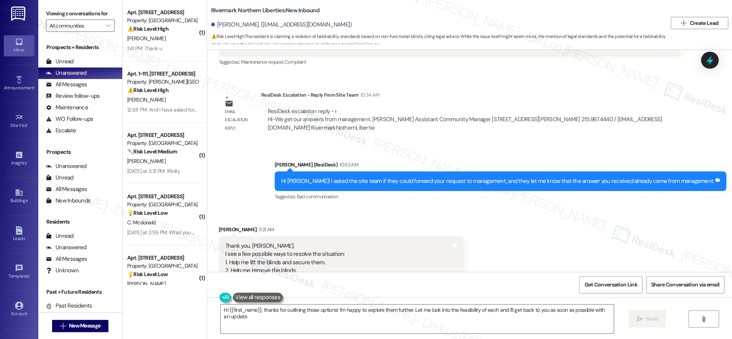
type textarea "Hi {{first_name}}, thanks for outlining those options! I'm happy to explore the…"
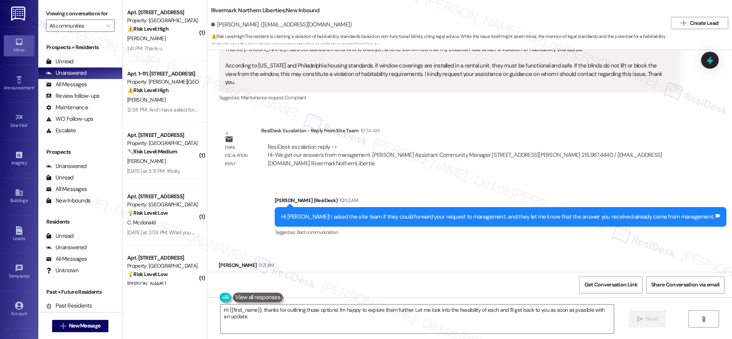
scroll to position [3072, 0]
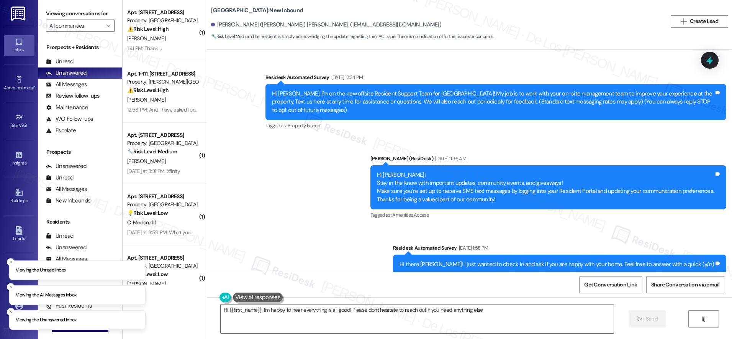
type textarea "Hi {{first_name}}, I'm happy to hear everything is all good! Please don't hesit…"
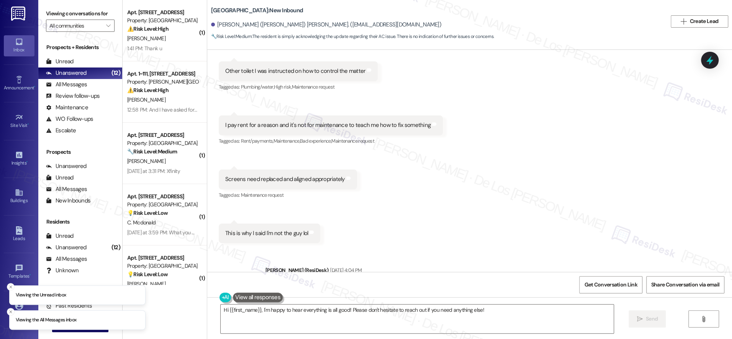
scroll to position [2397, 0]
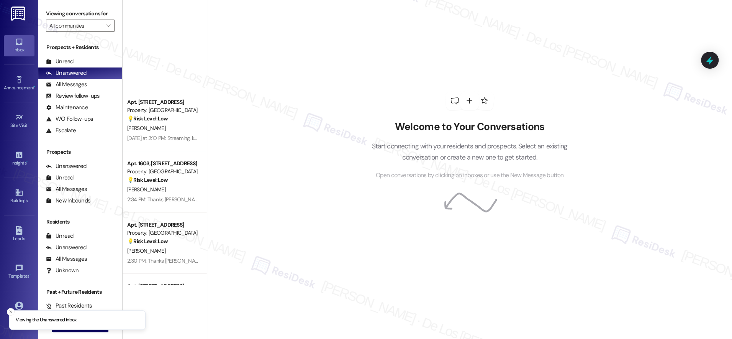
scroll to position [451, 0]
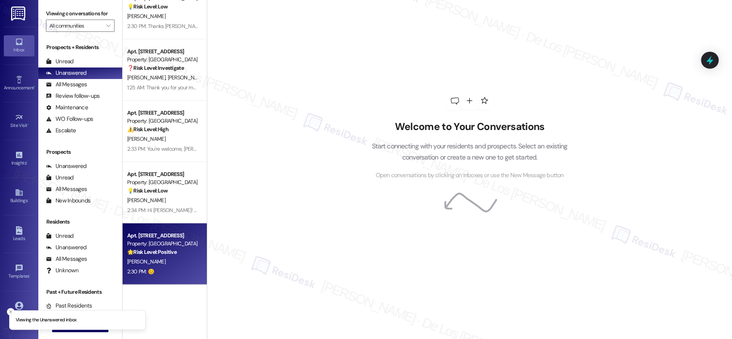
click at [180, 260] on div "[PERSON_NAME]" at bounding box center [162, 262] width 72 height 10
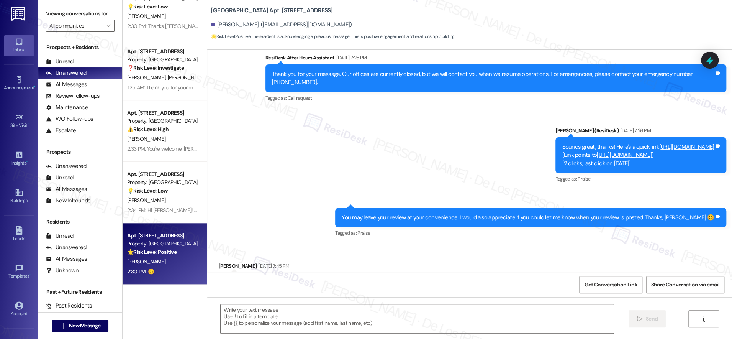
type textarea "Fetching suggested responses. Please feel free to read through the conversation…"
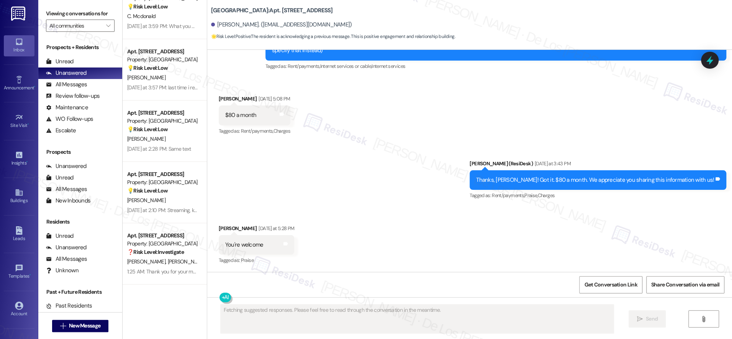
scroll to position [1867, 0]
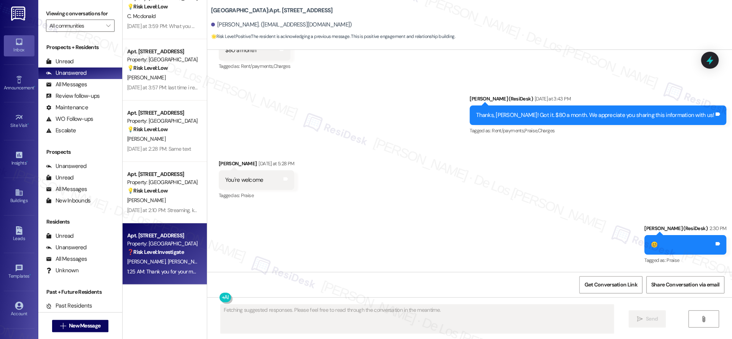
click at [167, 258] on span "[PERSON_NAME]" at bounding box center [186, 261] width 38 height 7
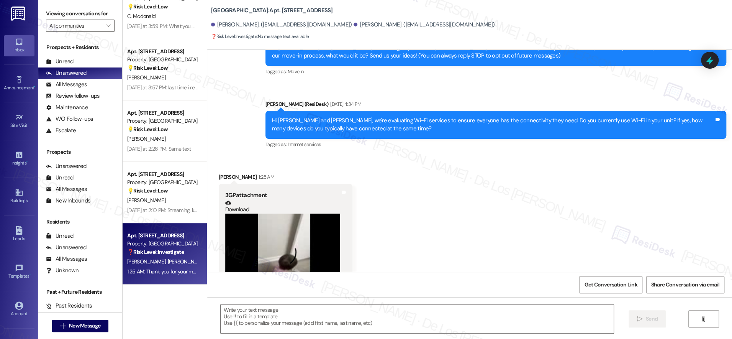
type textarea "Fetching suggested responses. Please feel free to read through the conversation…"
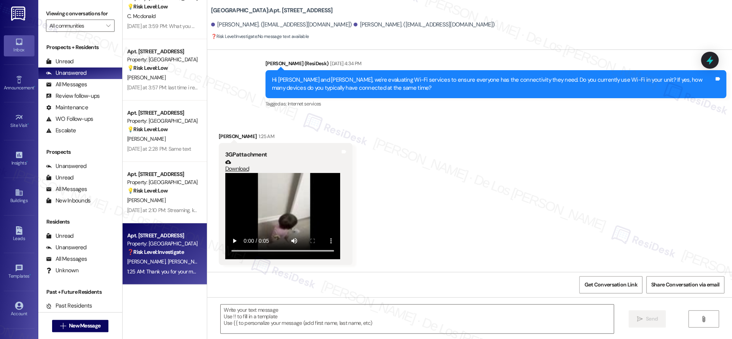
scroll to position [128, 0]
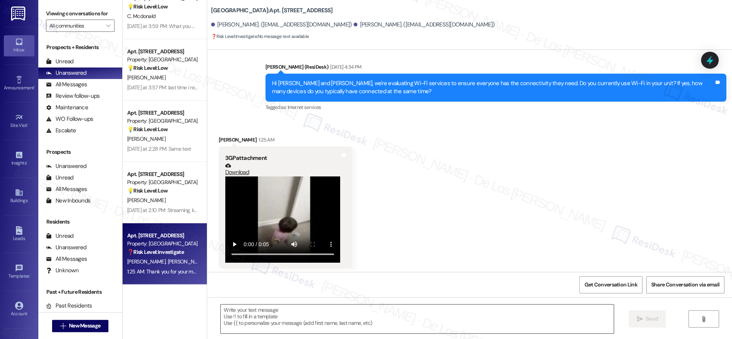
click at [319, 317] on textarea at bounding box center [417, 318] width 393 height 29
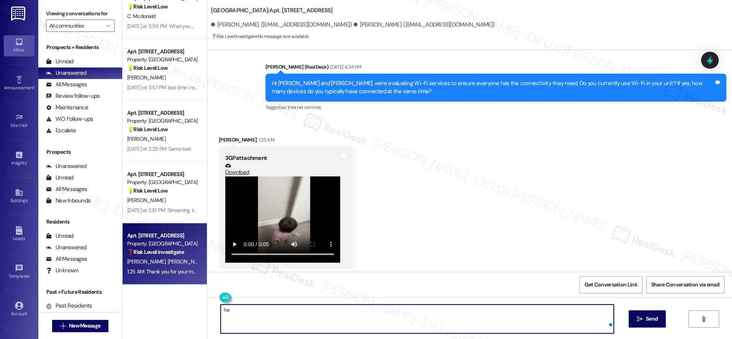
type textarea "h"
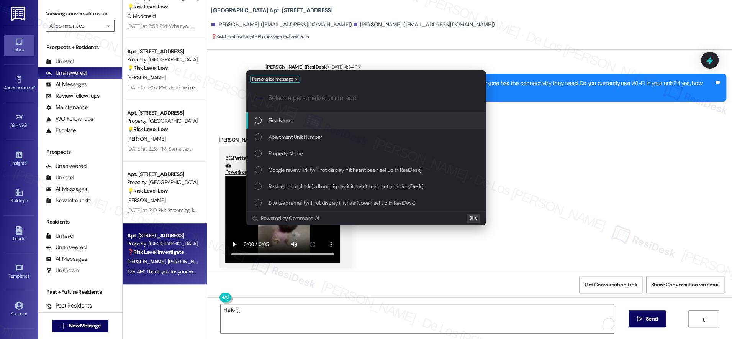
click at [347, 122] on div "First Name" at bounding box center [367, 120] width 224 height 8
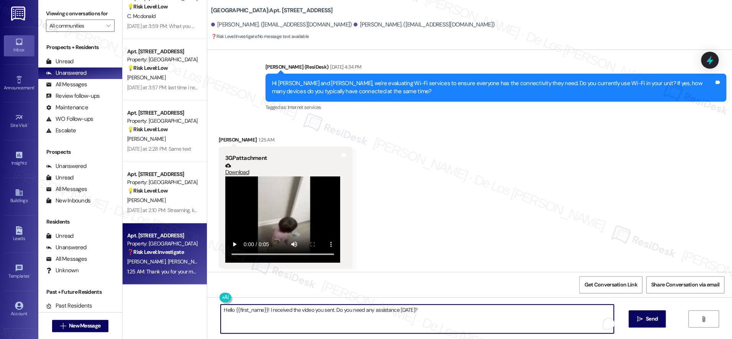
click at [329, 308] on textarea "Hello {{first_name}}! I received the video you sent. Do you need any assistance…" at bounding box center [417, 318] width 393 height 29
type textarea "Hello {{first_name}}! I received the video you sent. Do you need any assistance…"
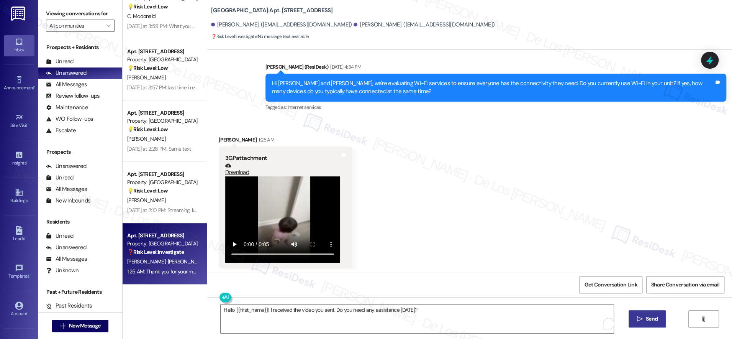
click at [649, 320] on span "Send" at bounding box center [652, 318] width 12 height 8
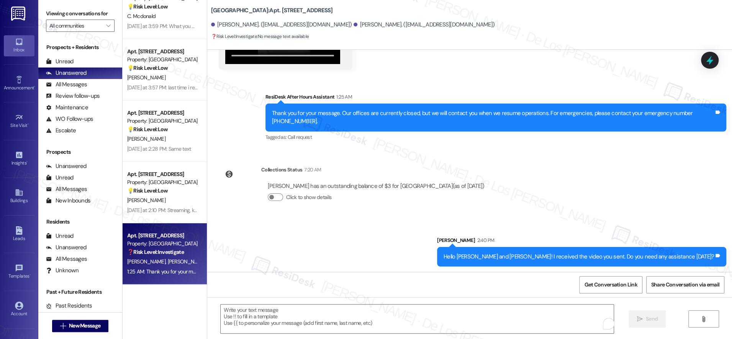
scroll to position [327, 0]
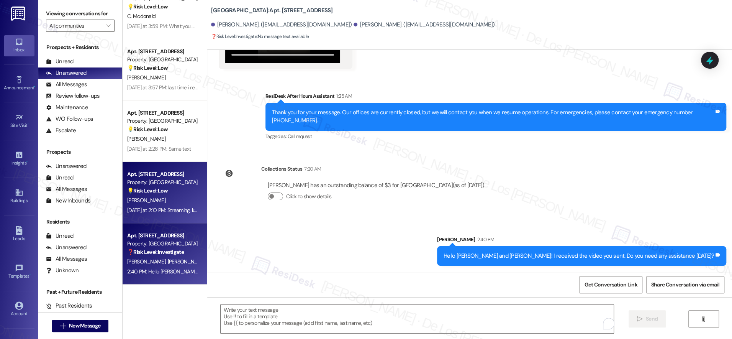
click at [163, 195] on div "[PERSON_NAME]" at bounding box center [162, 200] width 72 height 10
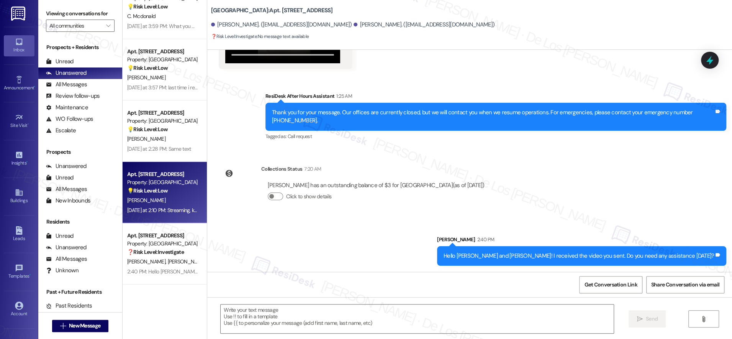
type textarea "Fetching suggested responses. Please feel free to read through the conversation…"
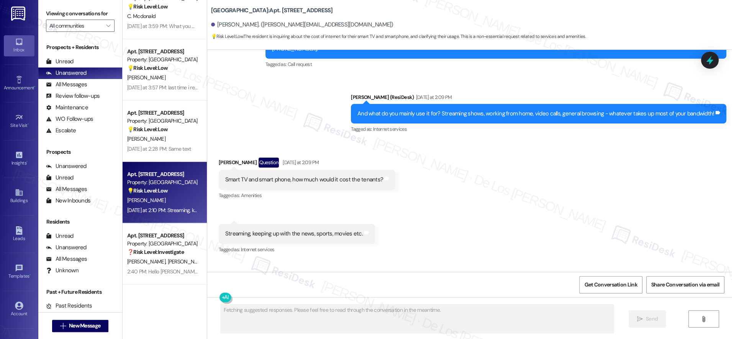
scroll to position [1854, 0]
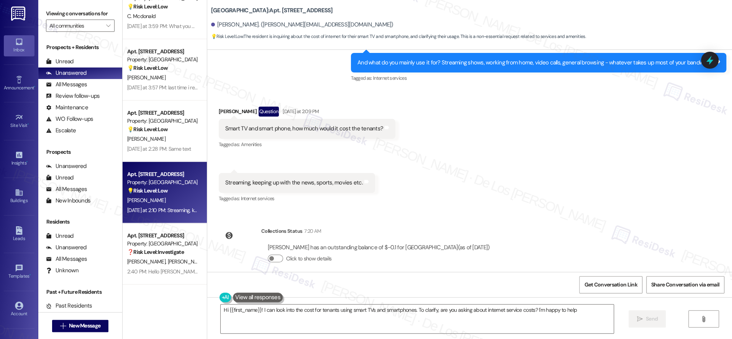
type textarea "Hi {{first_name}}! I can look into the cost for tenants using smart TVs and sma…"
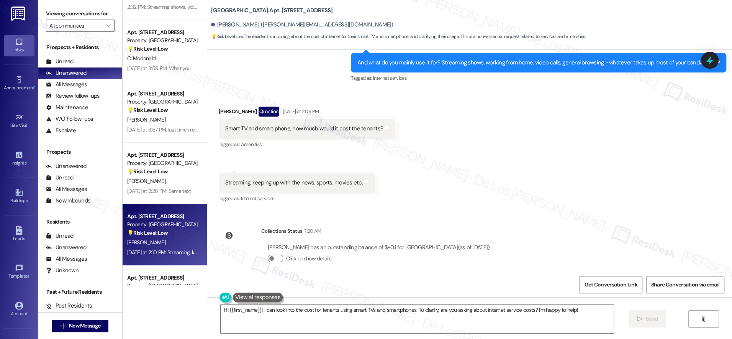
scroll to position [145, 0]
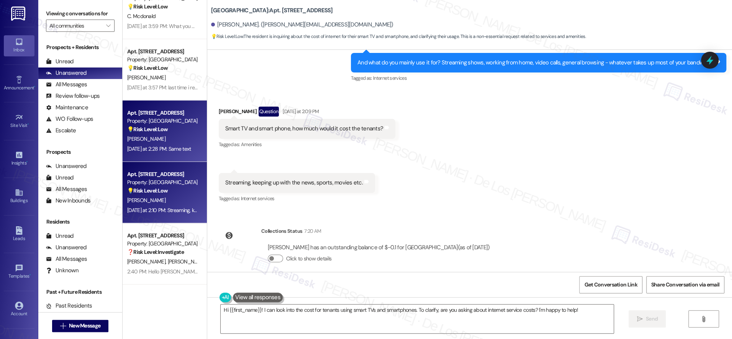
click at [165, 149] on div "Yesterday at 2:28 PM: Same text Yesterday at 2:28 PM: Same text" at bounding box center [159, 148] width 64 height 7
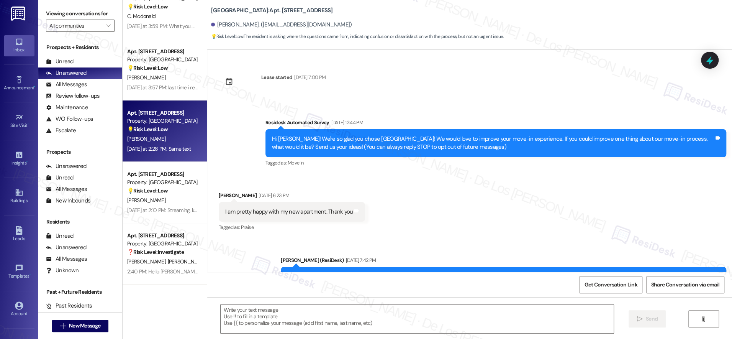
scroll to position [6392, 0]
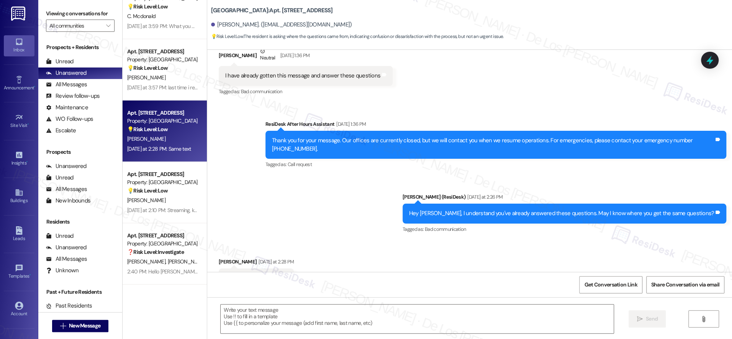
type textarea "Fetching suggested responses. Please feel free to read through the conversation…"
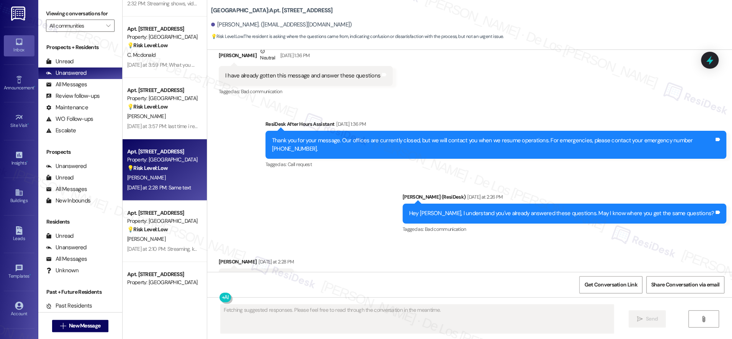
scroll to position [106, 0]
click at [160, 128] on div "Yesterday at 3:57 PM: last time i replied that's what it said Yesterday at 3:57…" at bounding box center [186, 126] width 118 height 7
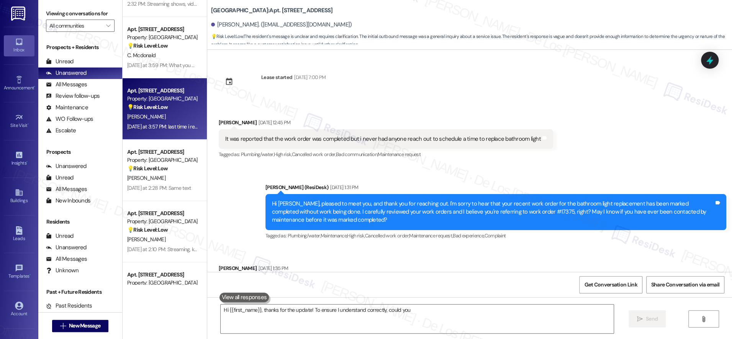
scroll to position [2340, 0]
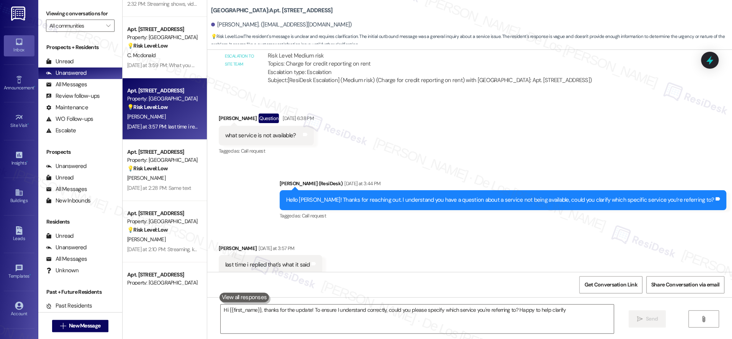
type textarea "Hi {{first_name}}, thanks for the update! To ensure I understand correctly, cou…"
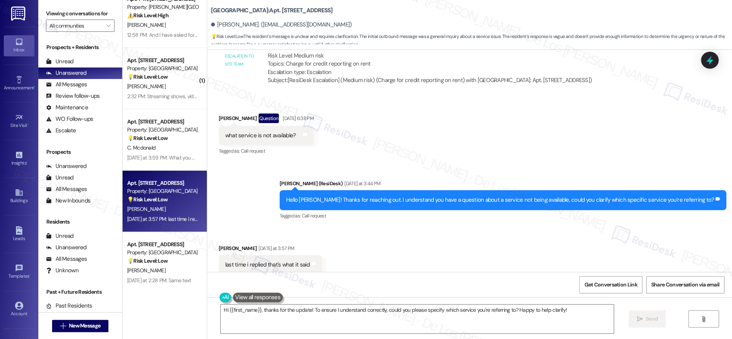
scroll to position [0, 0]
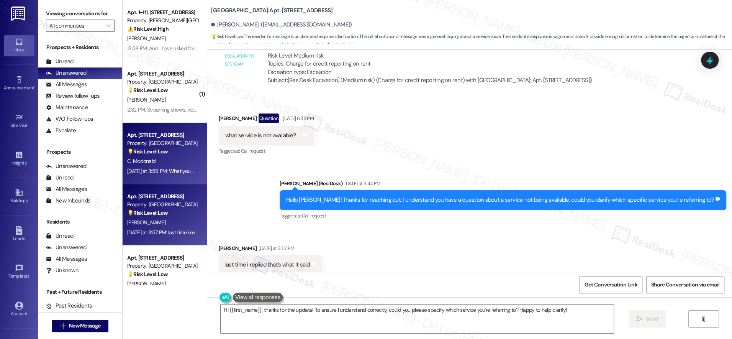
click at [149, 164] on div "C. Mcdonald" at bounding box center [162, 161] width 72 height 10
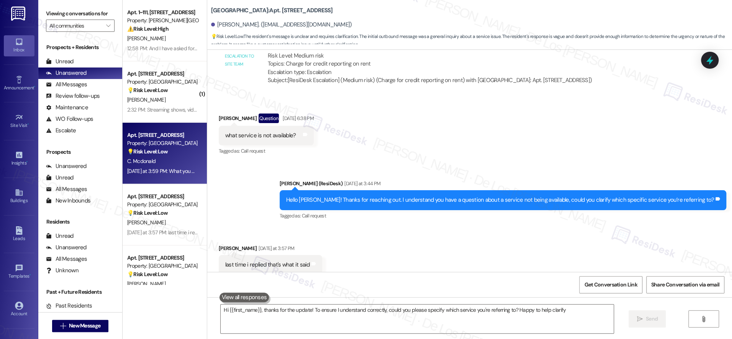
type textarea "Hi {{first_name}}, thanks for the update! To ensure I understand correctly, cou…"
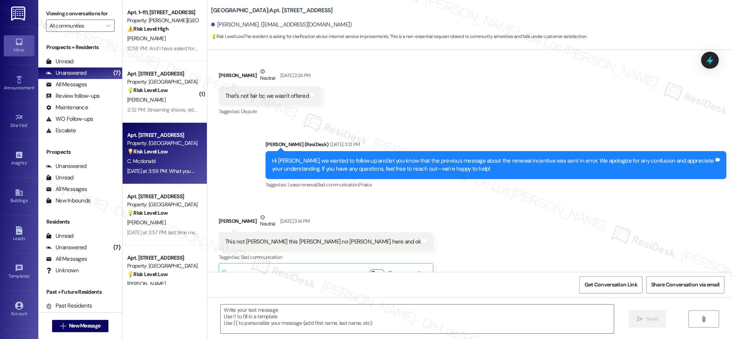
type textarea "Fetching suggested responses. Please feel free to read through the conversation…"
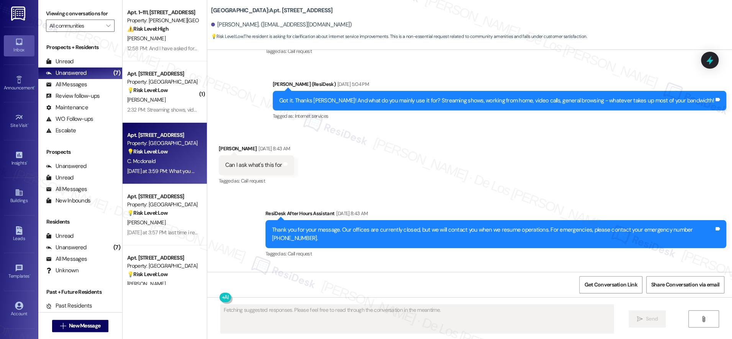
scroll to position [3488, 0]
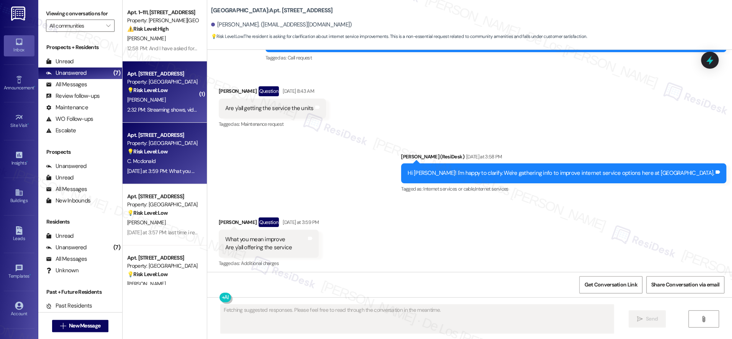
click at [156, 102] on div "[PERSON_NAME]" at bounding box center [162, 100] width 72 height 10
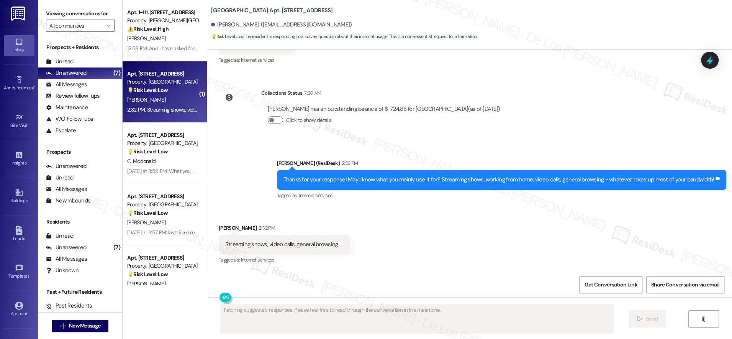
scroll to position [1434, 0]
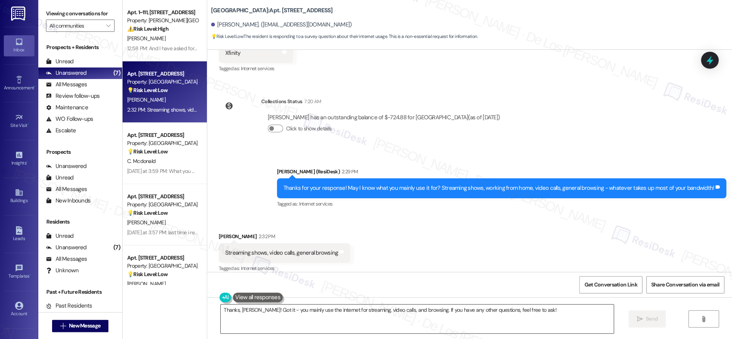
click at [350, 317] on textarea "Thanks, Cindy! Got it - you mainly use the internet for streaming, video calls,…" at bounding box center [417, 318] width 393 height 29
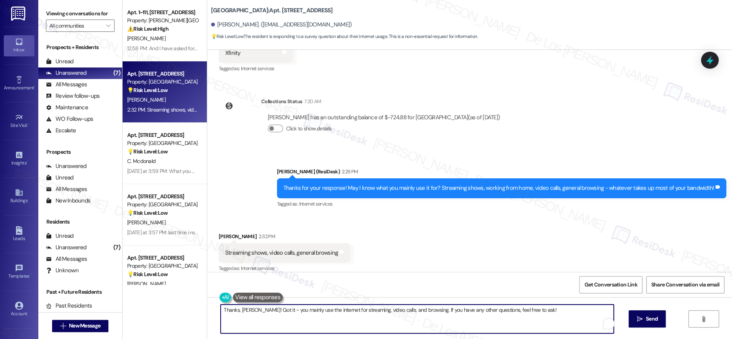
click at [350, 317] on textarea "Thanks, Cindy! Got it - you mainly use the internet for streaming, video calls,…" at bounding box center [417, 318] width 393 height 29
paste textarea "{{first_name}}! Final question - if you're comfortable sharing, how much are yo…"
type textarea "Thanks {{first_name}}! Final question - if you're comfortable sharing, how much…"
click at [644, 315] on span "Send" at bounding box center [651, 318] width 15 height 8
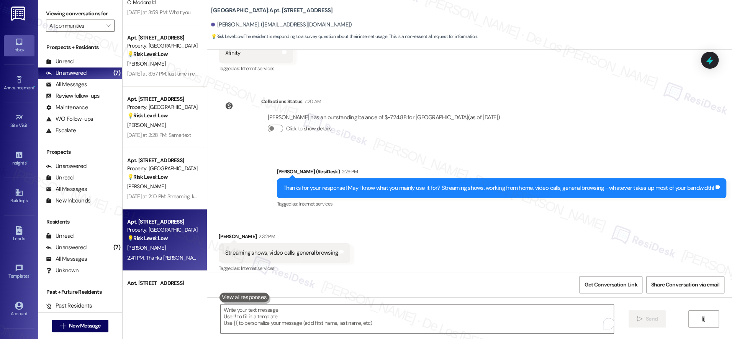
scroll to position [145, 0]
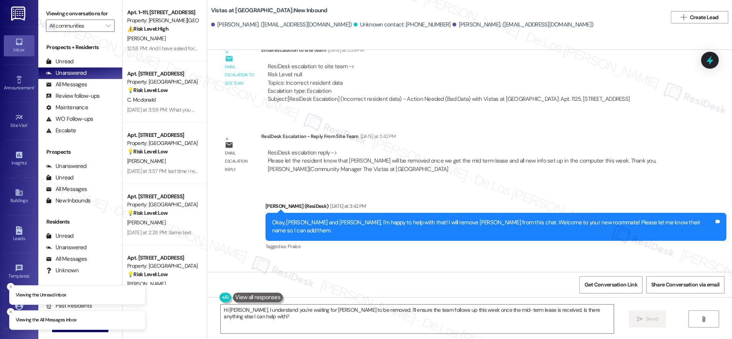
scroll to position [1597, 0]
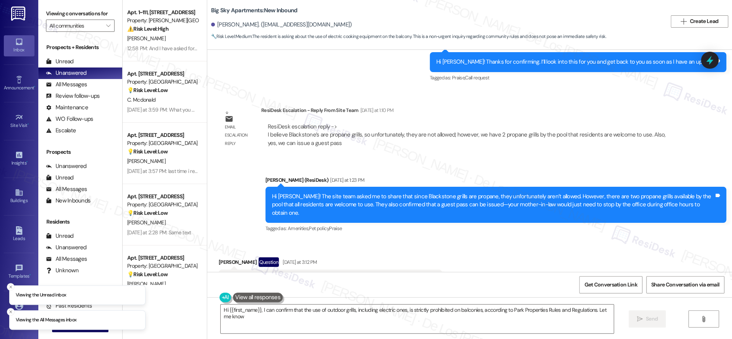
scroll to position [818, 0]
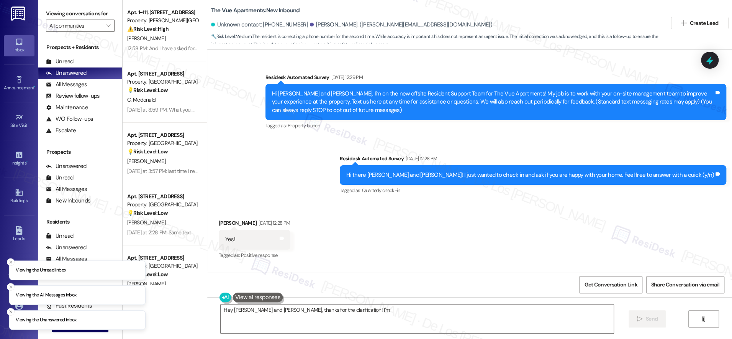
scroll to position [2116, 0]
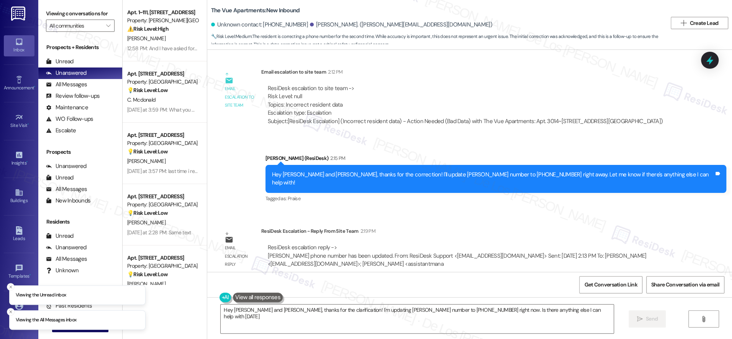
type textarea "Hey [PERSON_NAME] and [PERSON_NAME], thanks for the clarification! I'm updating…"
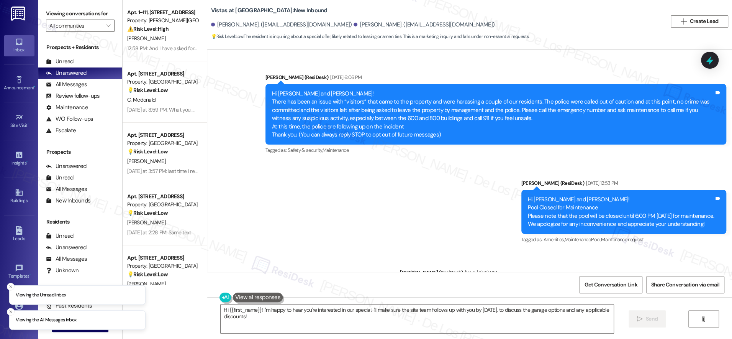
scroll to position [1625, 0]
